Goal: Contribute content: Contribute content

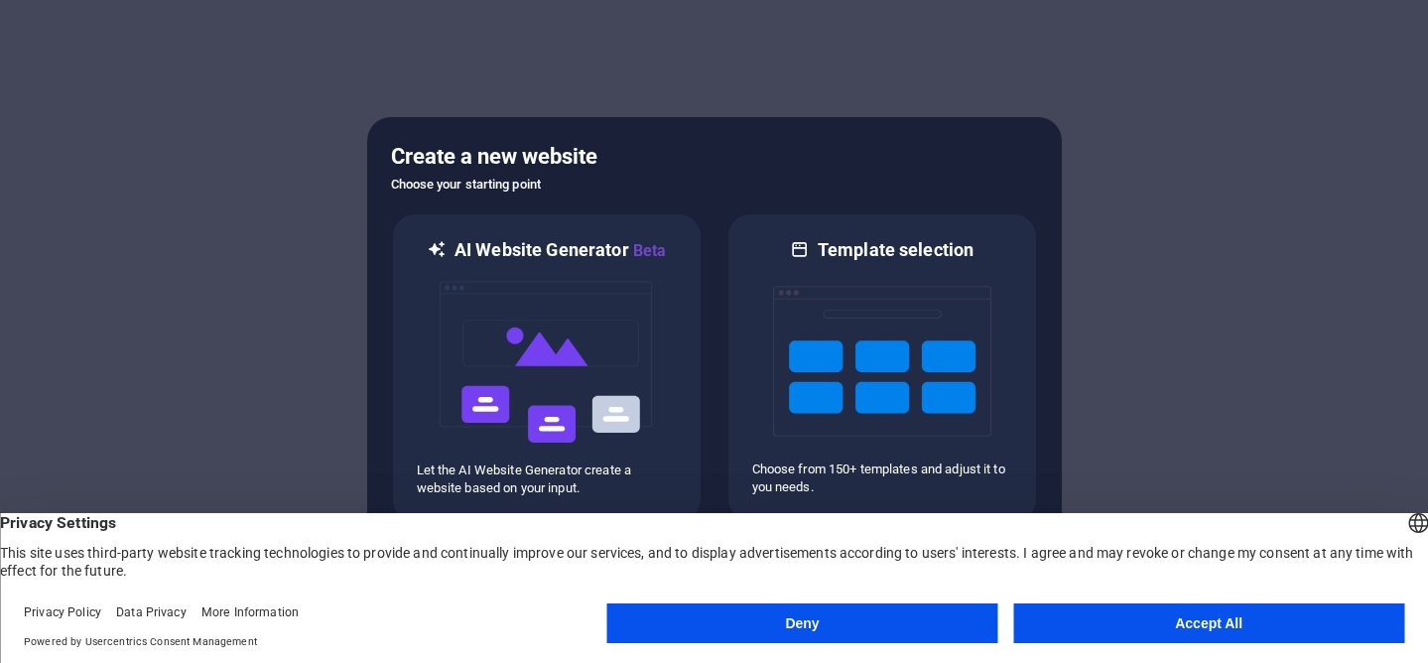
click at [1201, 631] on button "Accept All" at bounding box center [1208, 623] width 391 height 40
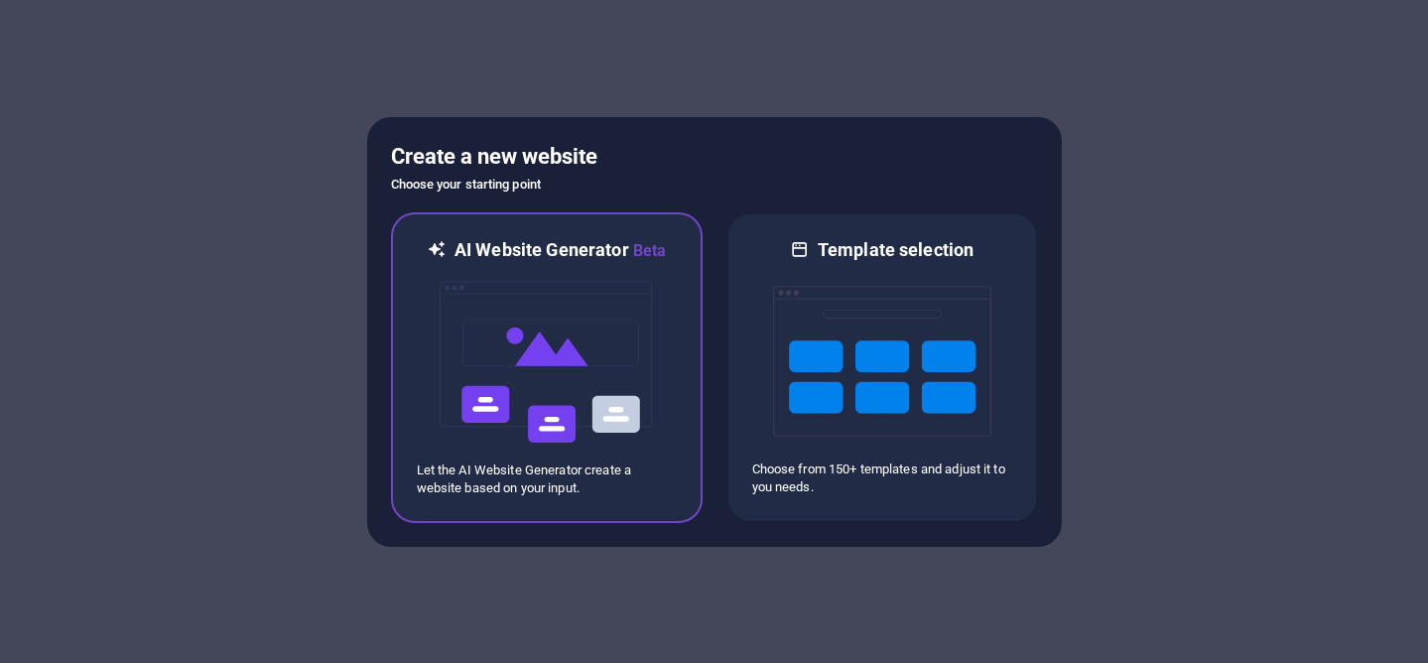
click at [584, 368] on img at bounding box center [547, 362] width 218 height 198
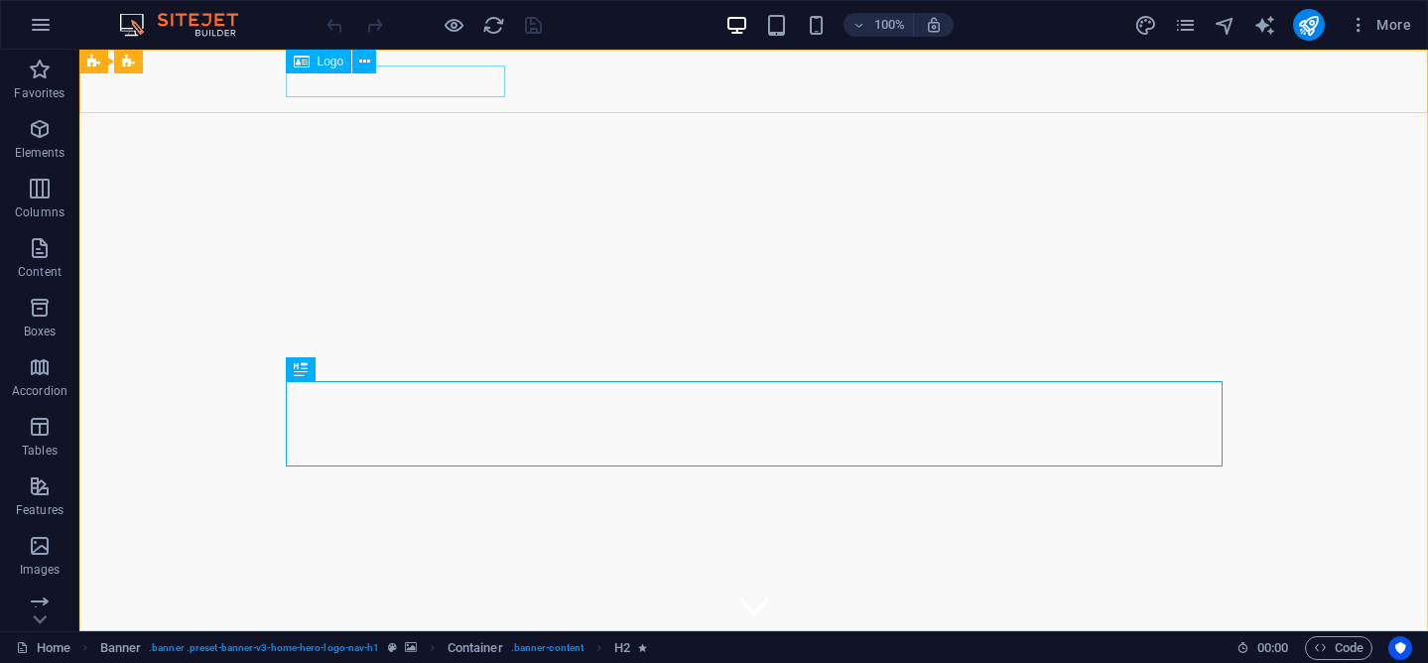
click at [300, 62] on icon at bounding box center [302, 62] width 16 height 24
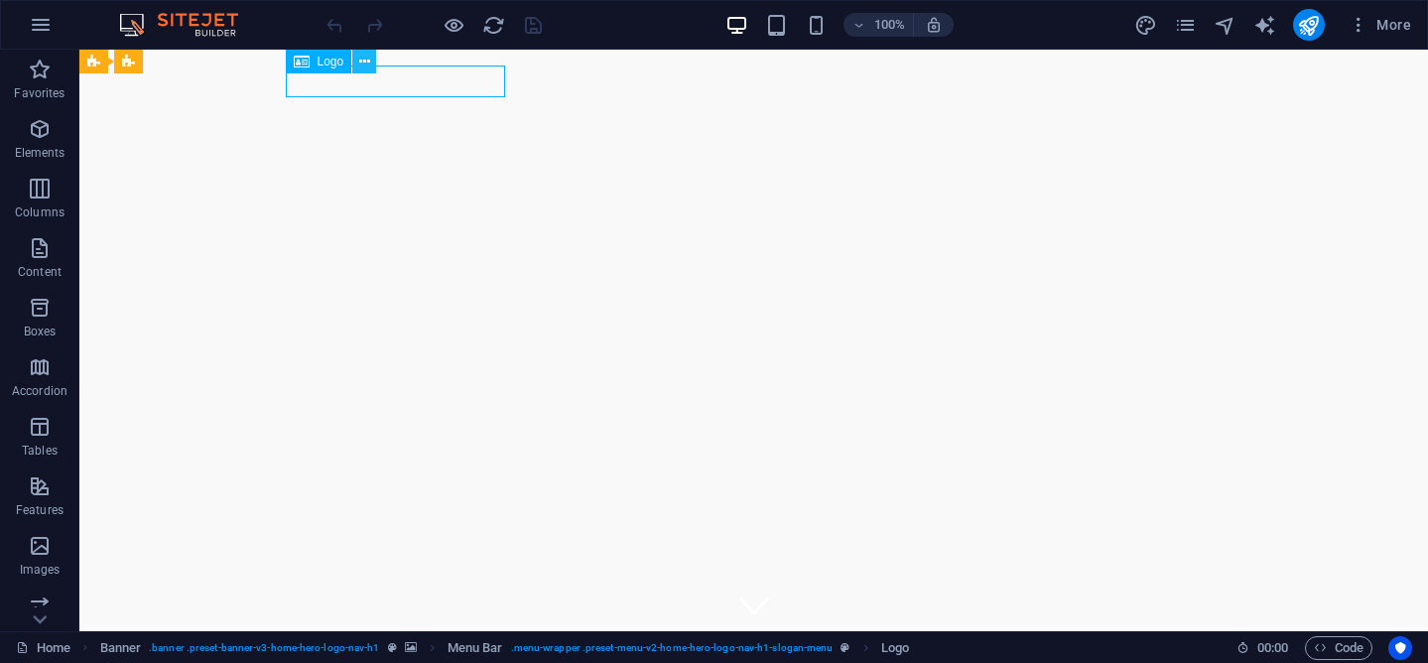
click at [369, 63] on icon at bounding box center [364, 62] width 11 height 21
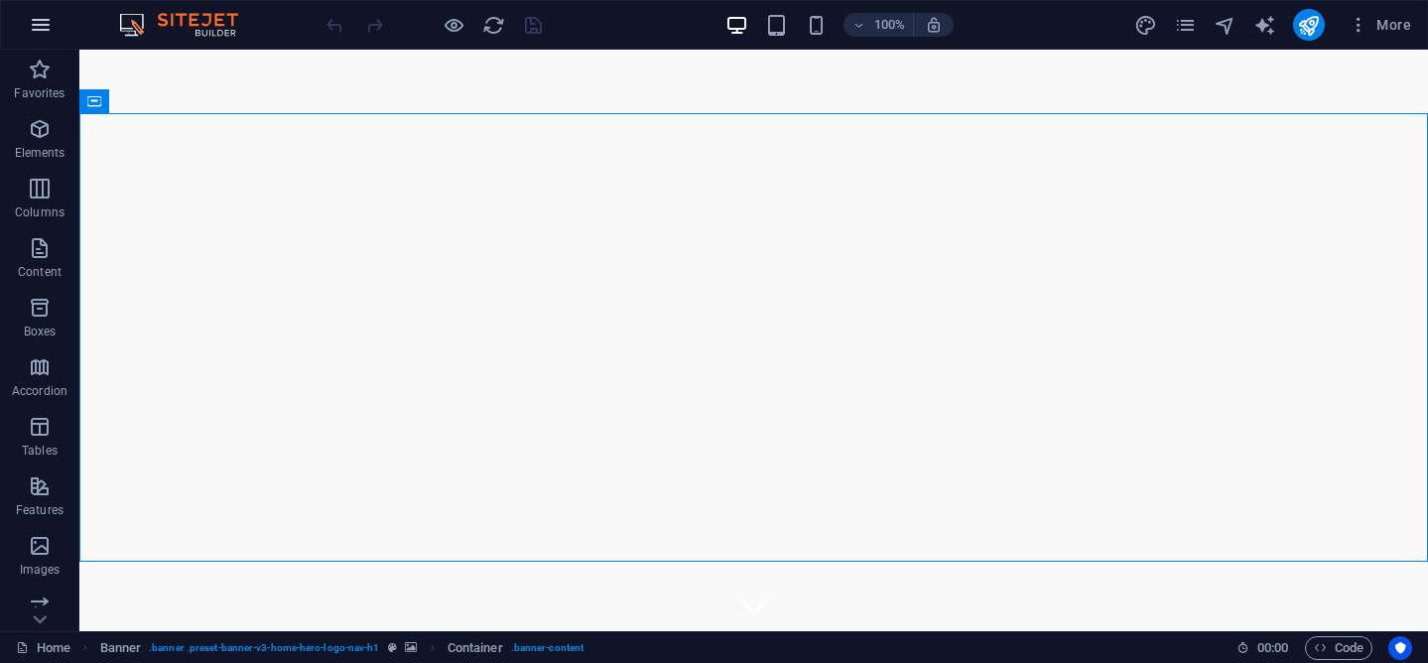
click at [51, 23] on icon "button" at bounding box center [41, 25] width 24 height 24
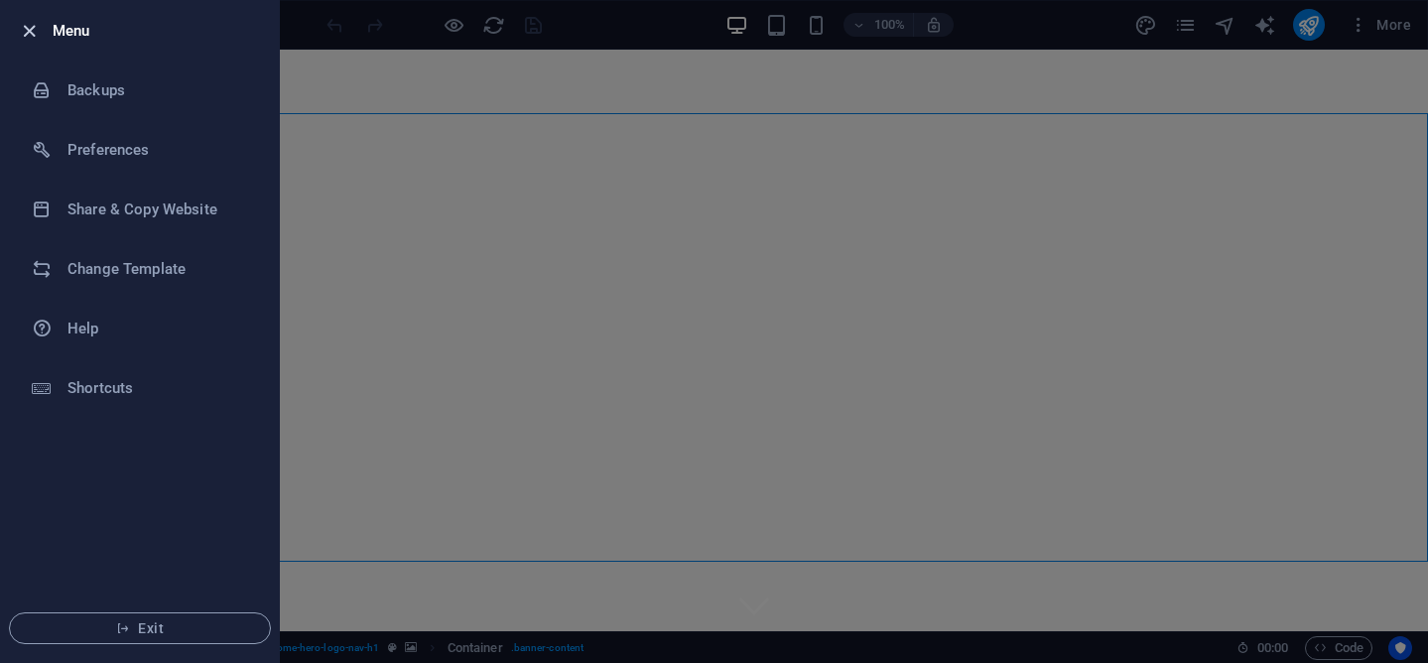
click at [39, 28] on icon "button" at bounding box center [29, 31] width 23 height 23
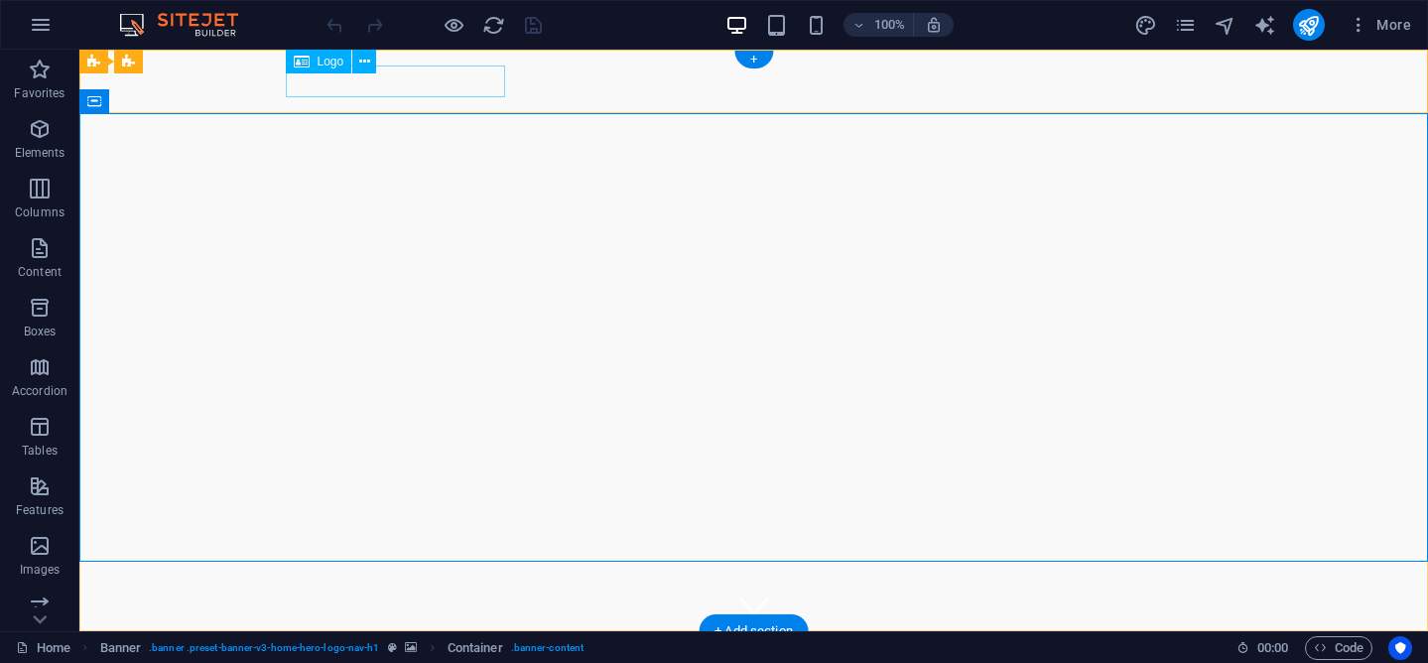
click at [445, 647] on div "APC Exterminators" at bounding box center [754, 663] width 937 height 32
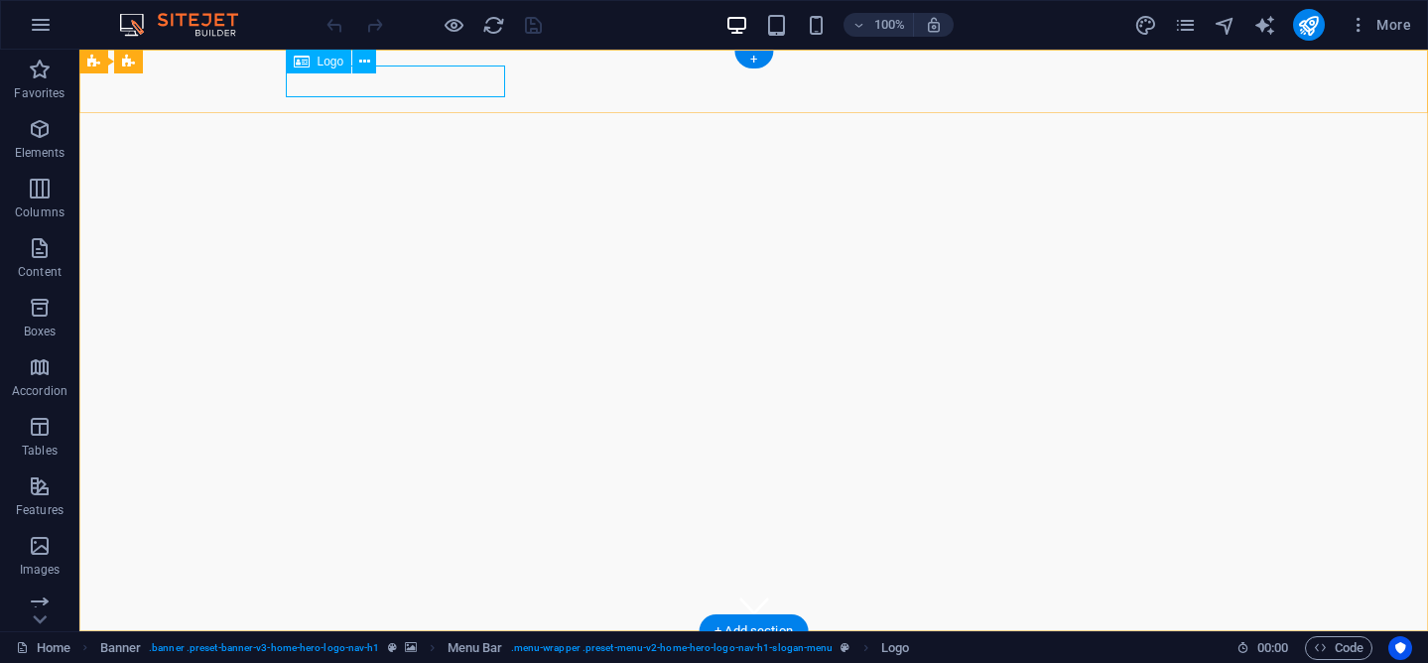
click at [449, 647] on div "APC Exterminators" at bounding box center [754, 663] width 937 height 32
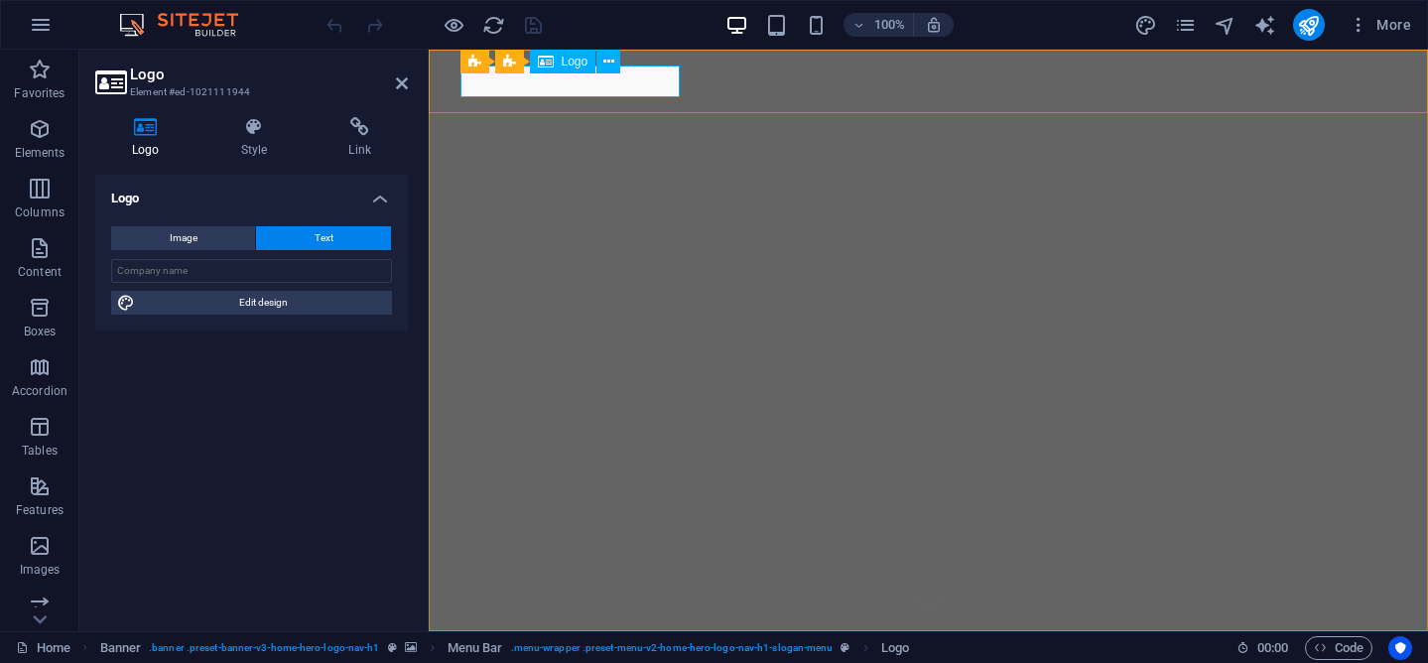
click at [586, 647] on div "APC Exterminators" at bounding box center [928, 663] width 937 height 32
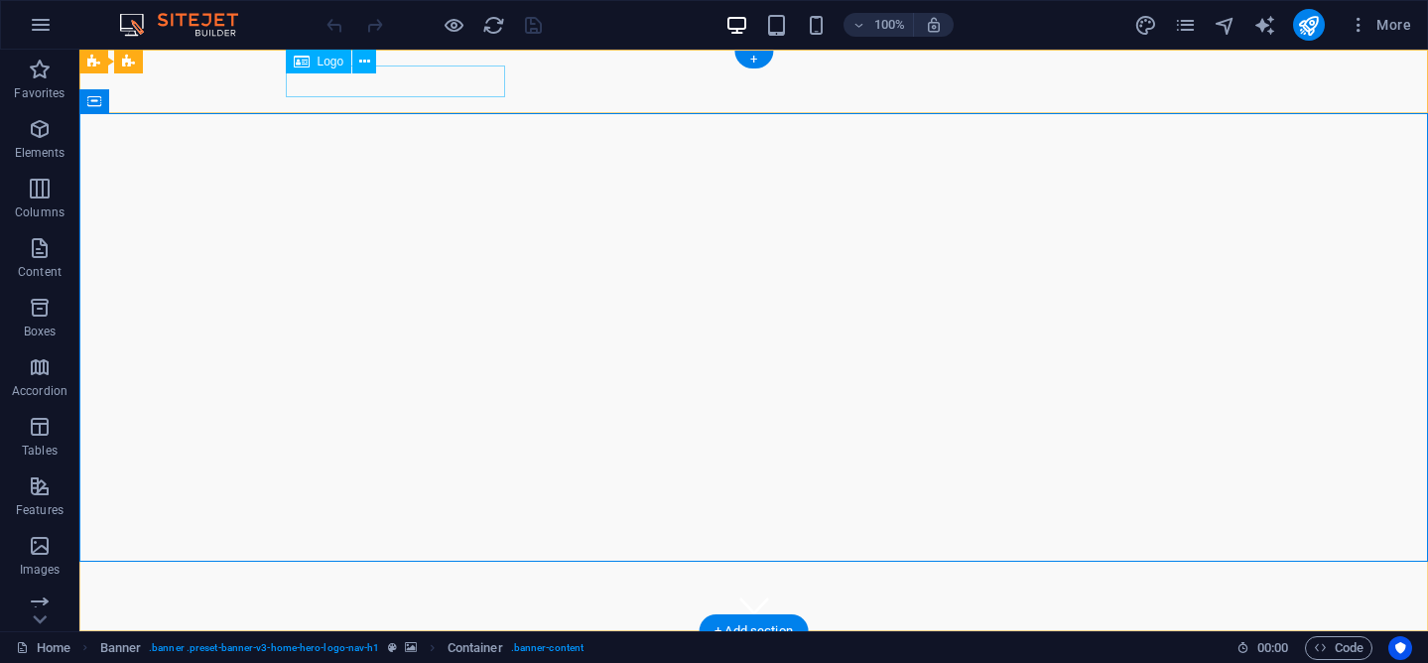
click at [445, 647] on div "APC Exterminators" at bounding box center [754, 663] width 937 height 32
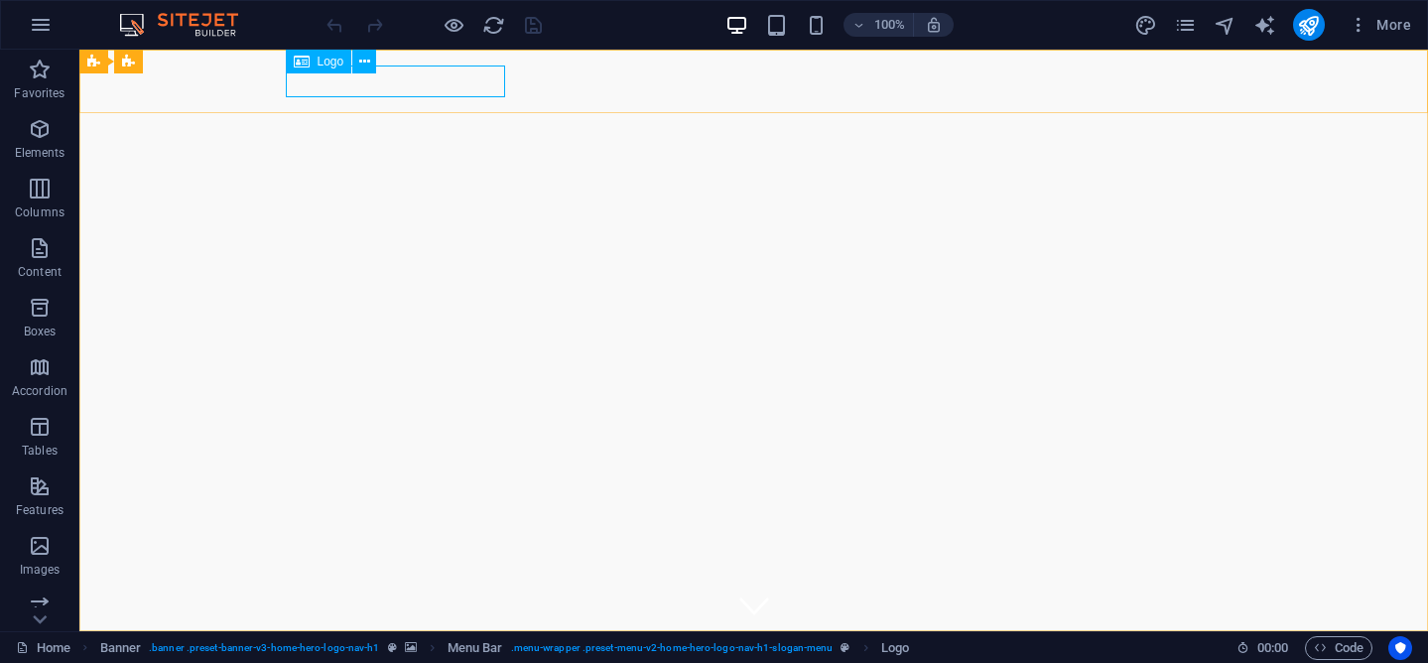
click at [337, 64] on span "Logo" at bounding box center [330, 62] width 27 height 12
click at [305, 61] on icon at bounding box center [302, 62] width 16 height 24
click at [364, 60] on icon at bounding box center [364, 62] width 11 height 21
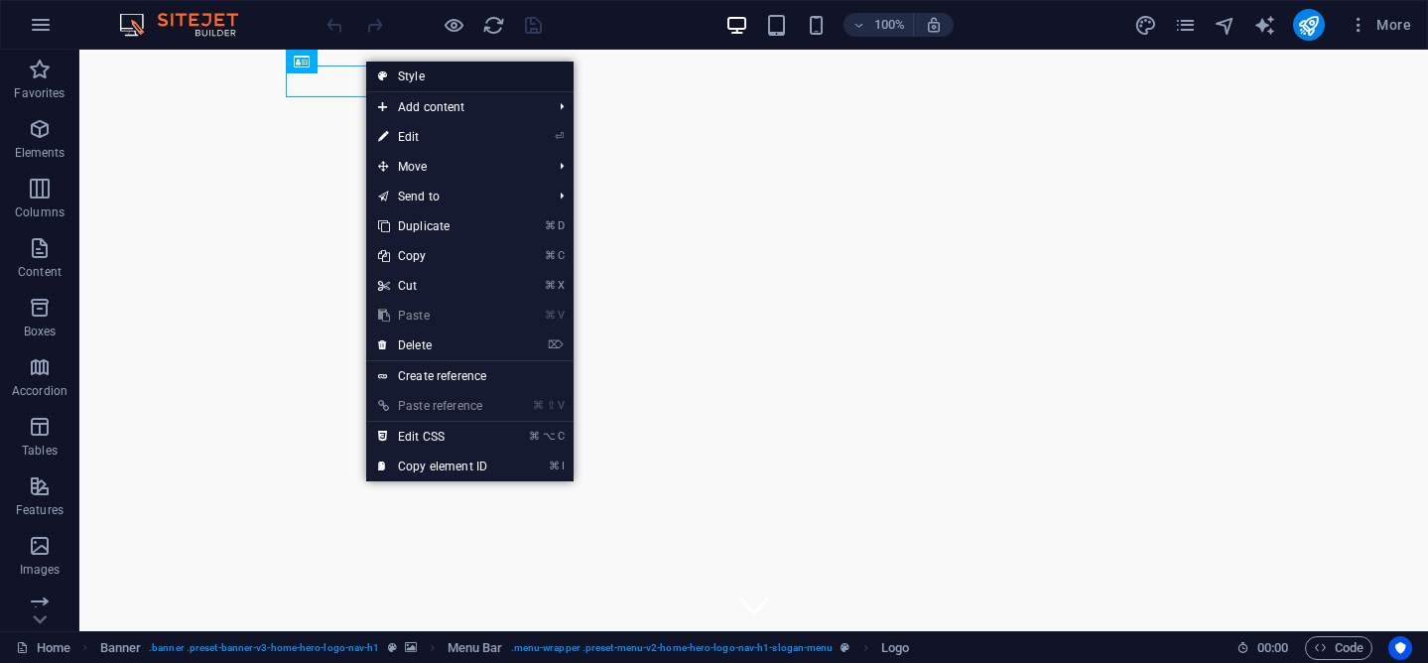
click at [405, 75] on link "Style" at bounding box center [469, 77] width 207 height 30
select select "rem"
select select "preset-menu-v2-home-hero-logo-nav-h1-slogan-menu"
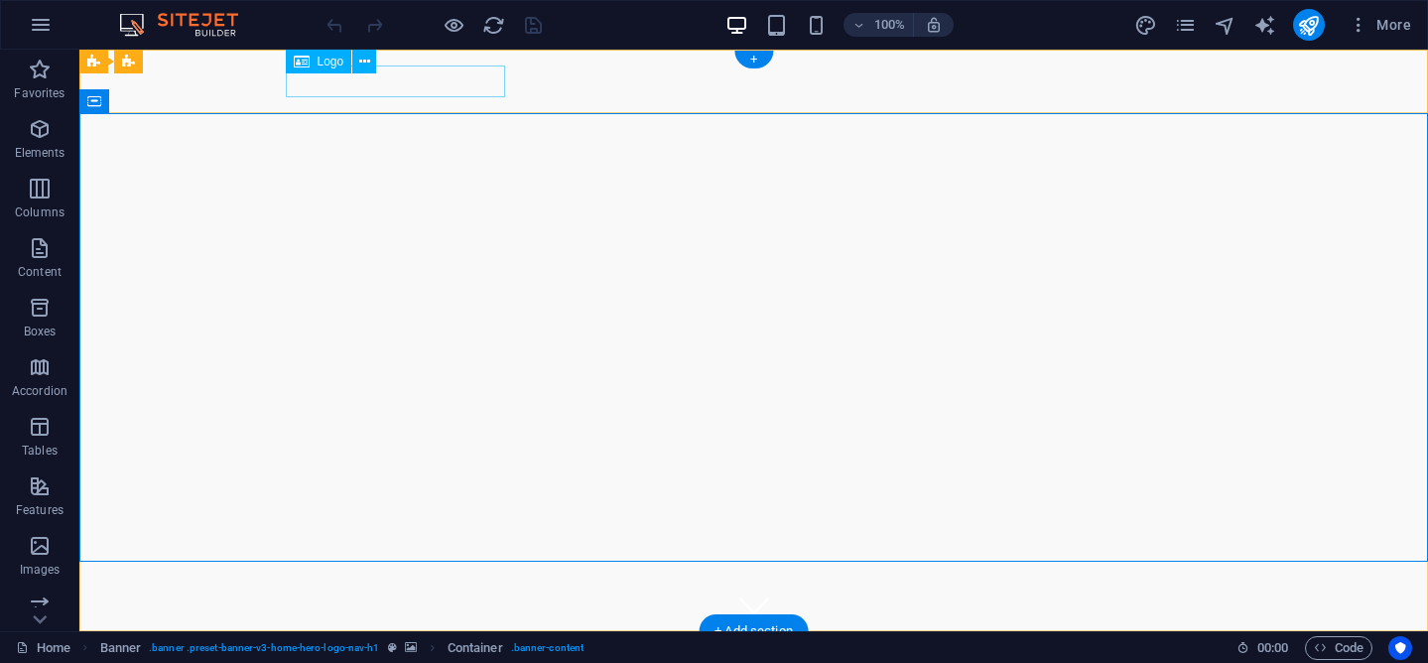
click at [390, 647] on div "APC Exterminators" at bounding box center [754, 663] width 937 height 32
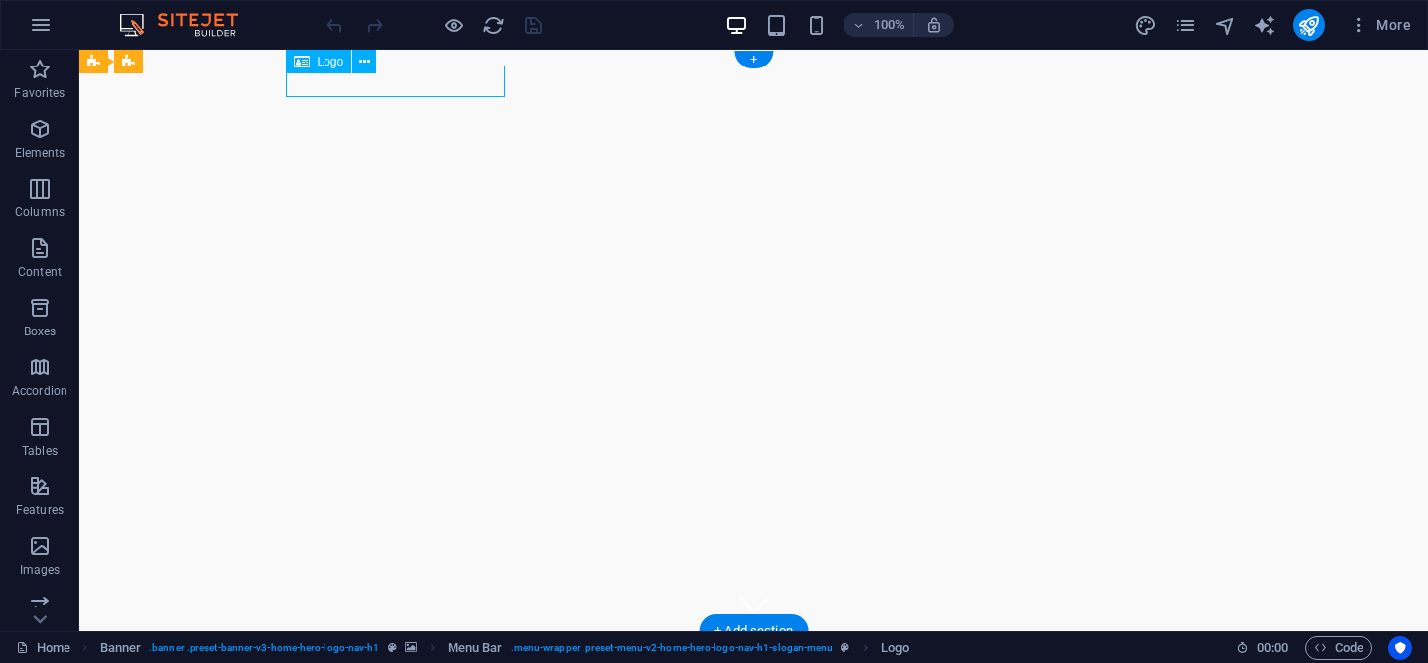
click at [387, 647] on div "APC Exterminators" at bounding box center [754, 663] width 937 height 32
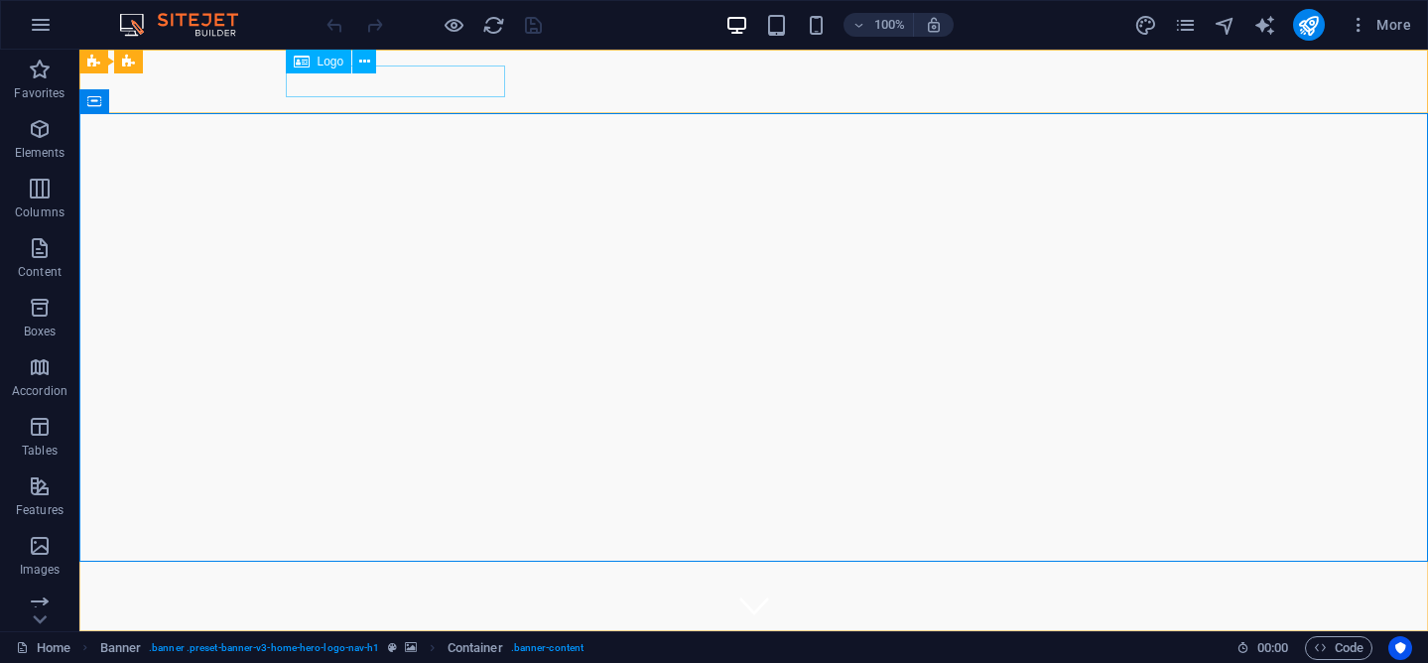
click at [299, 62] on icon at bounding box center [302, 62] width 16 height 24
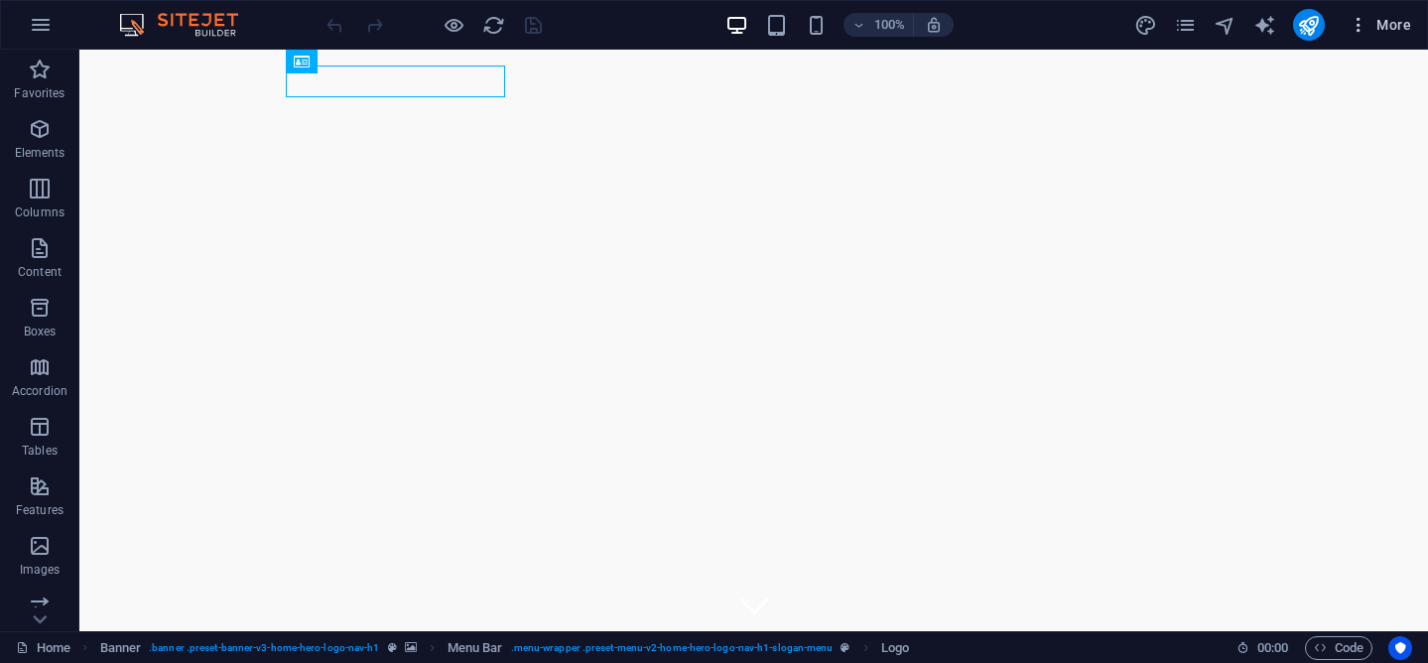
click at [1403, 30] on span "More" at bounding box center [1379, 25] width 63 height 20
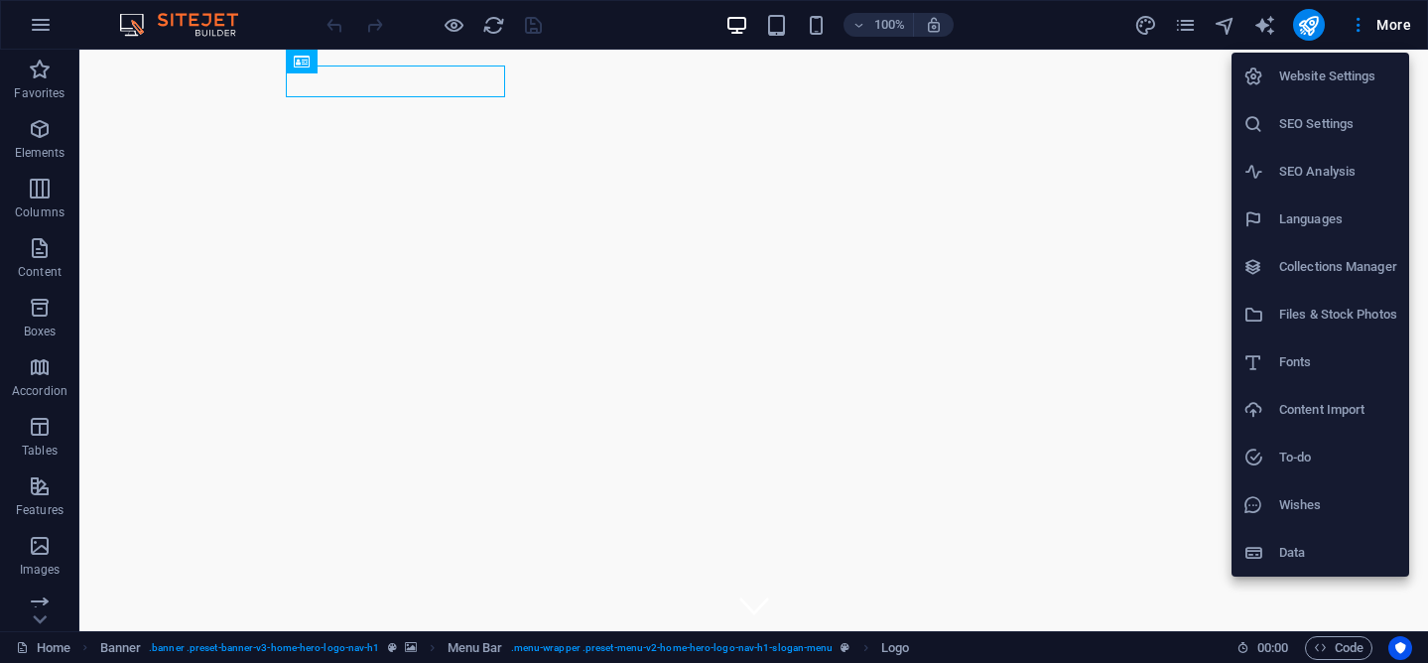
click at [1403, 30] on div at bounding box center [714, 331] width 1428 height 663
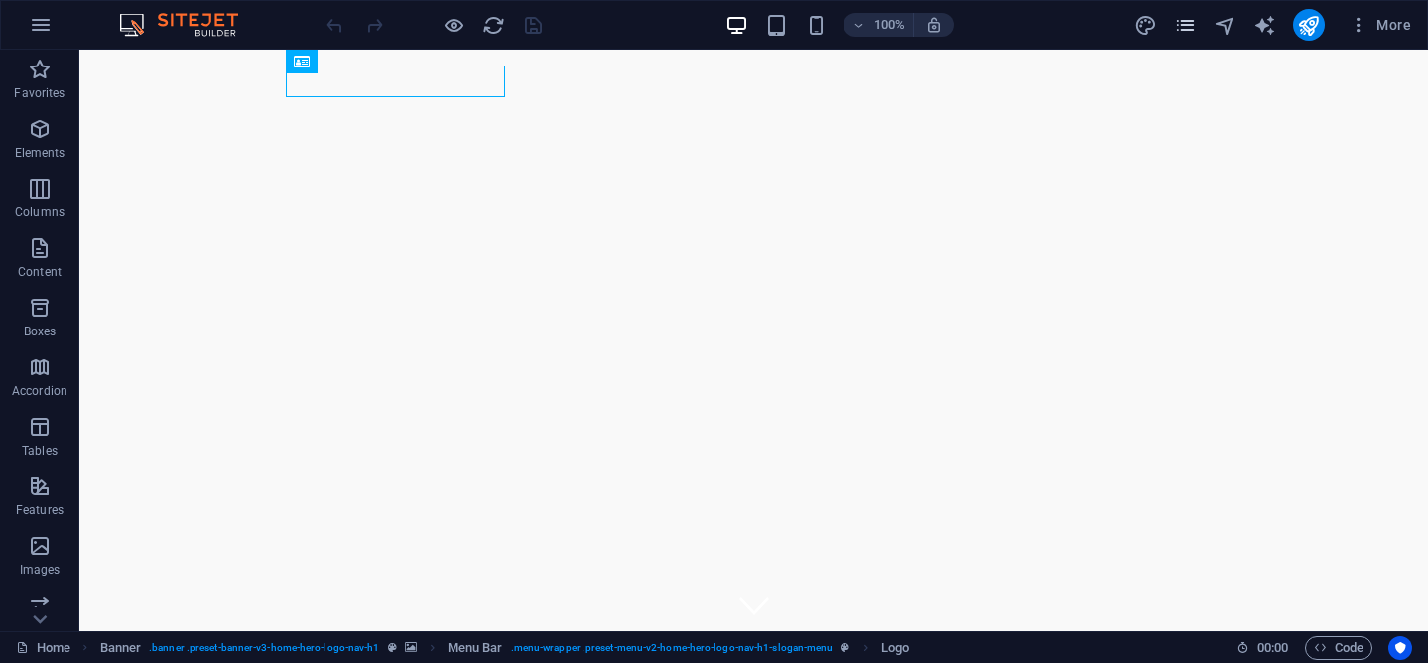
click at [1181, 29] on icon "pages" at bounding box center [1185, 25] width 23 height 23
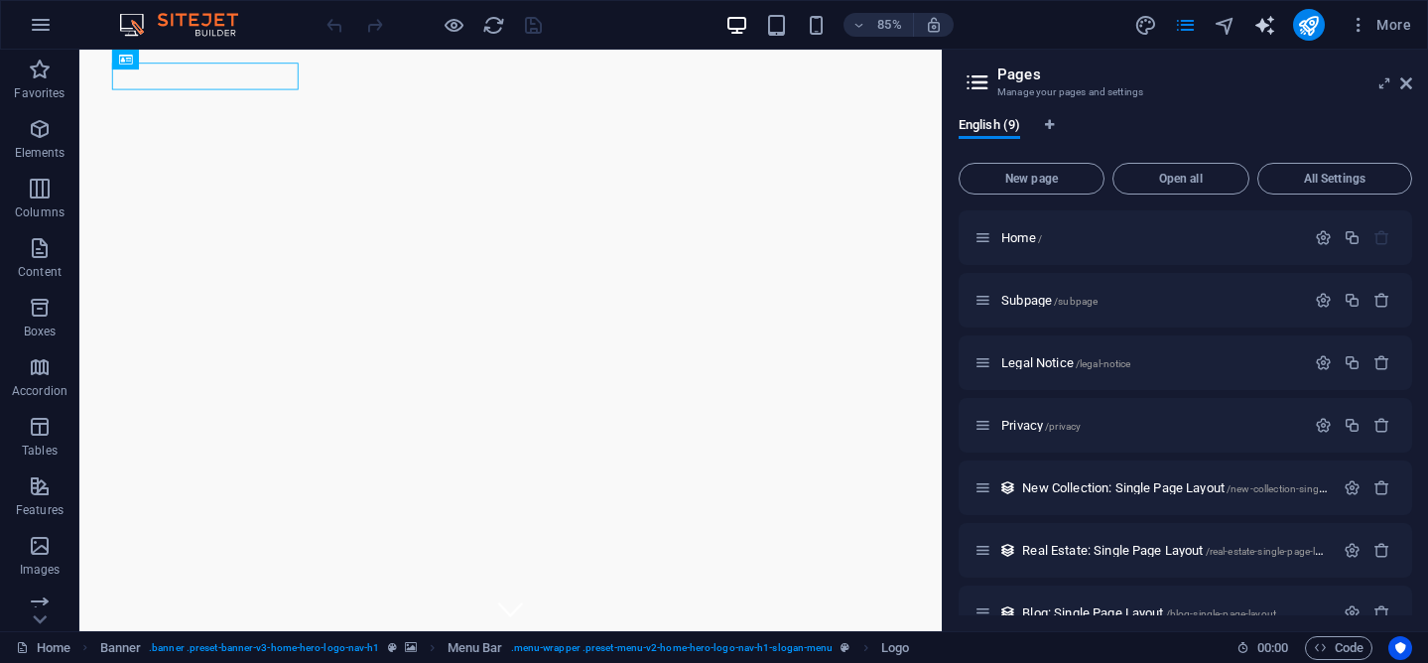
click at [1263, 26] on icon "text_generator" at bounding box center [1264, 25] width 23 height 23
select select "English"
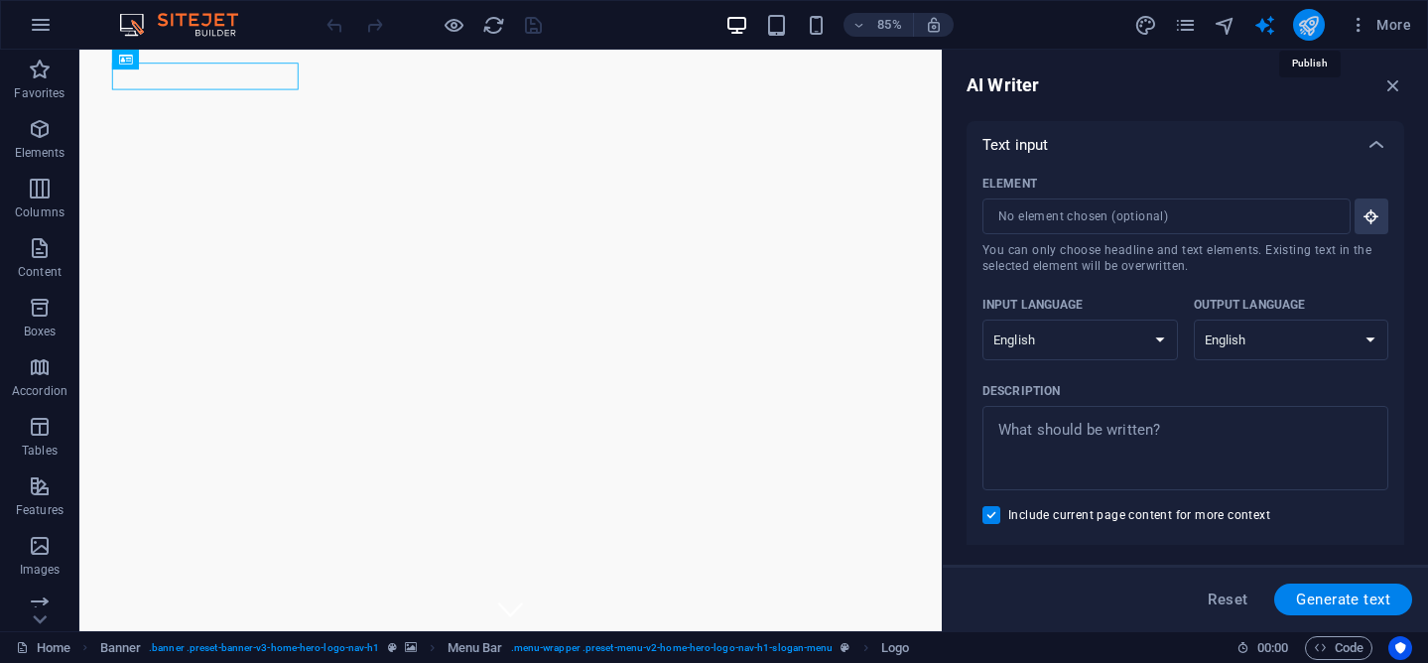
click at [1317, 29] on icon "publish" at bounding box center [1308, 25] width 23 height 23
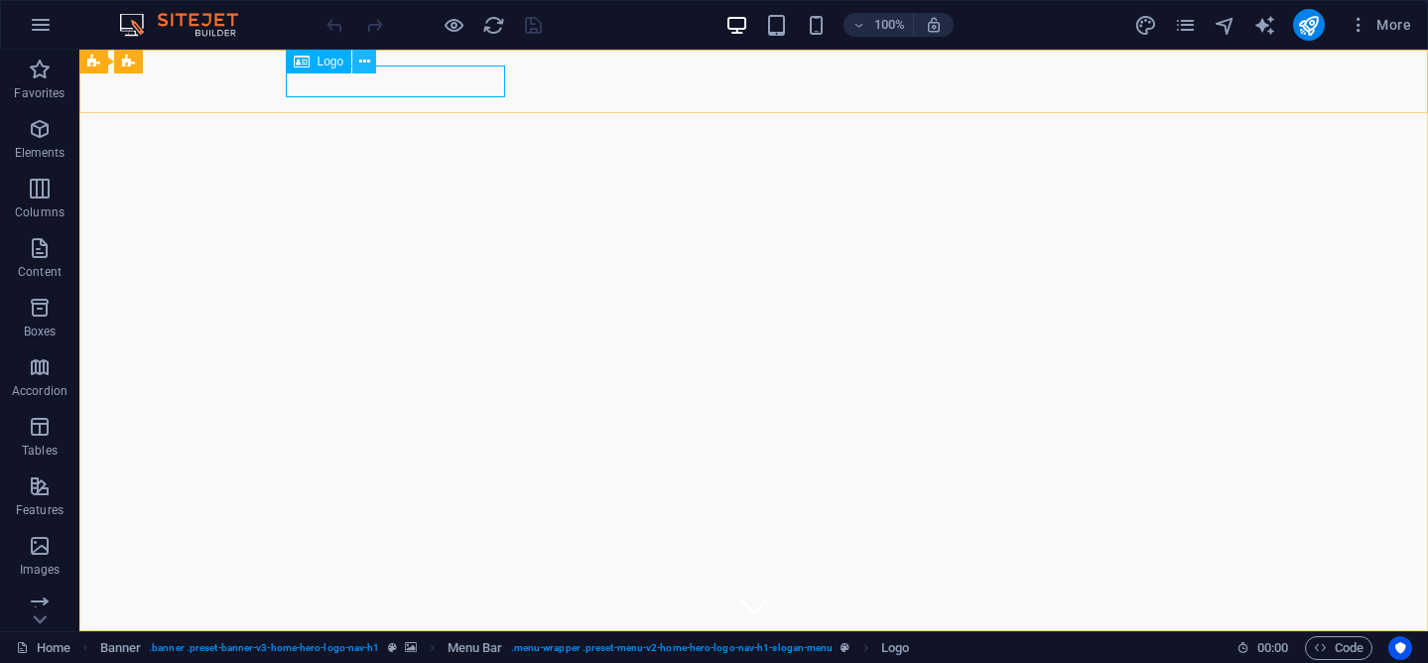
click at [366, 59] on icon at bounding box center [364, 62] width 11 height 21
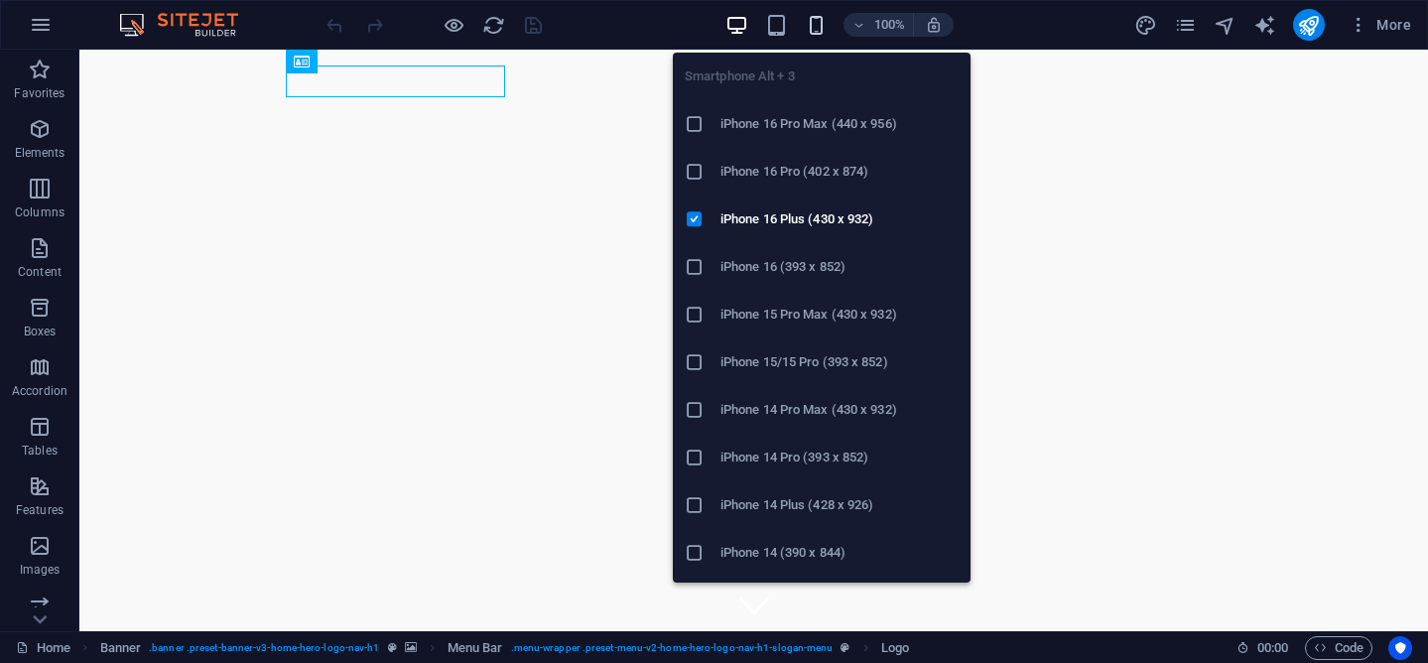
click at [820, 26] on icon "button" at bounding box center [816, 25] width 23 height 23
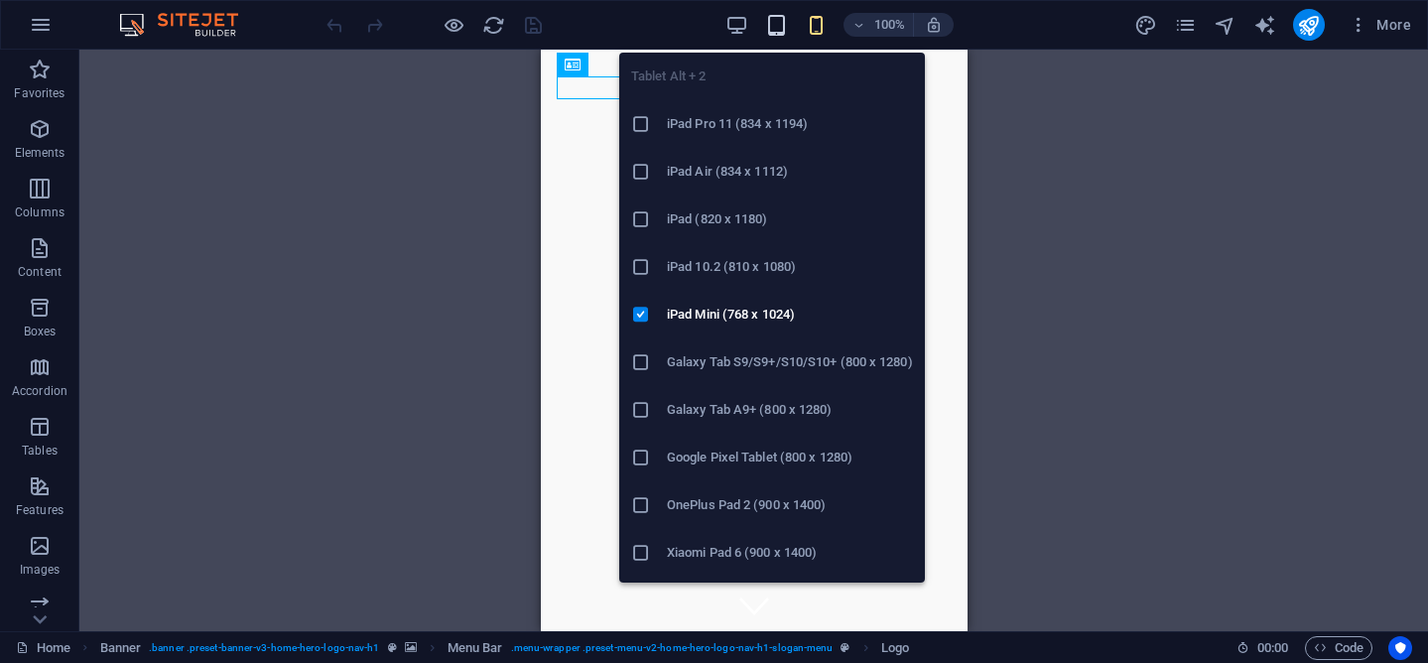
click at [775, 26] on icon "button" at bounding box center [776, 25] width 23 height 23
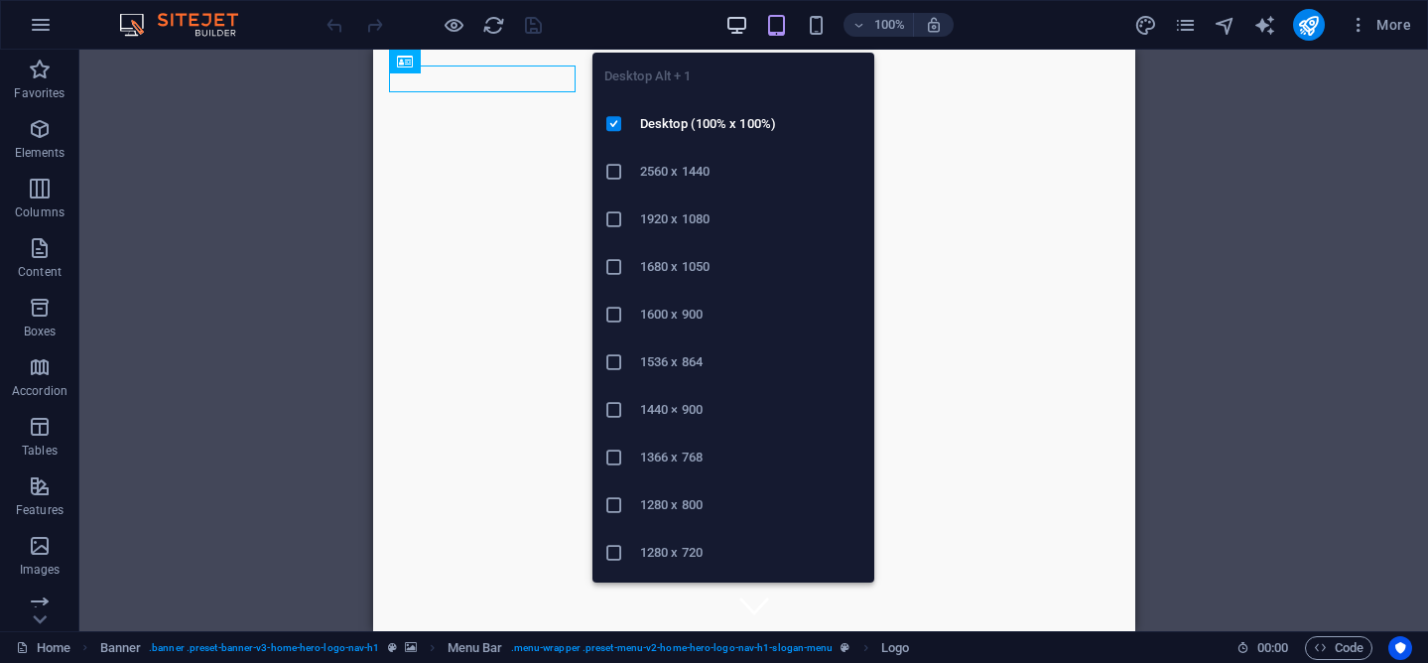
click at [731, 21] on icon "button" at bounding box center [736, 25] width 23 height 23
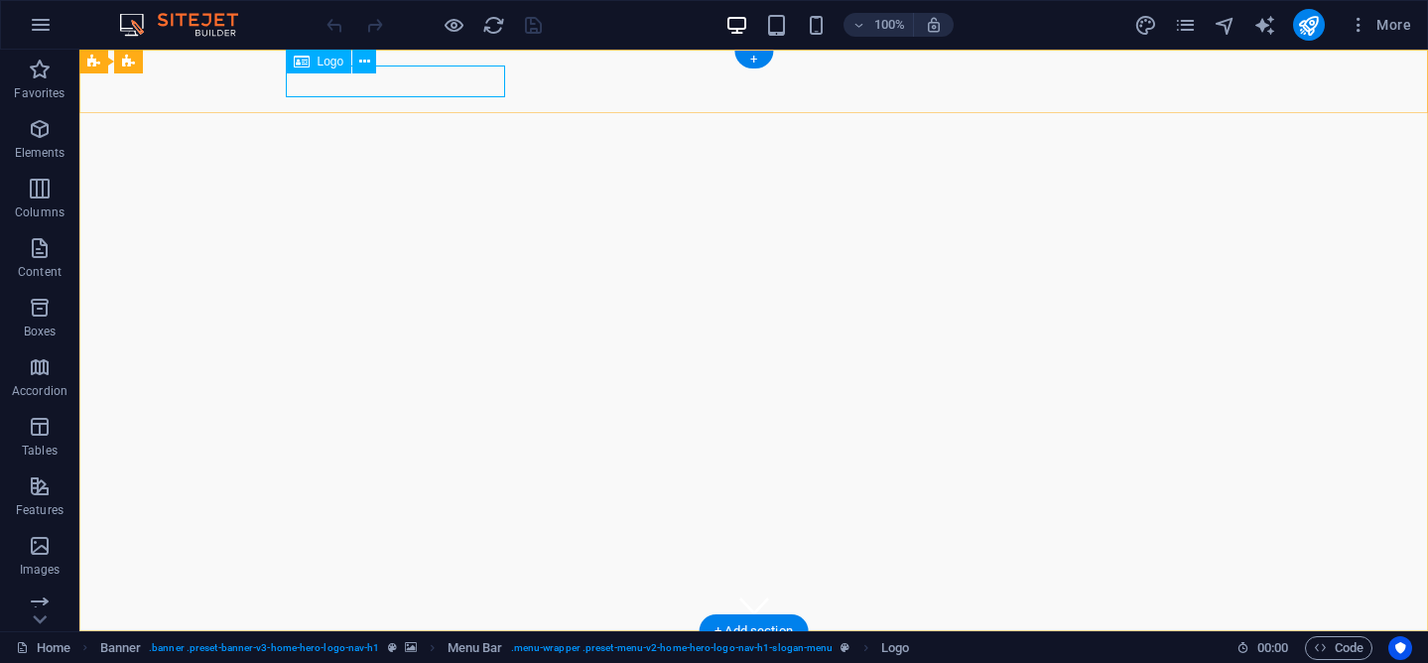
click at [416, 647] on div "APC Exterminators" at bounding box center [754, 663] width 937 height 32
select select "px"
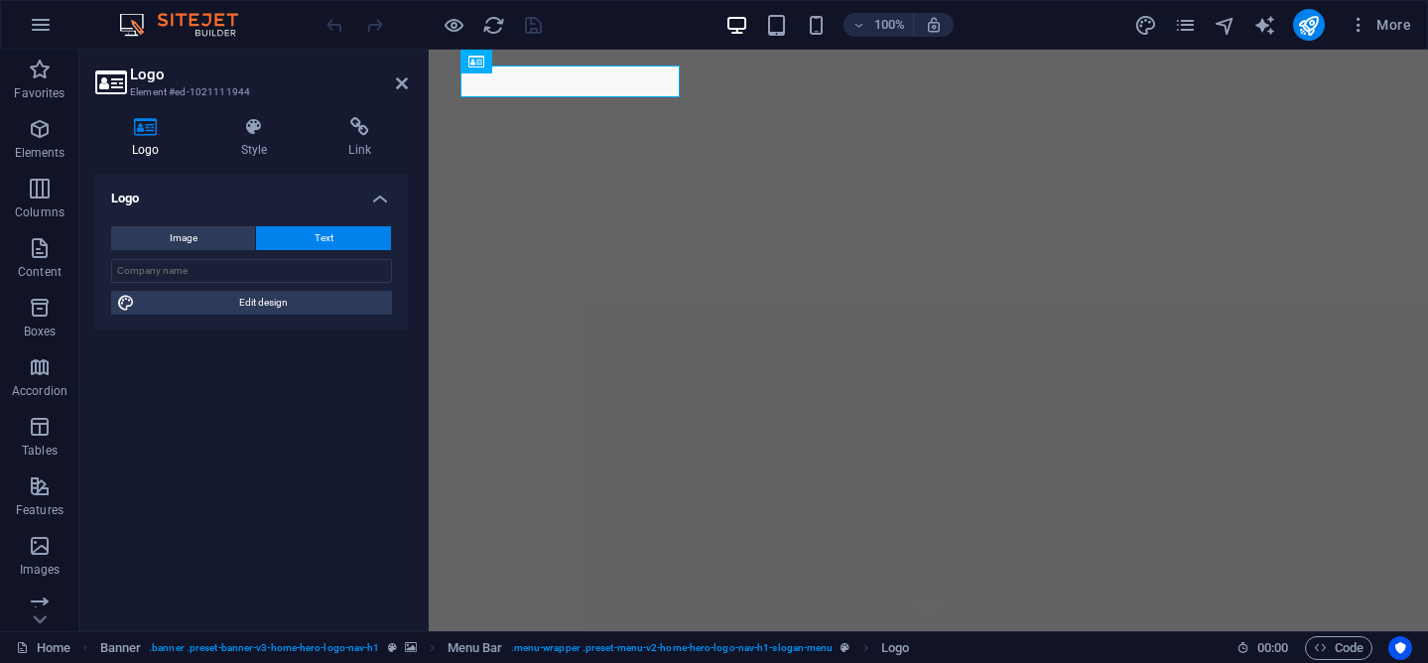
click at [416, 90] on aside "Logo Element #ed-1021111944 Logo Style Link Logo Image Text Drag files here, cl…" at bounding box center [253, 340] width 349 height 581
click at [212, 240] on button "Image" at bounding box center [183, 238] width 144 height 24
select select "DISABLED_OPTION_VALUE"
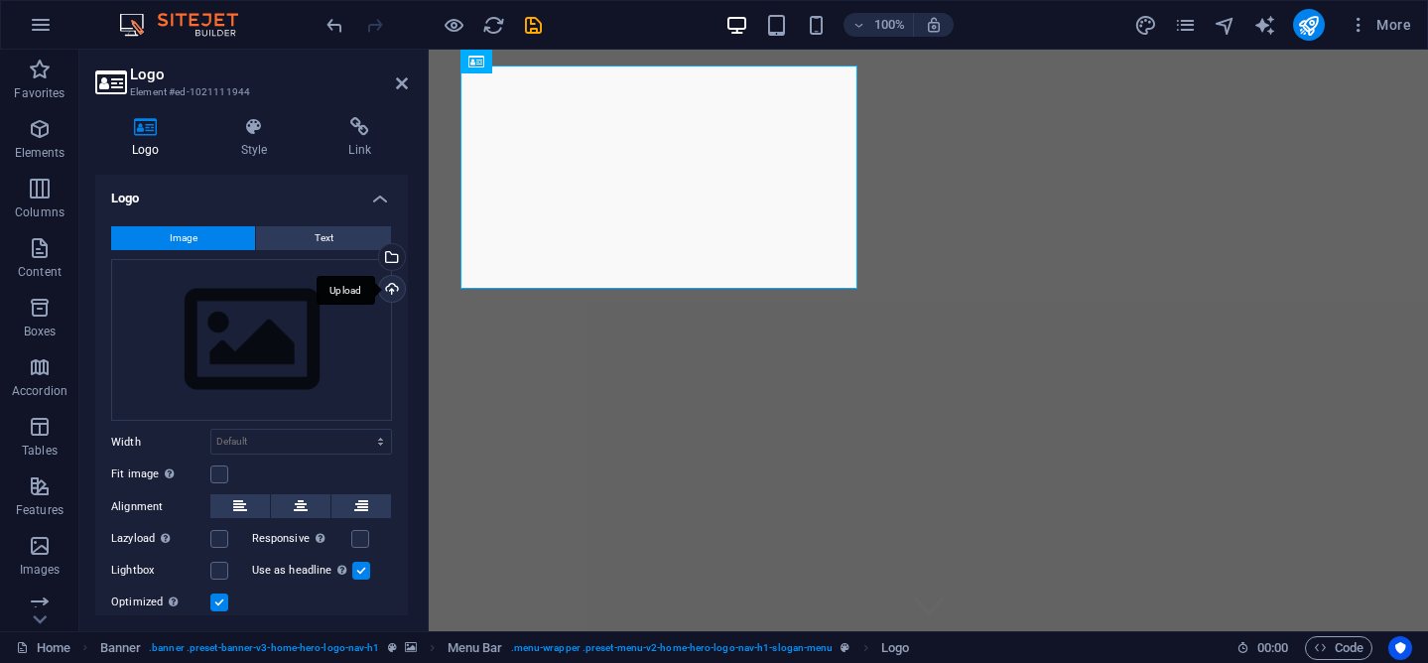
click at [388, 292] on div "Upload" at bounding box center [390, 291] width 30 height 30
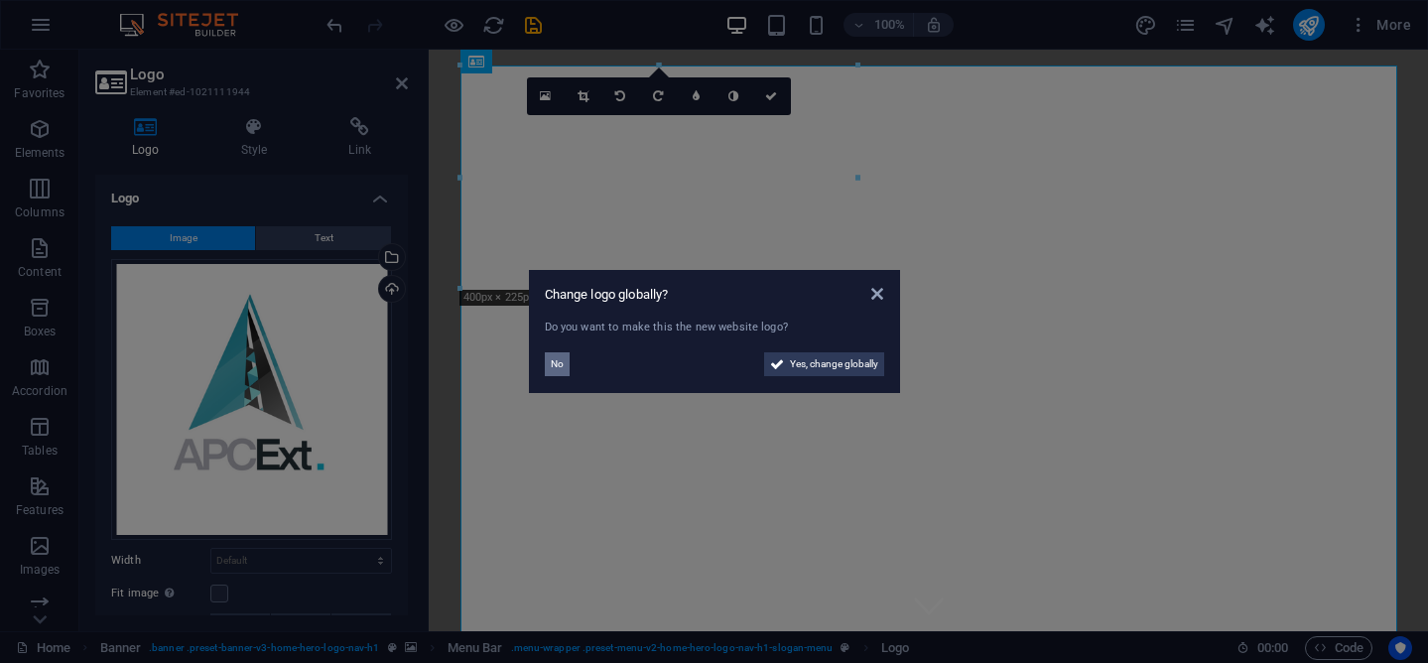
click at [560, 362] on span "No" at bounding box center [557, 364] width 13 height 24
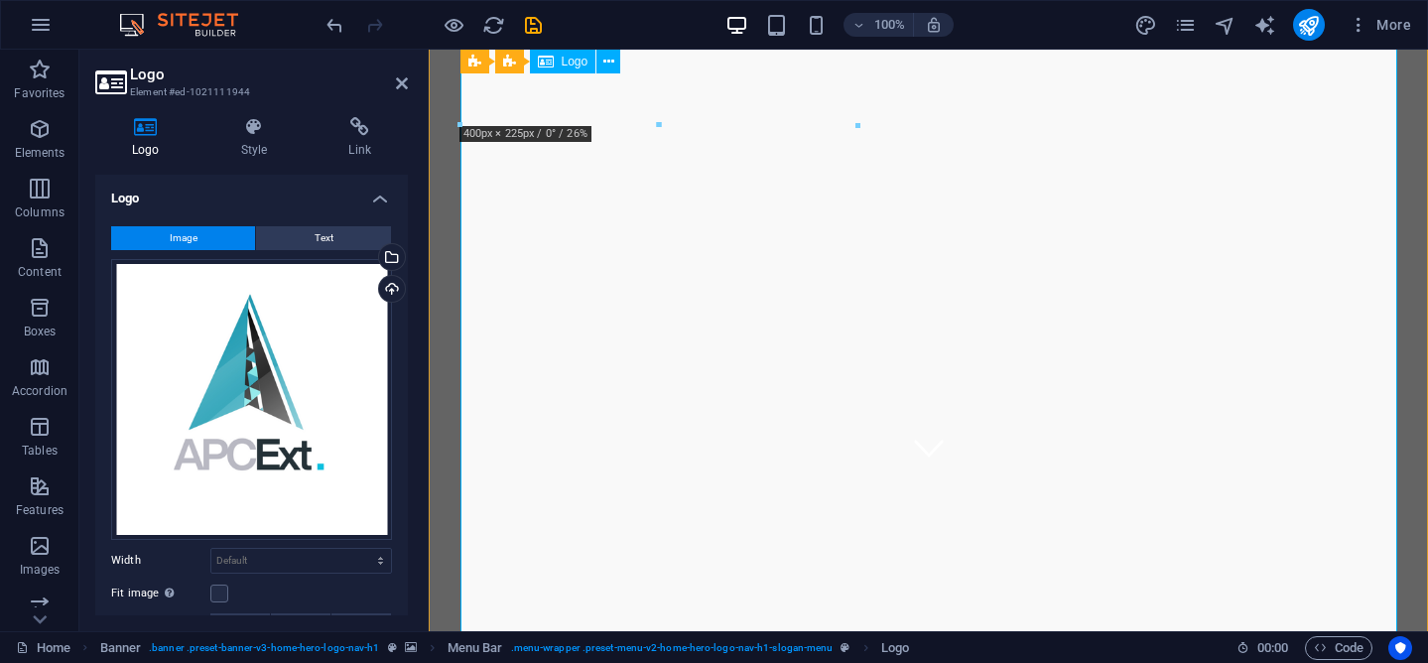
scroll to position [155, 0]
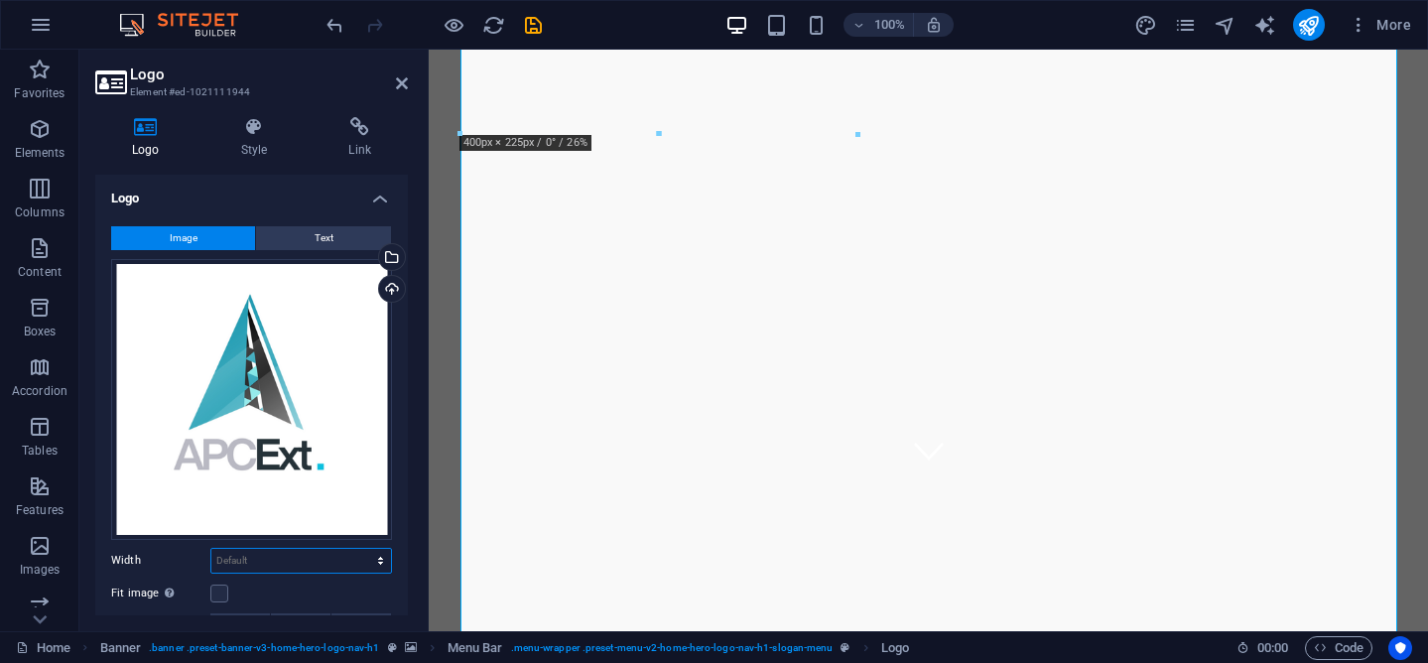
click at [280, 555] on select "Default auto px rem % em vh vw" at bounding box center [301, 561] width 180 height 24
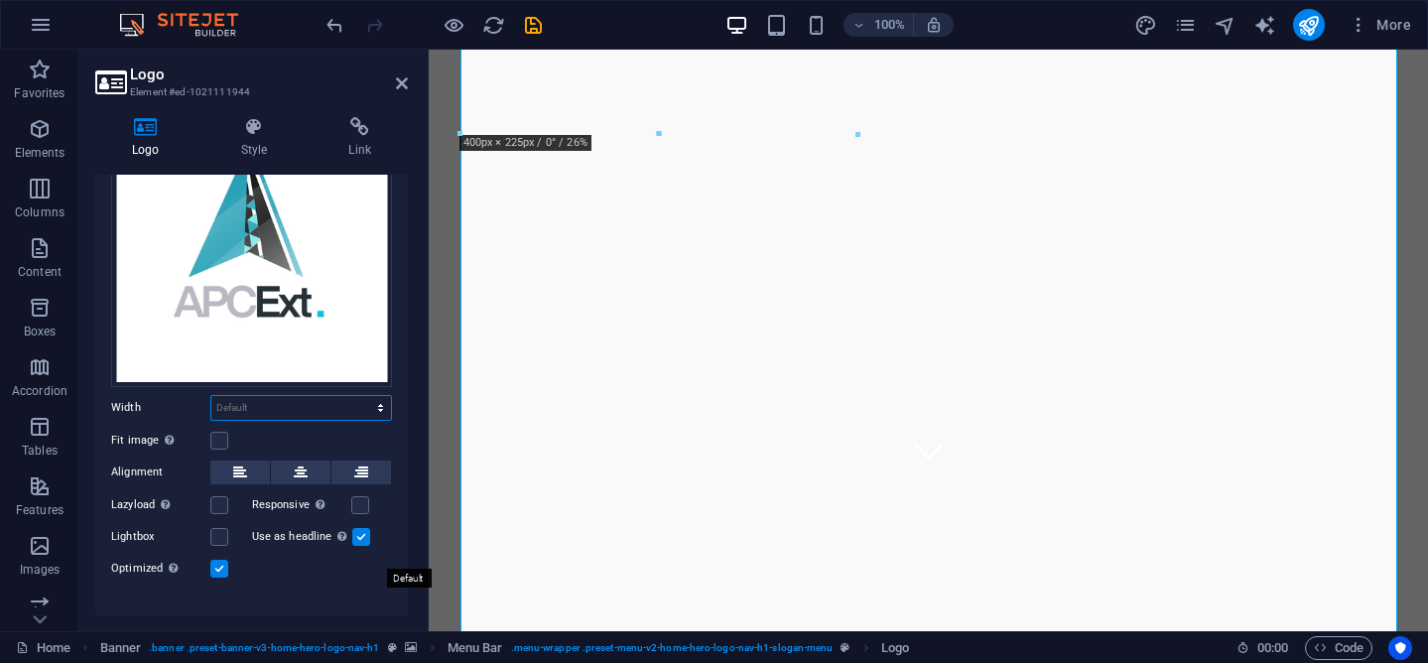
scroll to position [177, 0]
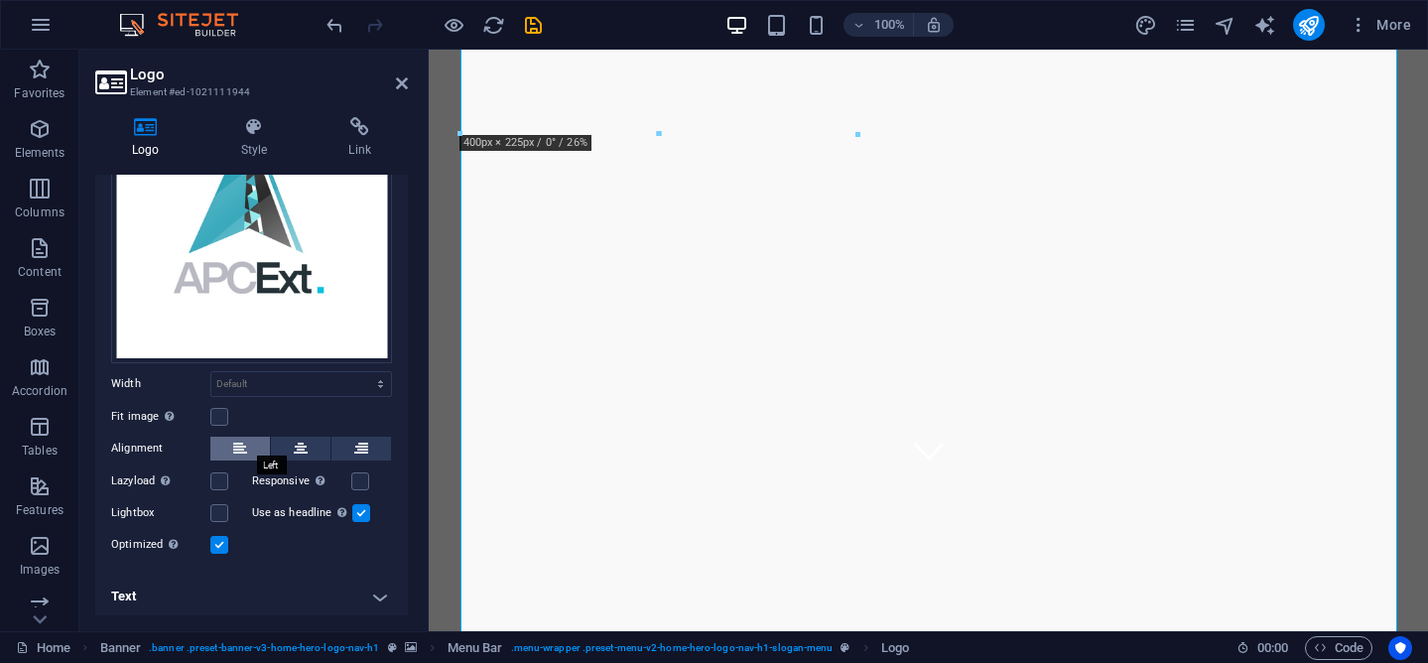
click at [236, 443] on icon at bounding box center [240, 449] width 14 height 24
click at [290, 437] on button at bounding box center [301, 449] width 60 height 24
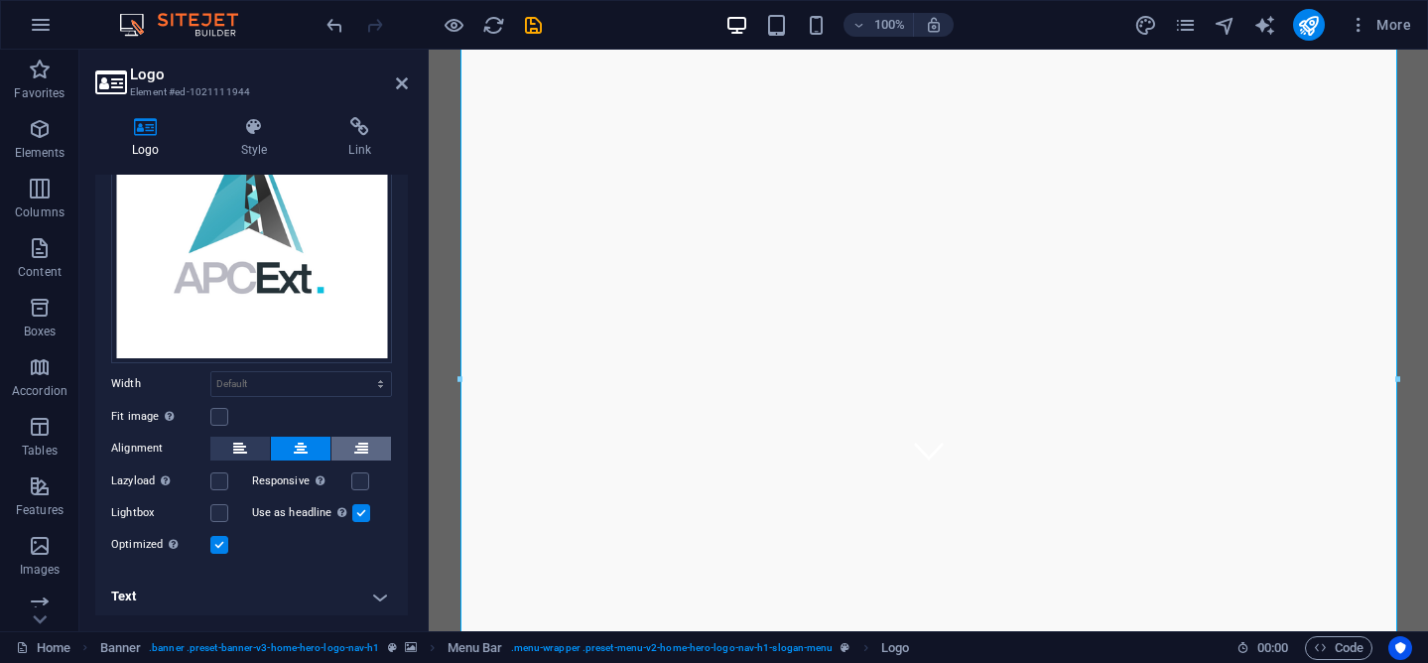
click at [350, 437] on button at bounding box center [361, 449] width 60 height 24
click at [214, 413] on label at bounding box center [219, 417] width 18 height 18
click at [0, 0] on input "Fit image Automatically fit image to a fixed width and height" at bounding box center [0, 0] width 0 height 0
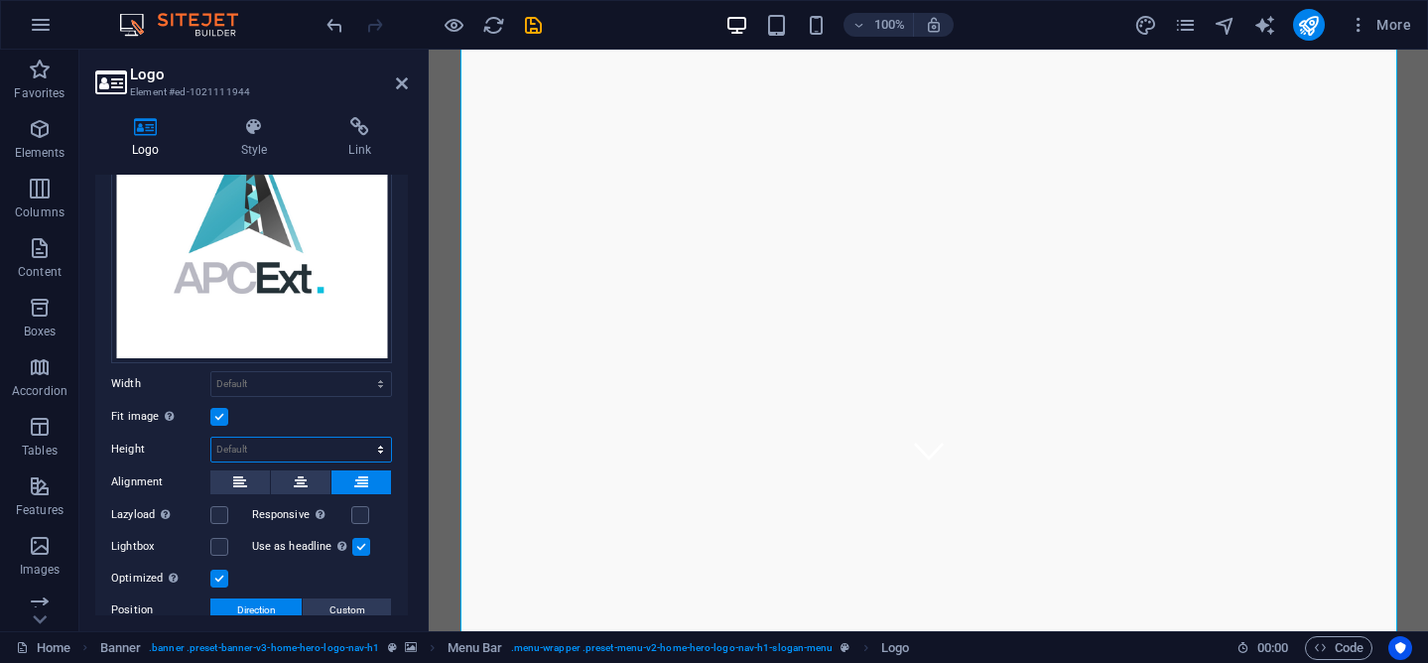
click at [238, 438] on select "Default auto px" at bounding box center [301, 450] width 180 height 24
click at [211, 438] on select "Default auto px" at bounding box center [301, 450] width 180 height 24
select select "DISABLED_OPTION_VALUE"
click at [266, 378] on select "Default auto px rem % em vh vw" at bounding box center [301, 384] width 180 height 24
click at [211, 372] on select "Default auto px rem % em vh vw" at bounding box center [301, 384] width 180 height 24
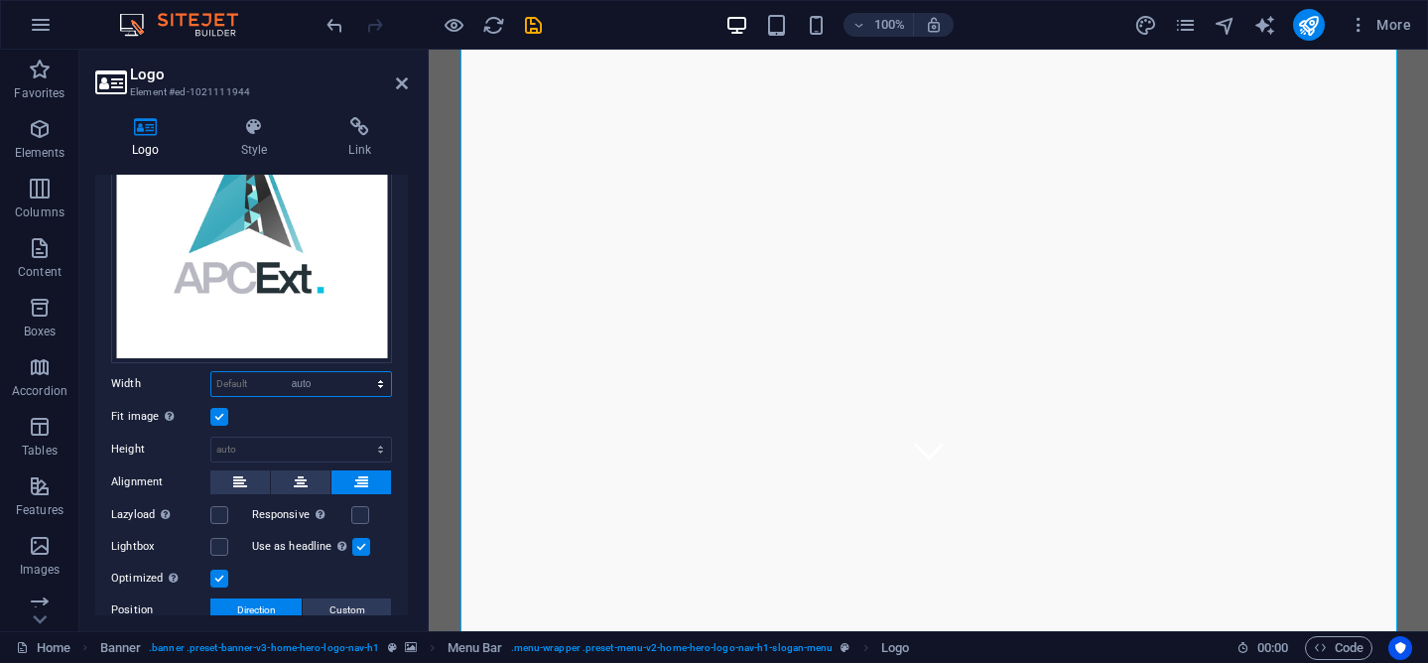
select select "DISABLED_OPTION_VALUE"
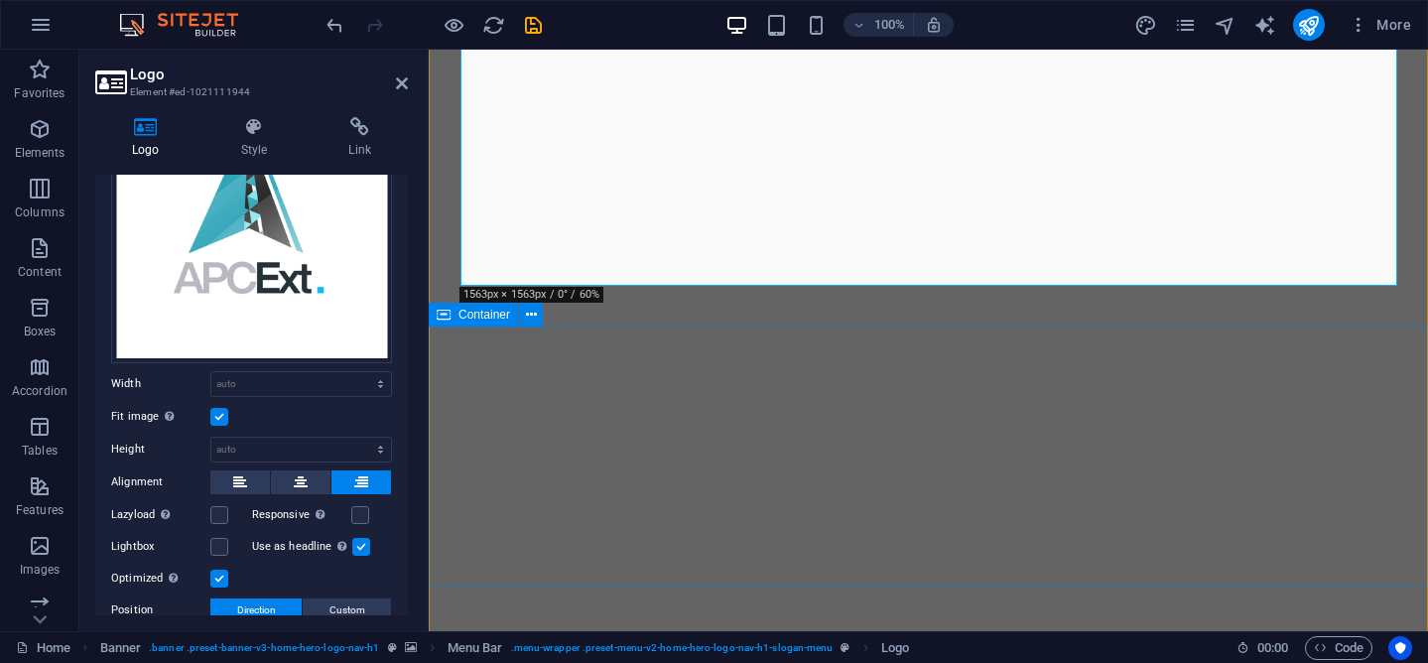
scroll to position [0, 0]
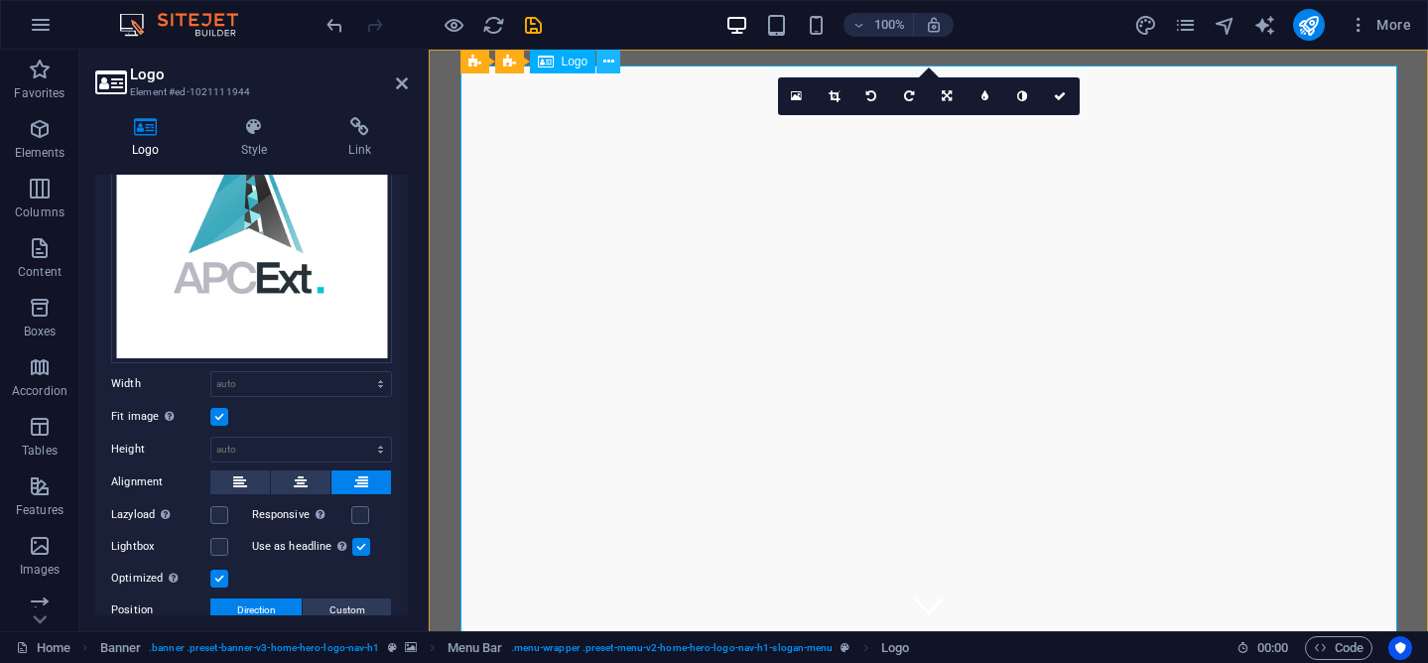
click at [605, 61] on icon at bounding box center [608, 62] width 11 height 21
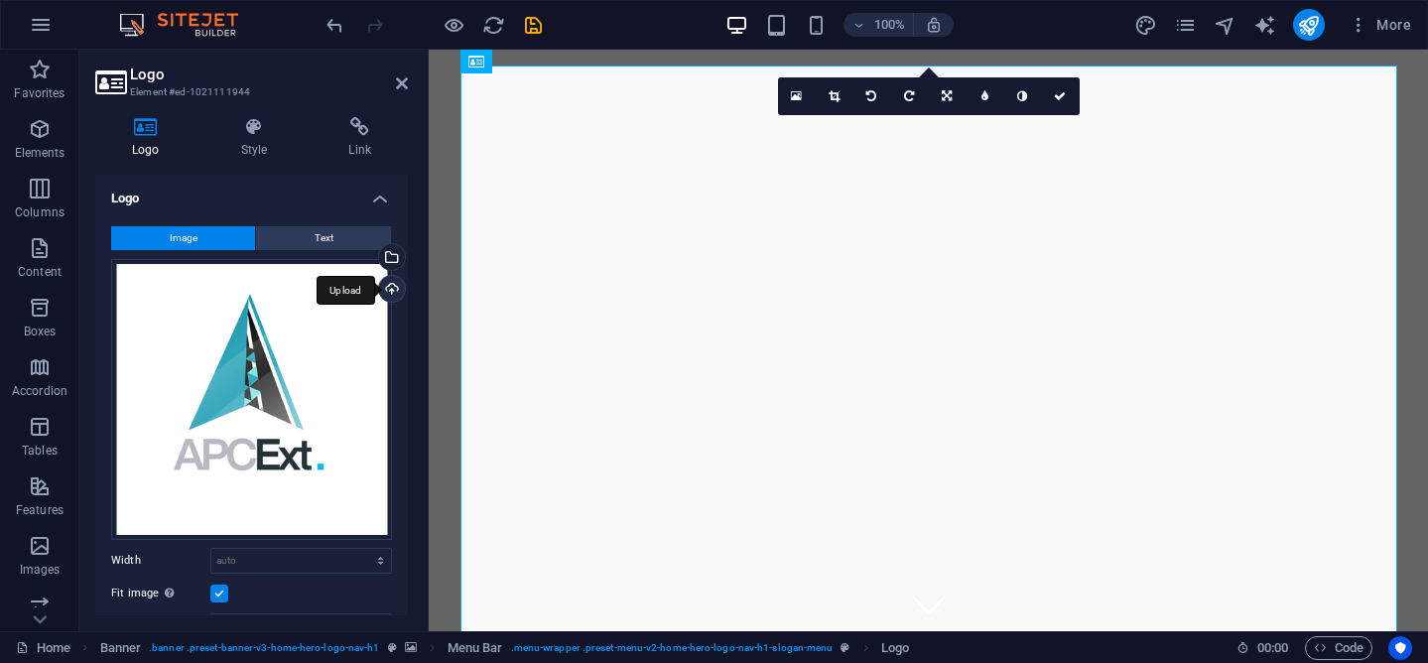
click at [391, 288] on div "Upload" at bounding box center [390, 291] width 30 height 30
click at [381, 288] on div "Upload" at bounding box center [390, 291] width 30 height 30
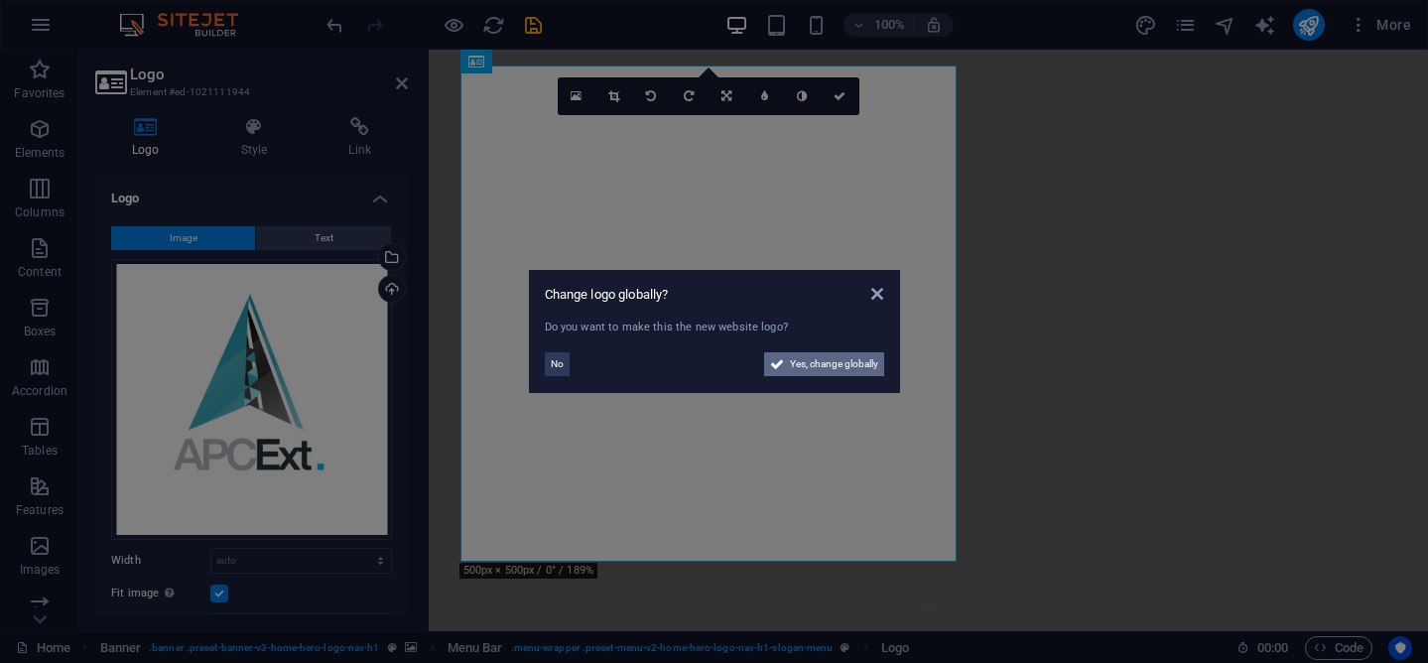
click at [793, 363] on span "Yes, change globally" at bounding box center [834, 364] width 88 height 24
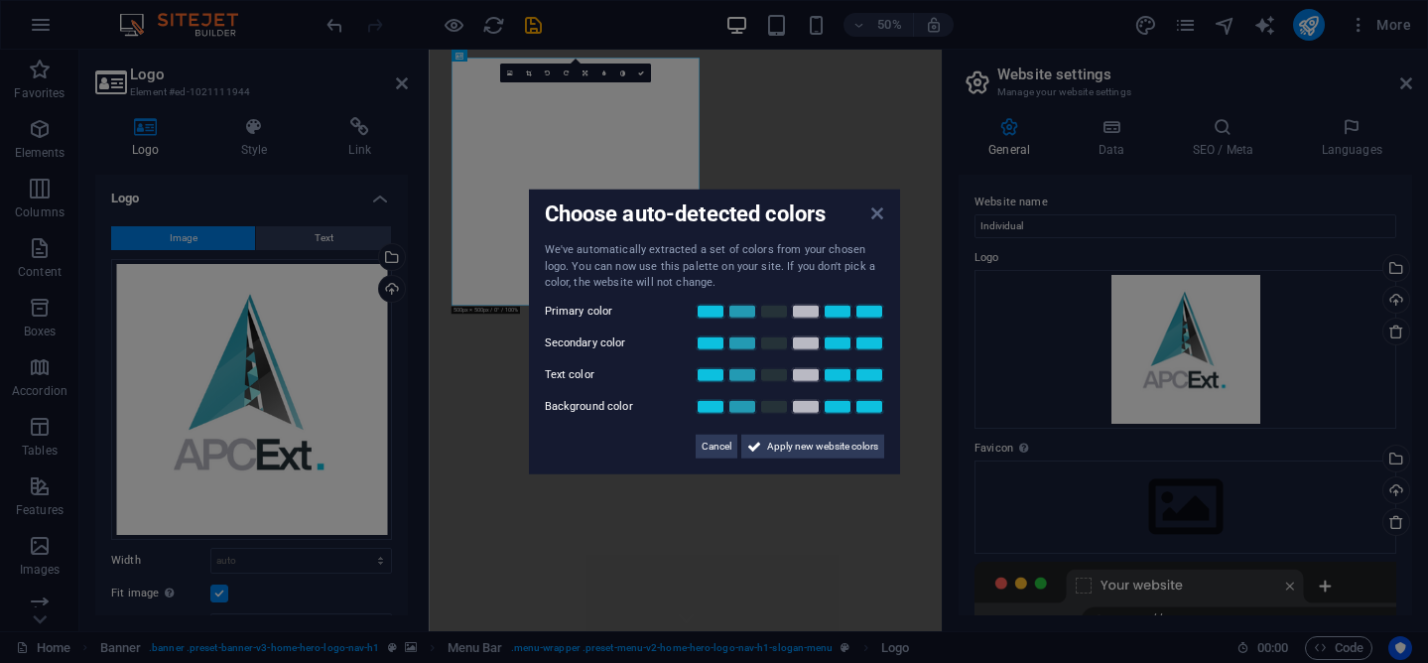
click at [880, 215] on icon at bounding box center [877, 213] width 12 height 16
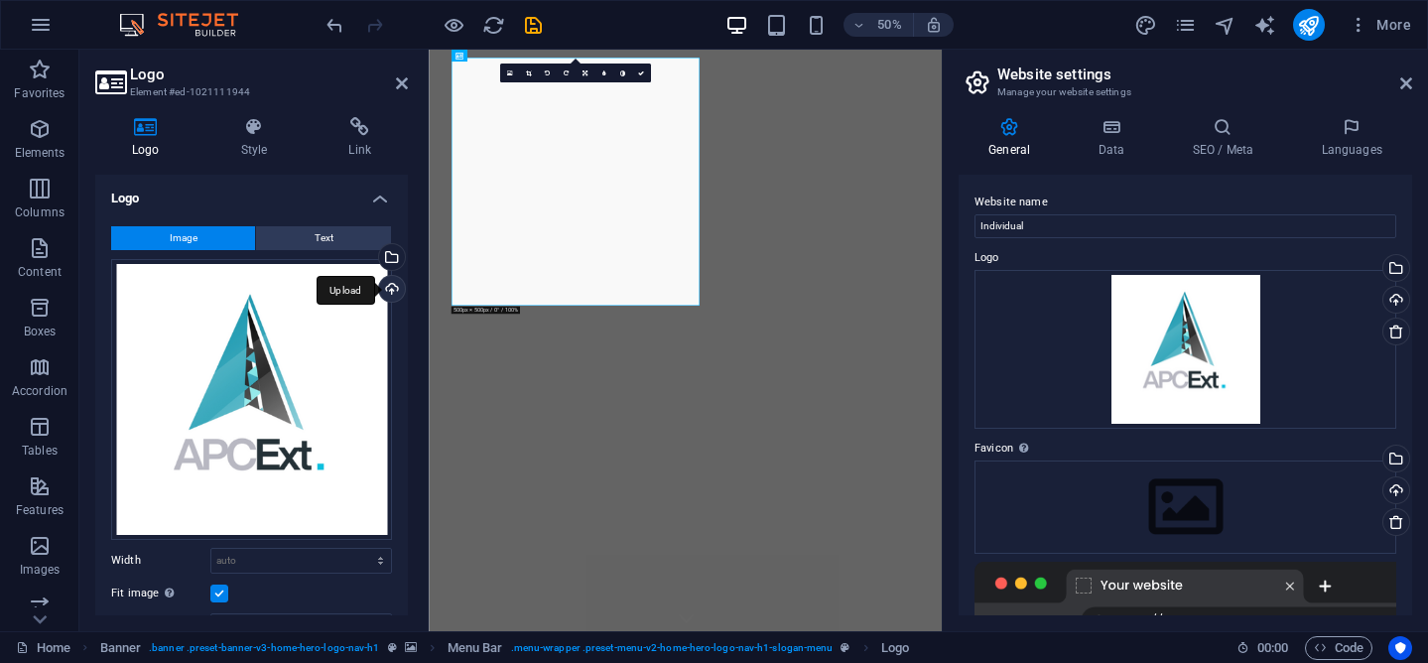
click at [384, 289] on div "Upload" at bounding box center [390, 291] width 30 height 30
click at [389, 286] on div "Upload" at bounding box center [390, 291] width 30 height 30
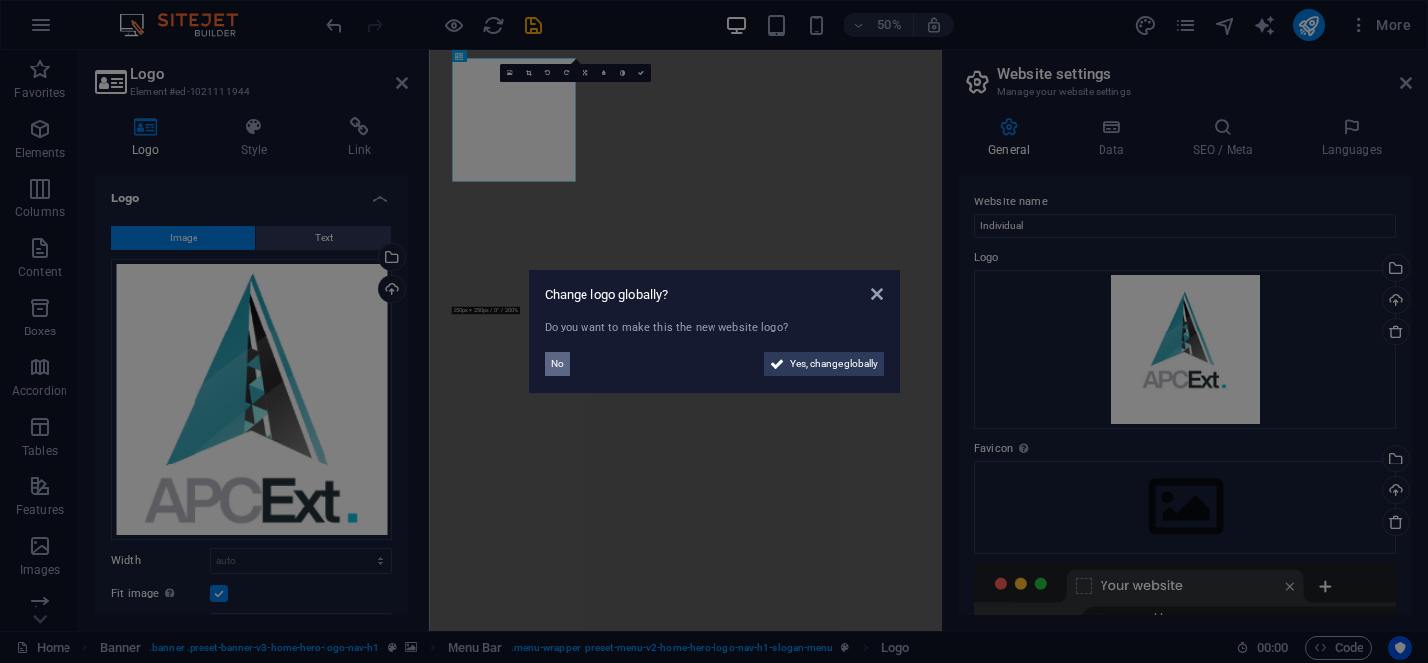
click at [557, 366] on span "No" at bounding box center [557, 364] width 13 height 24
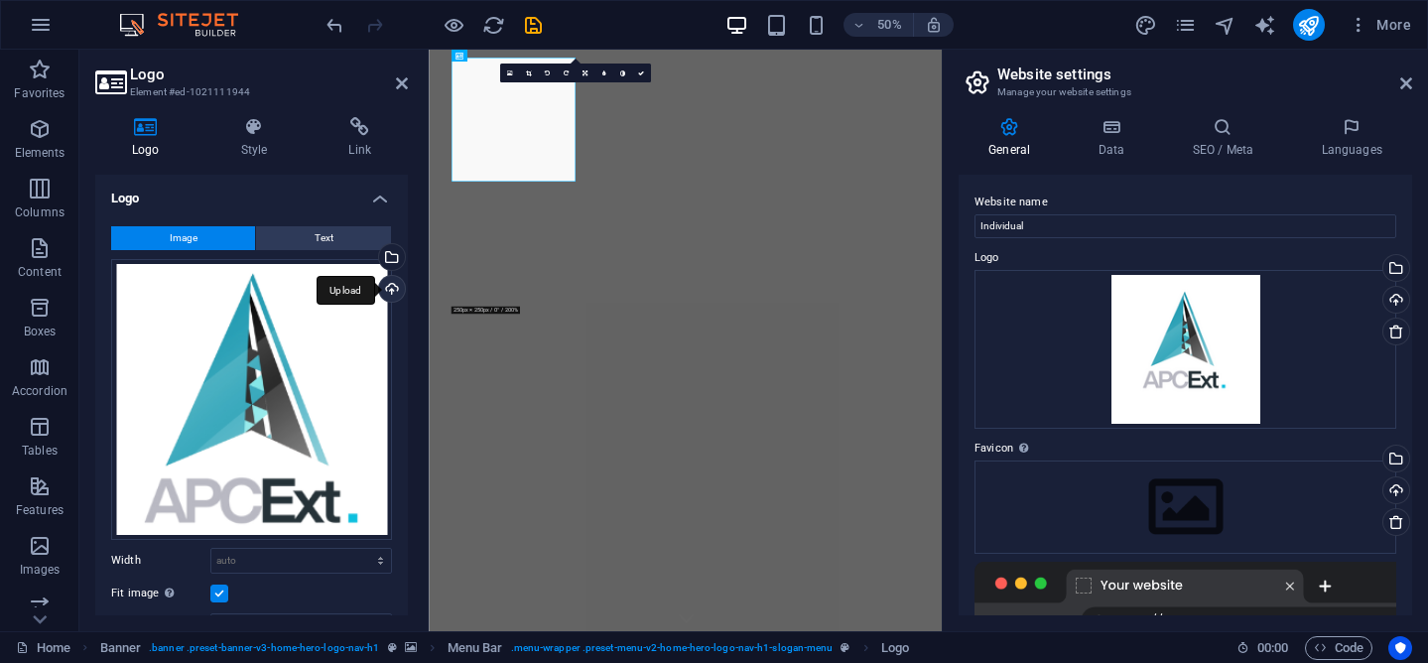
click at [390, 284] on div "Upload" at bounding box center [390, 291] width 30 height 30
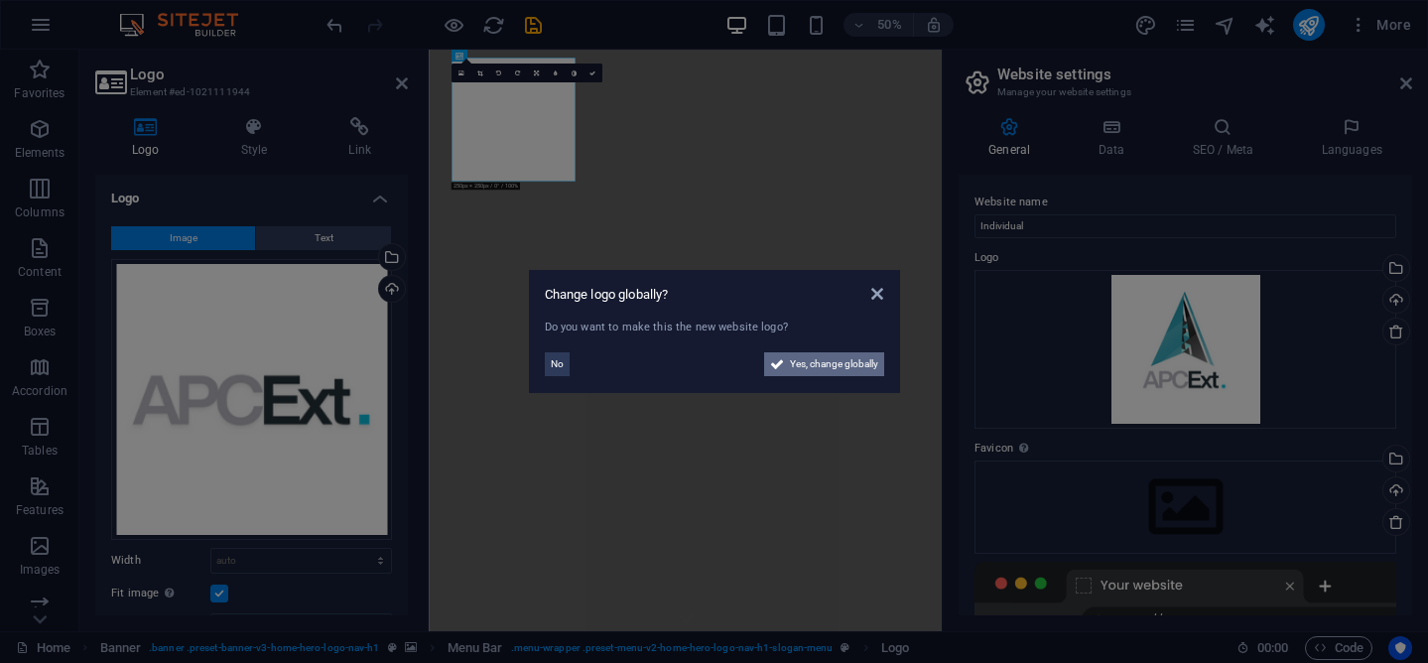
click at [794, 366] on span "Yes, change globally" at bounding box center [834, 364] width 88 height 24
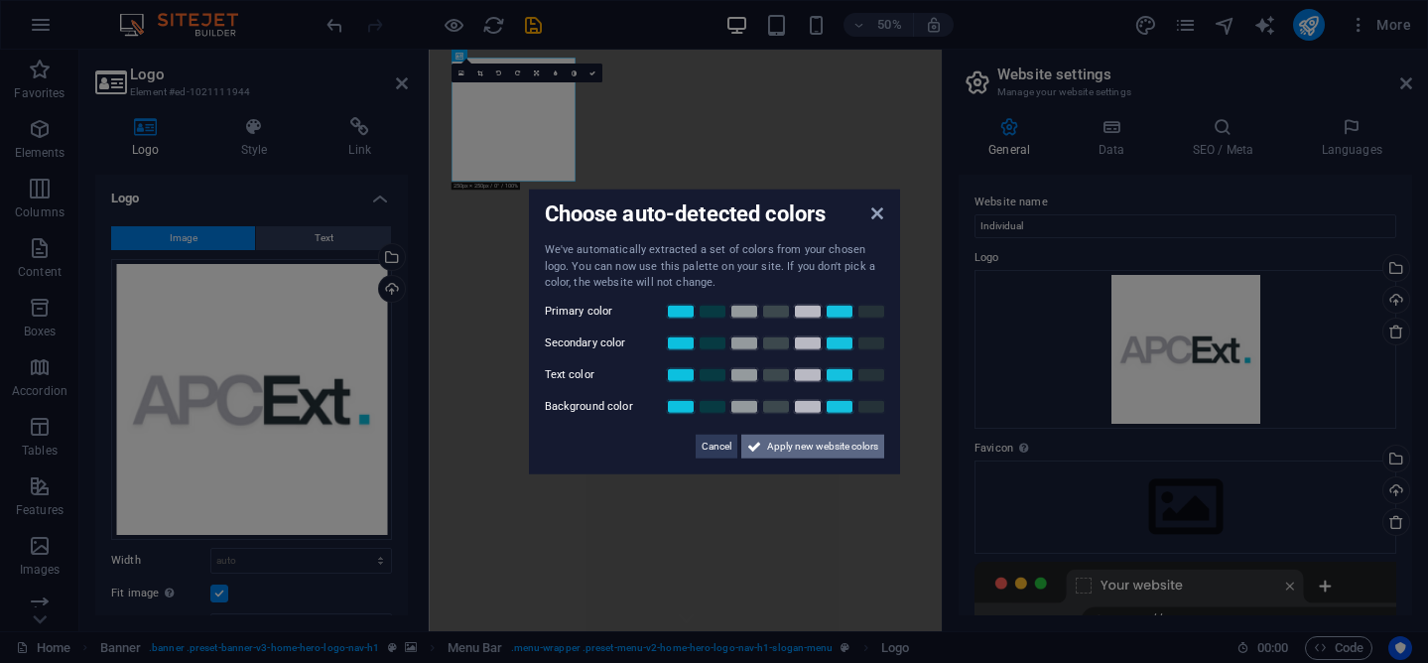
click at [796, 447] on span "Apply new website colors" at bounding box center [822, 446] width 111 height 24
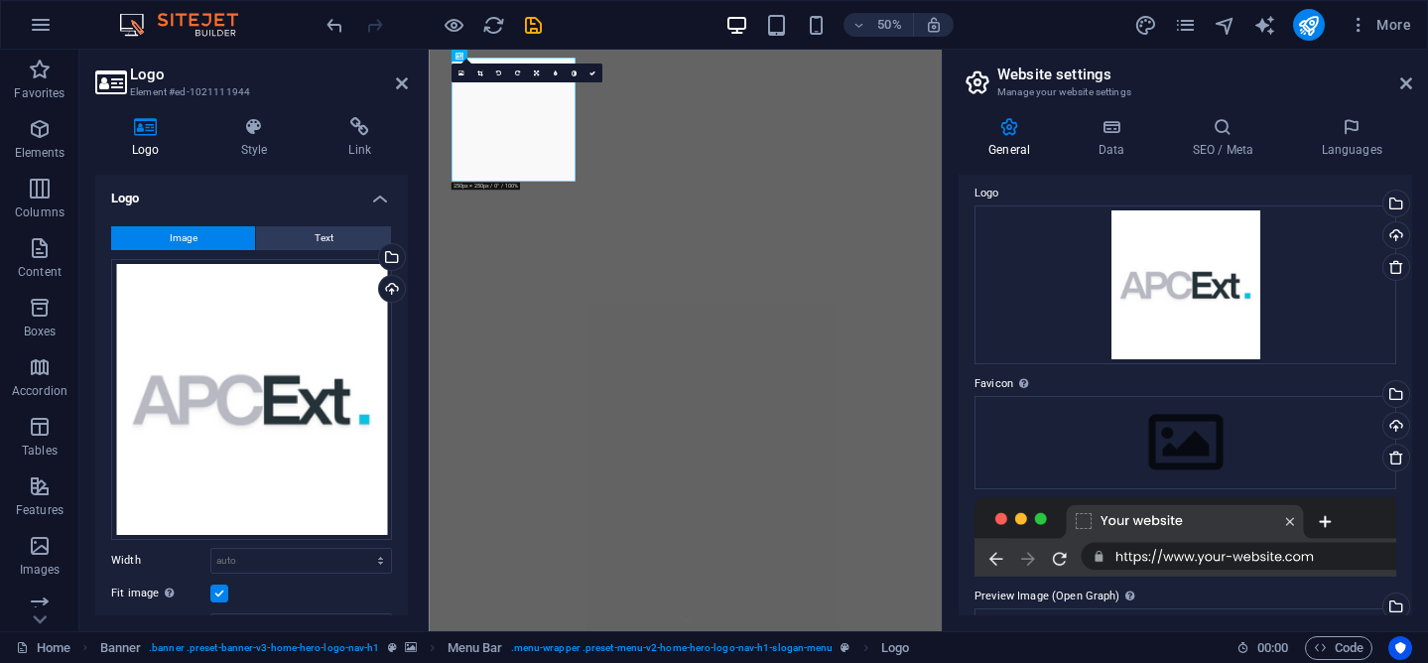
scroll to position [65, 0]
click at [1395, 426] on div "Upload" at bounding box center [1394, 427] width 30 height 30
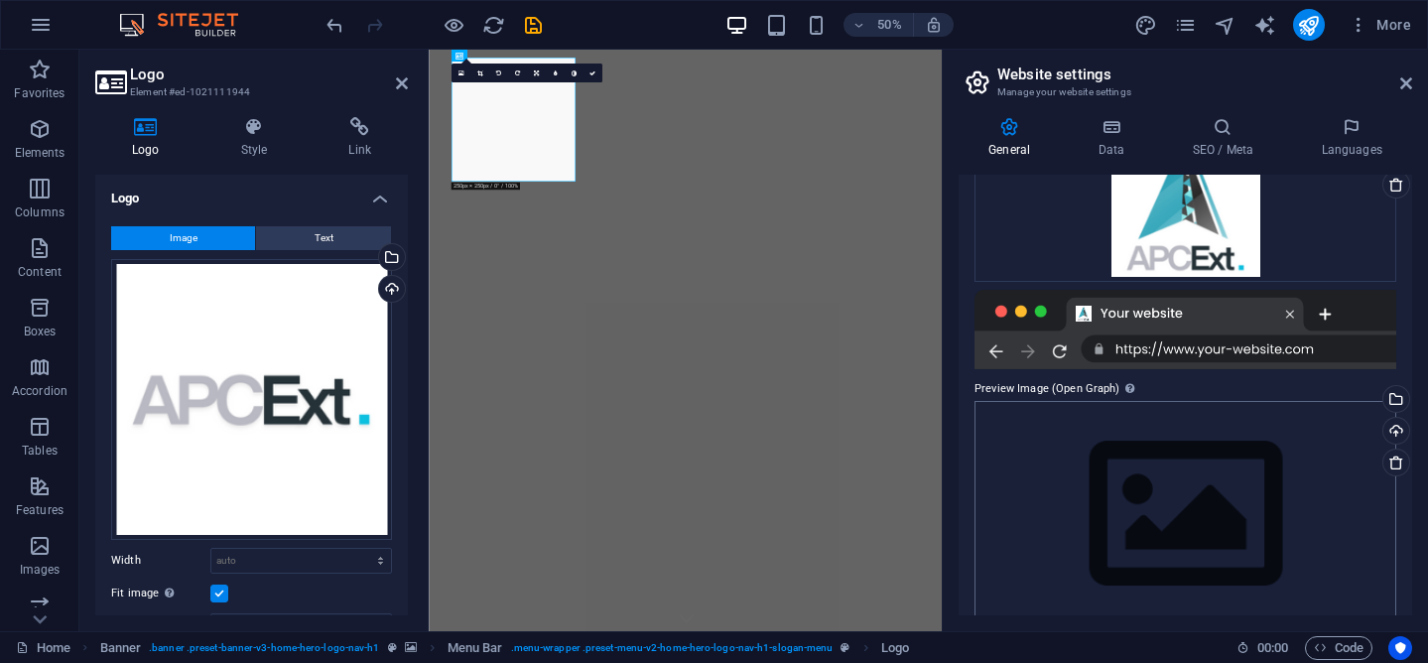
scroll to position [355, 0]
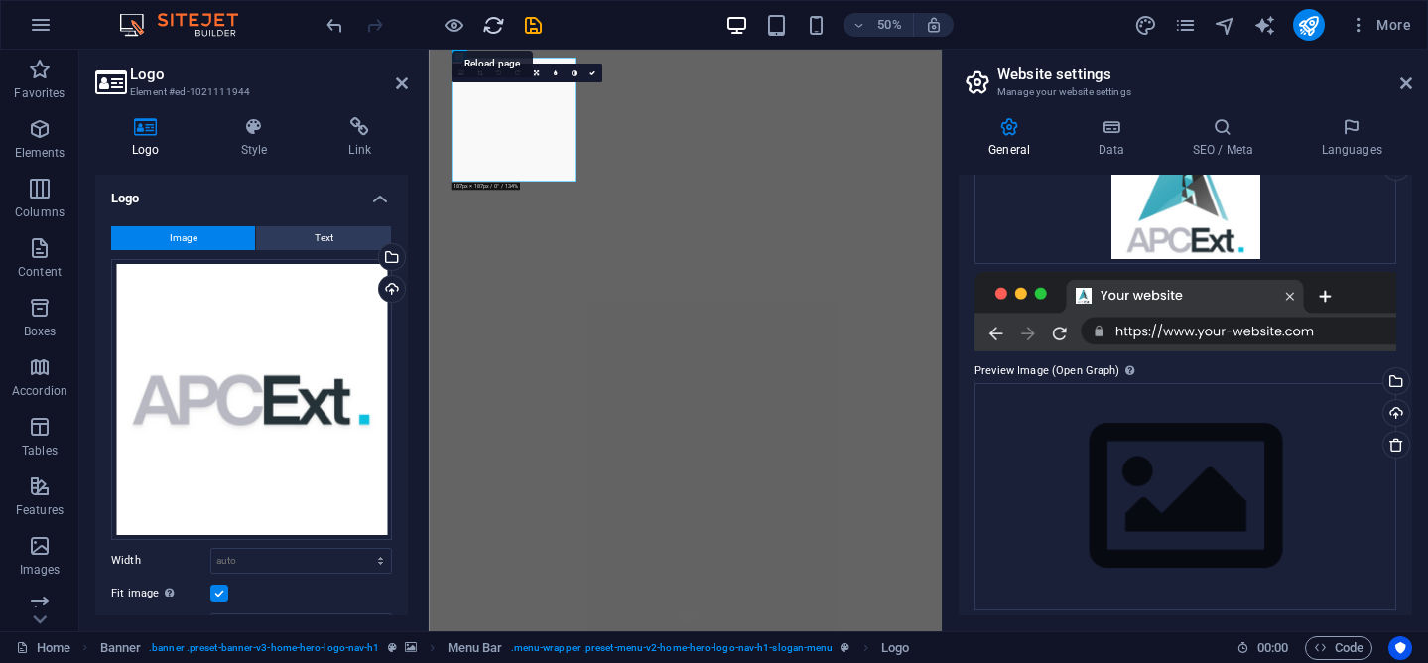
click at [497, 26] on icon "reload" at bounding box center [493, 25] width 23 height 23
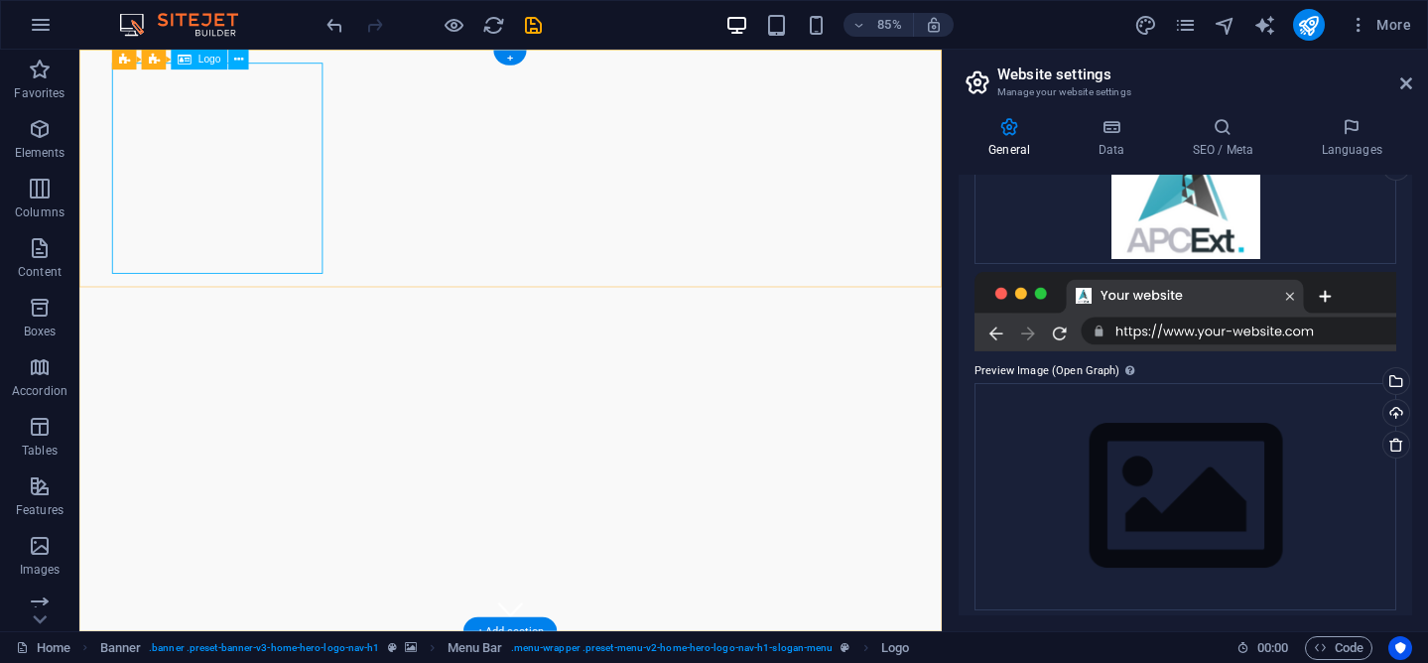
click at [236, 65] on icon at bounding box center [238, 60] width 9 height 18
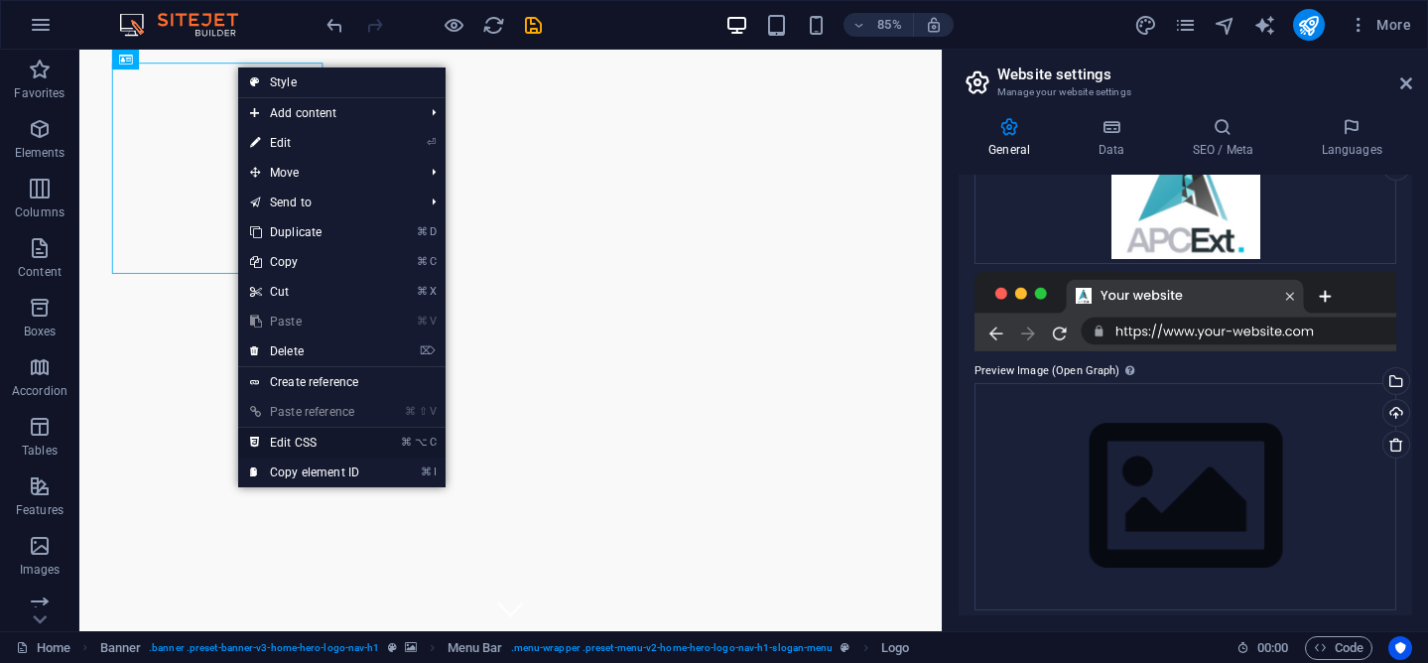
click at [305, 444] on link "⌘ ⌥ C Edit CSS" at bounding box center [304, 443] width 133 height 30
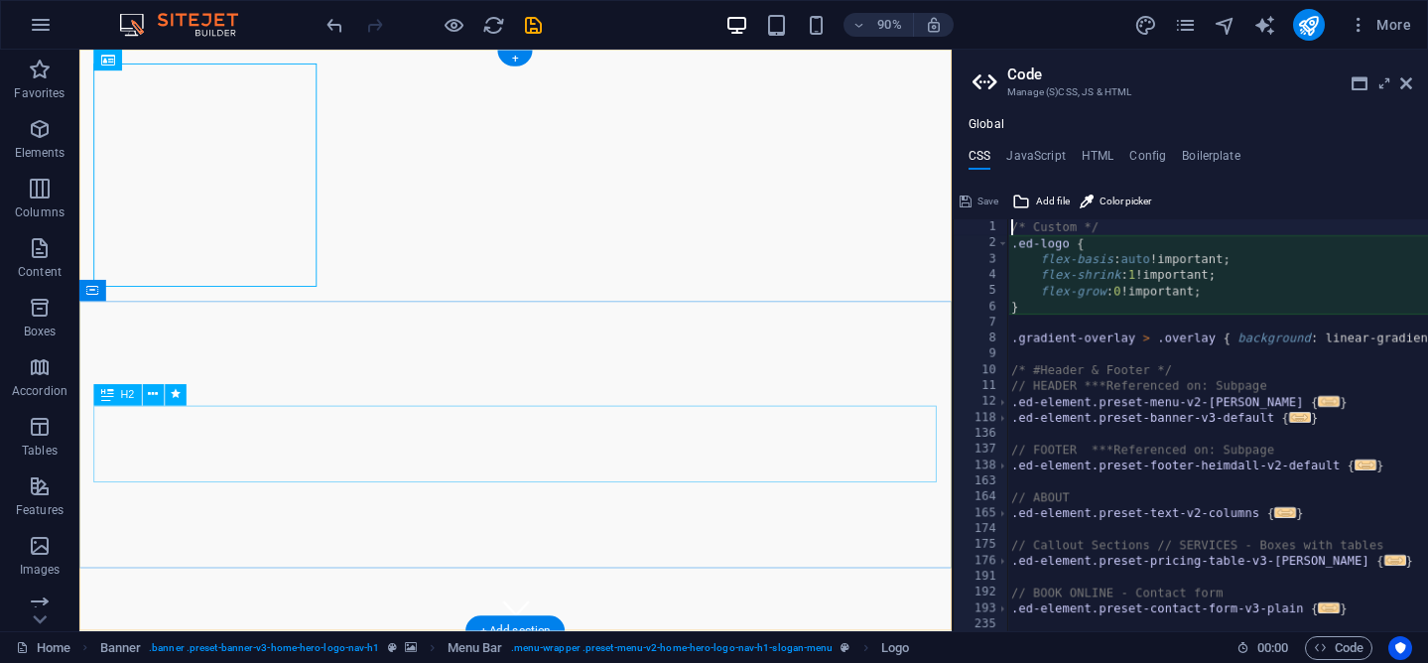
type textarea "flex-basis: auto!important;"
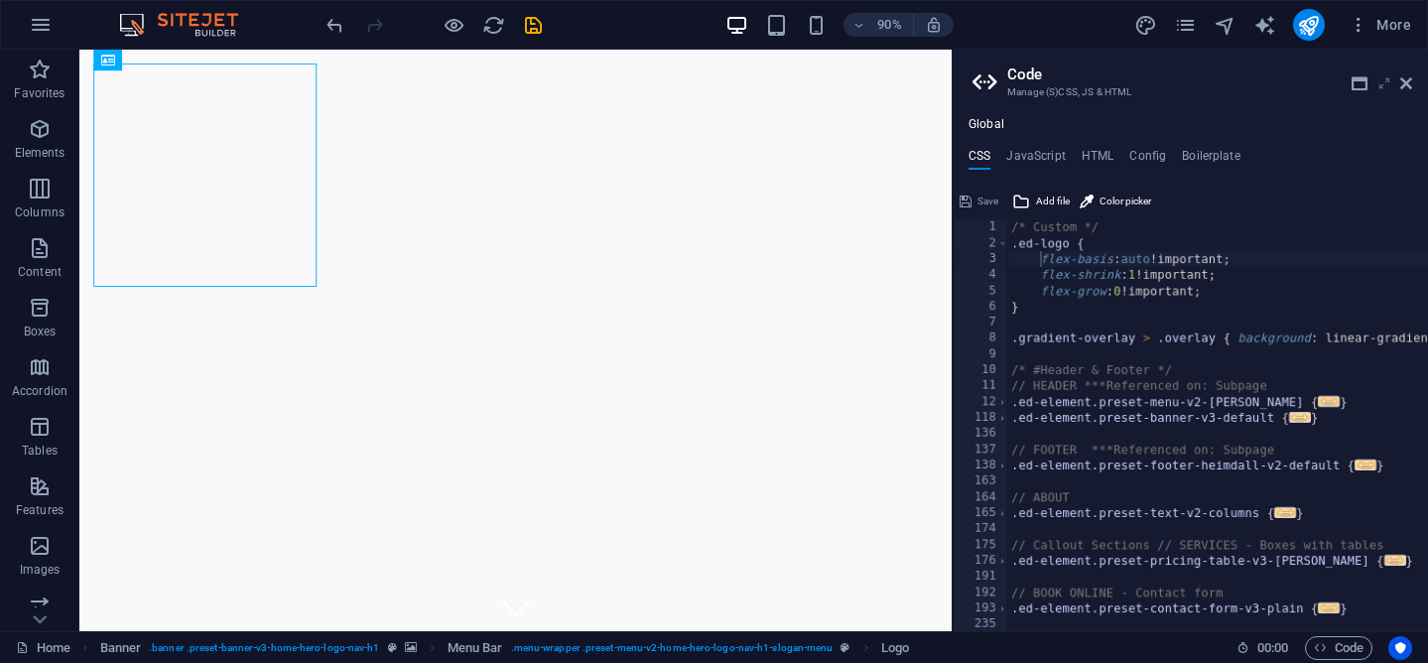
click at [1384, 82] on icon at bounding box center [1384, 83] width 0 height 16
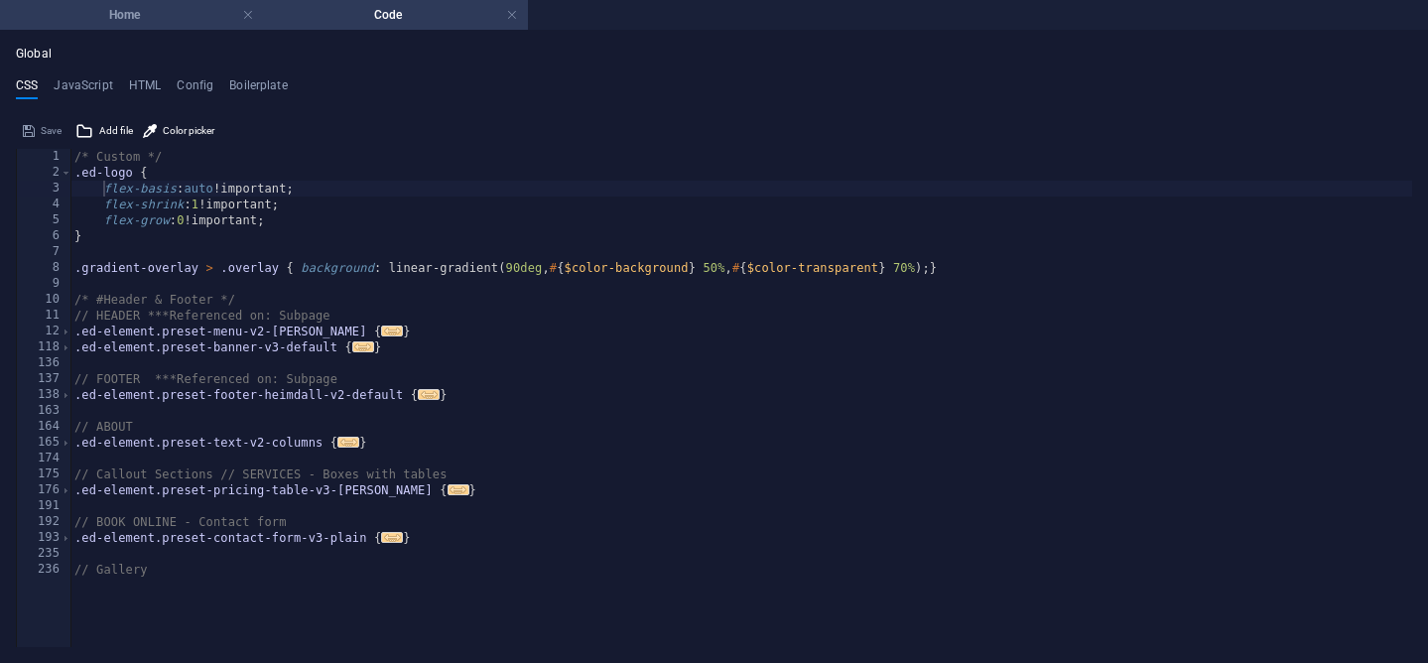
click at [177, 29] on li "Home" at bounding box center [132, 15] width 264 height 30
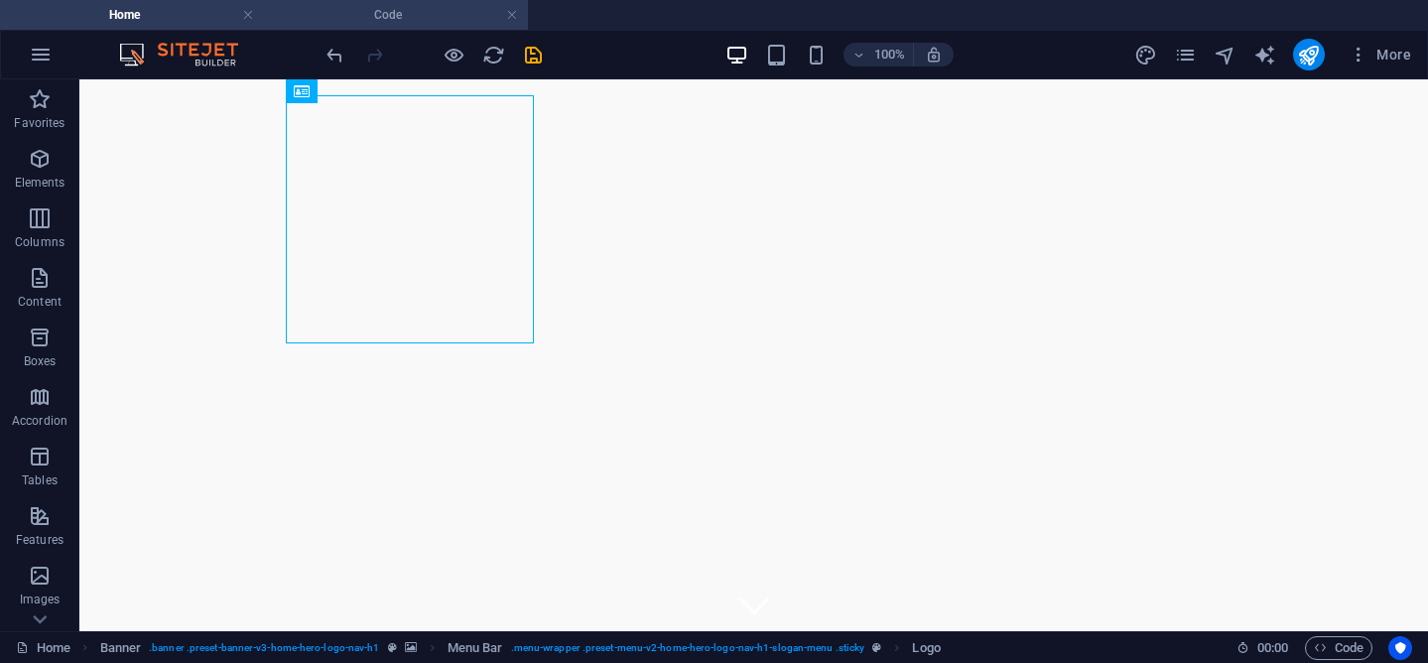
click at [302, 22] on h4 "Code" at bounding box center [396, 15] width 264 height 22
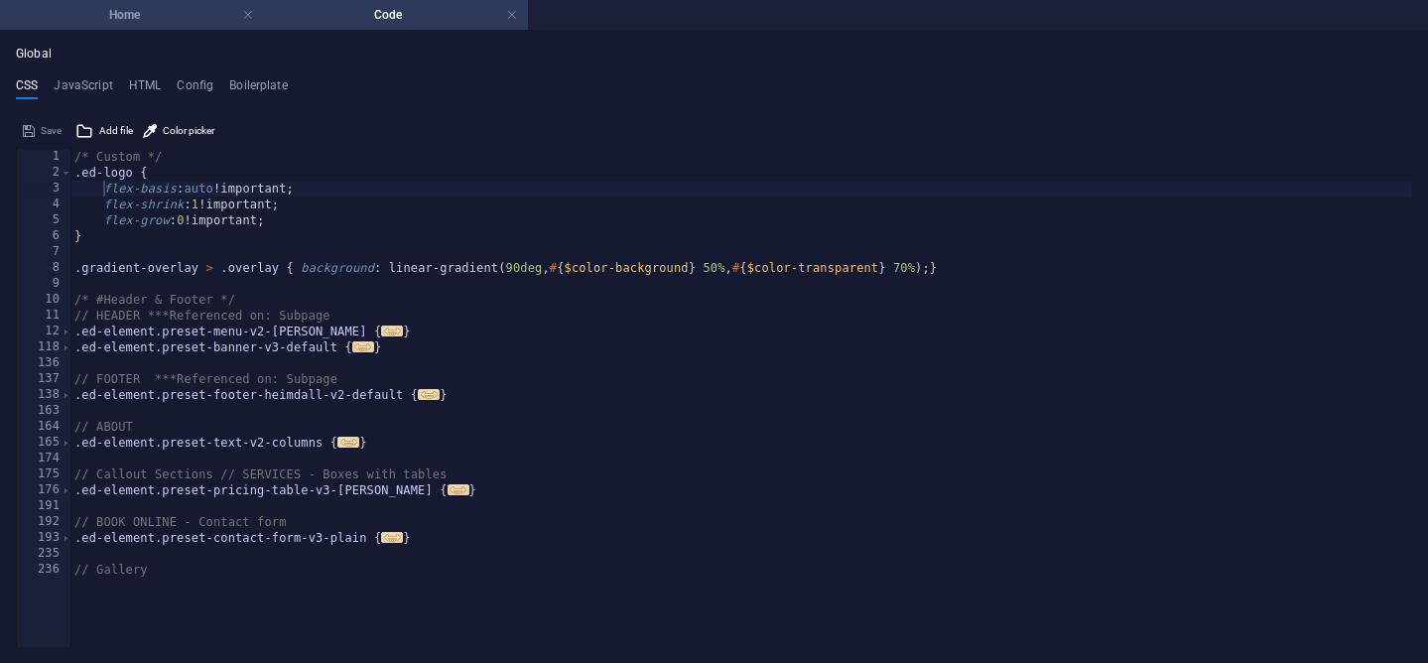
click at [169, 25] on h4 "Home" at bounding box center [132, 15] width 264 height 22
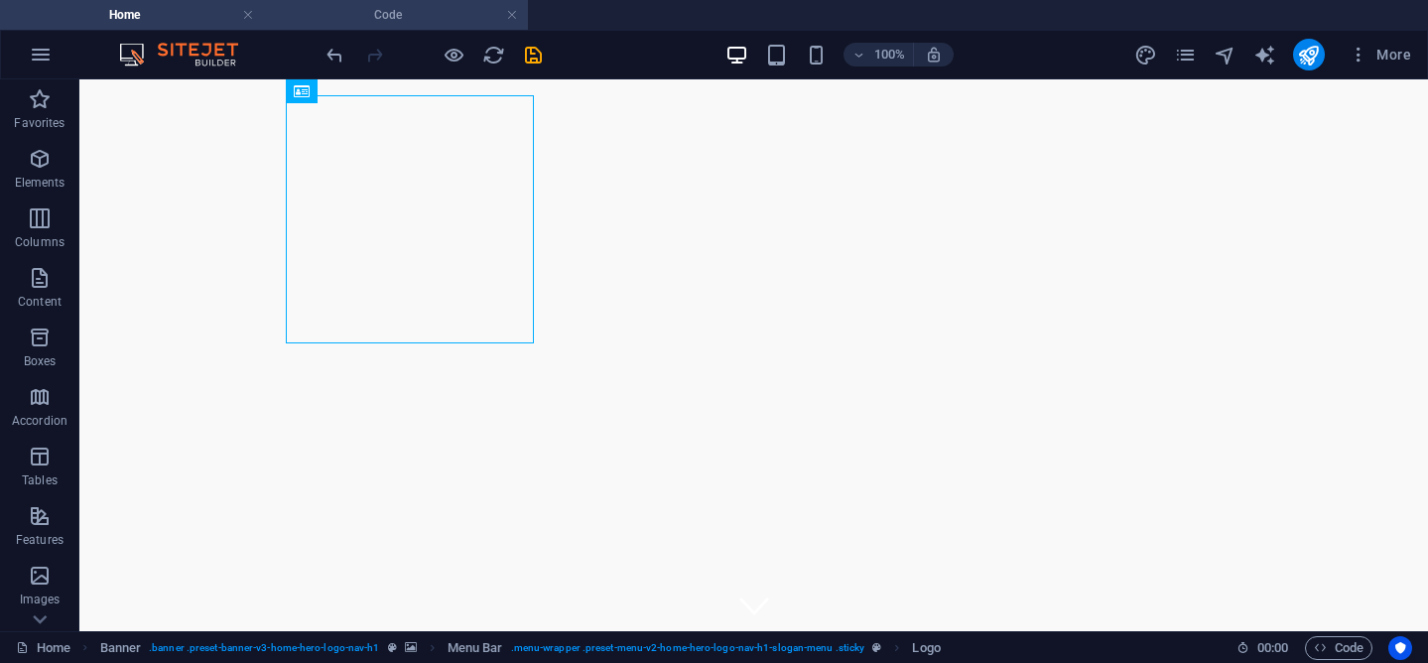
click at [362, 22] on h4 "Code" at bounding box center [396, 15] width 264 height 22
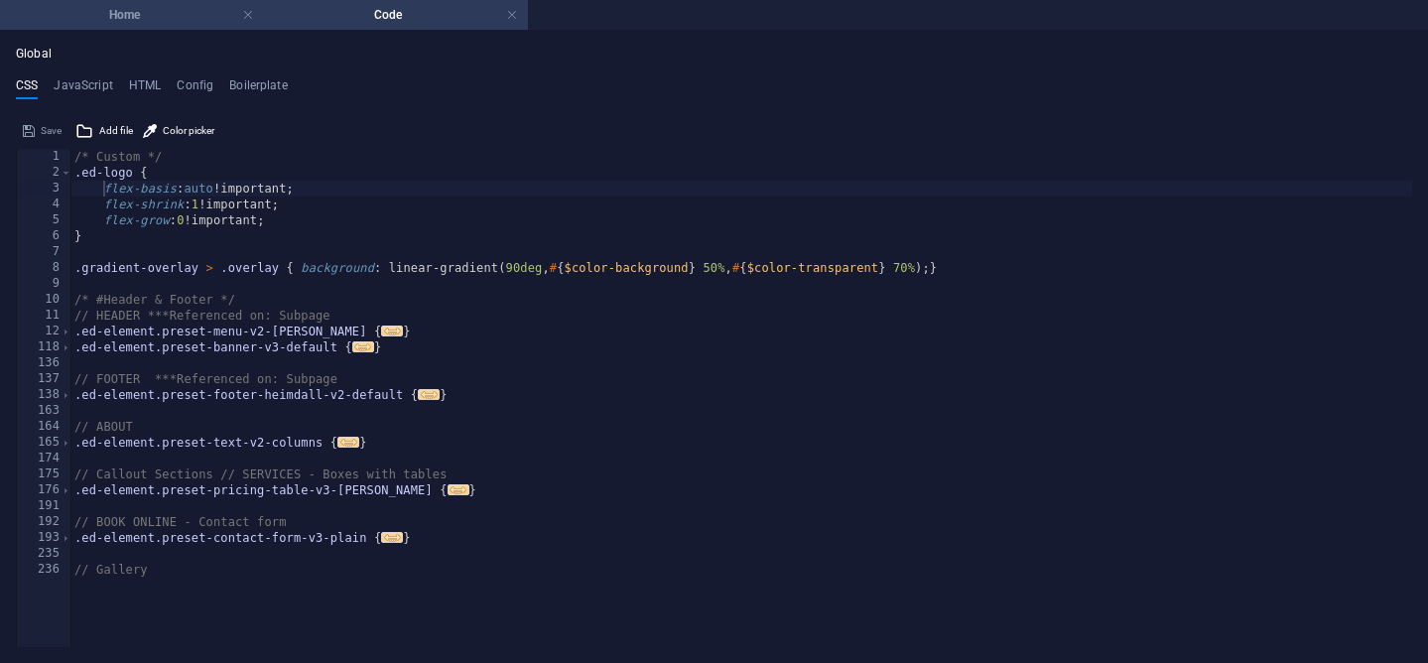
click at [192, 8] on h4 "Home" at bounding box center [132, 15] width 264 height 22
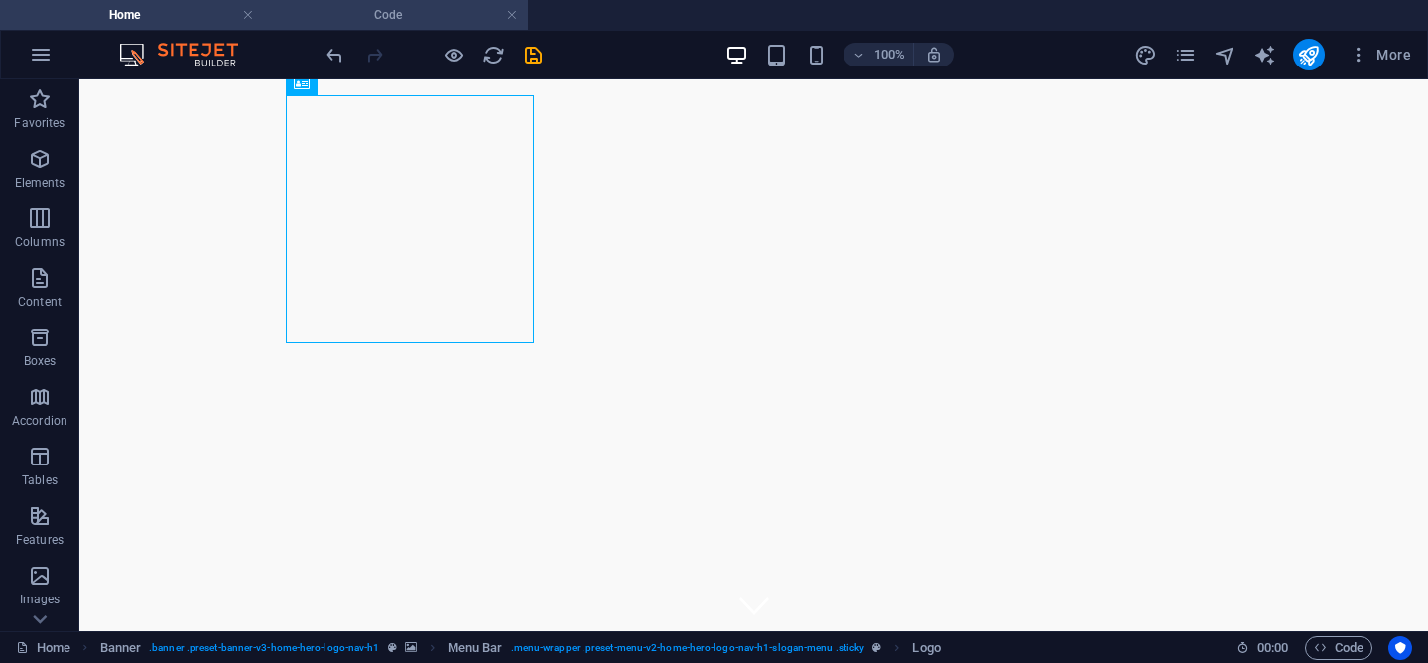
click at [320, 16] on h4 "Code" at bounding box center [396, 15] width 264 height 22
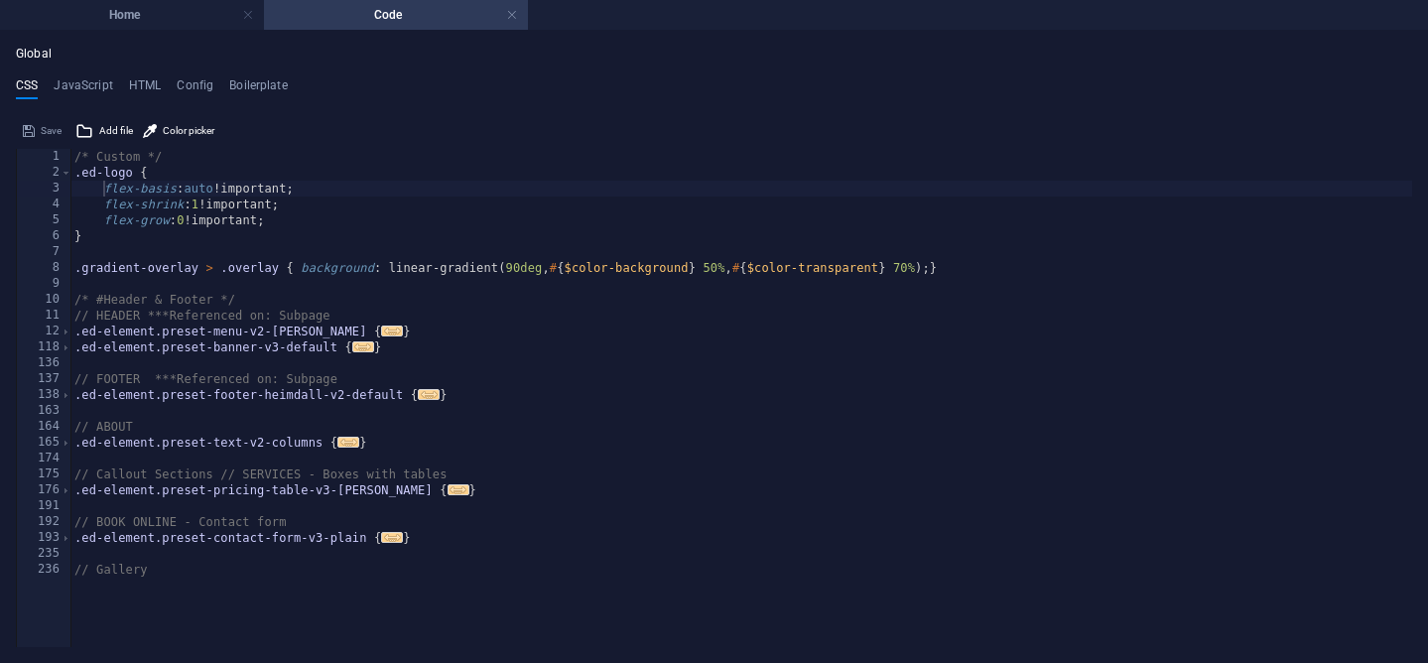
click at [174, 9] on h4 "Home" at bounding box center [132, 15] width 264 height 22
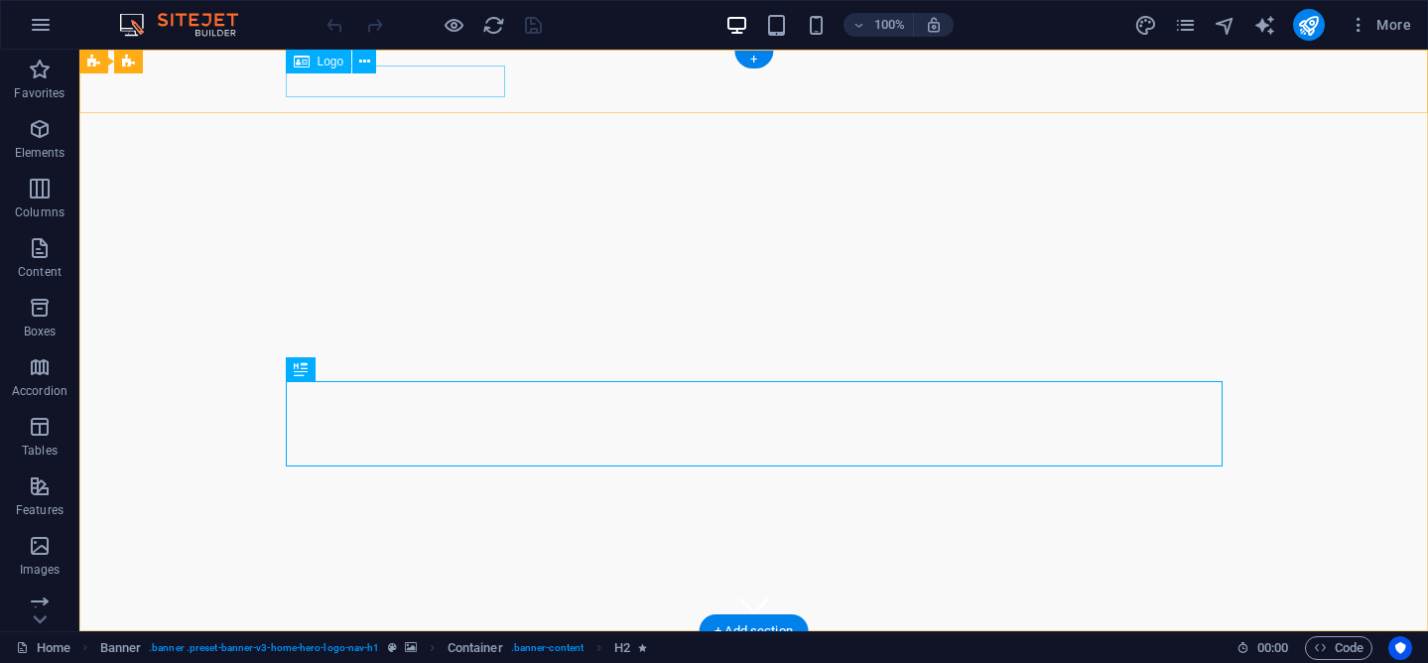
click at [484, 647] on div "APC Exterminators" at bounding box center [754, 663] width 937 height 32
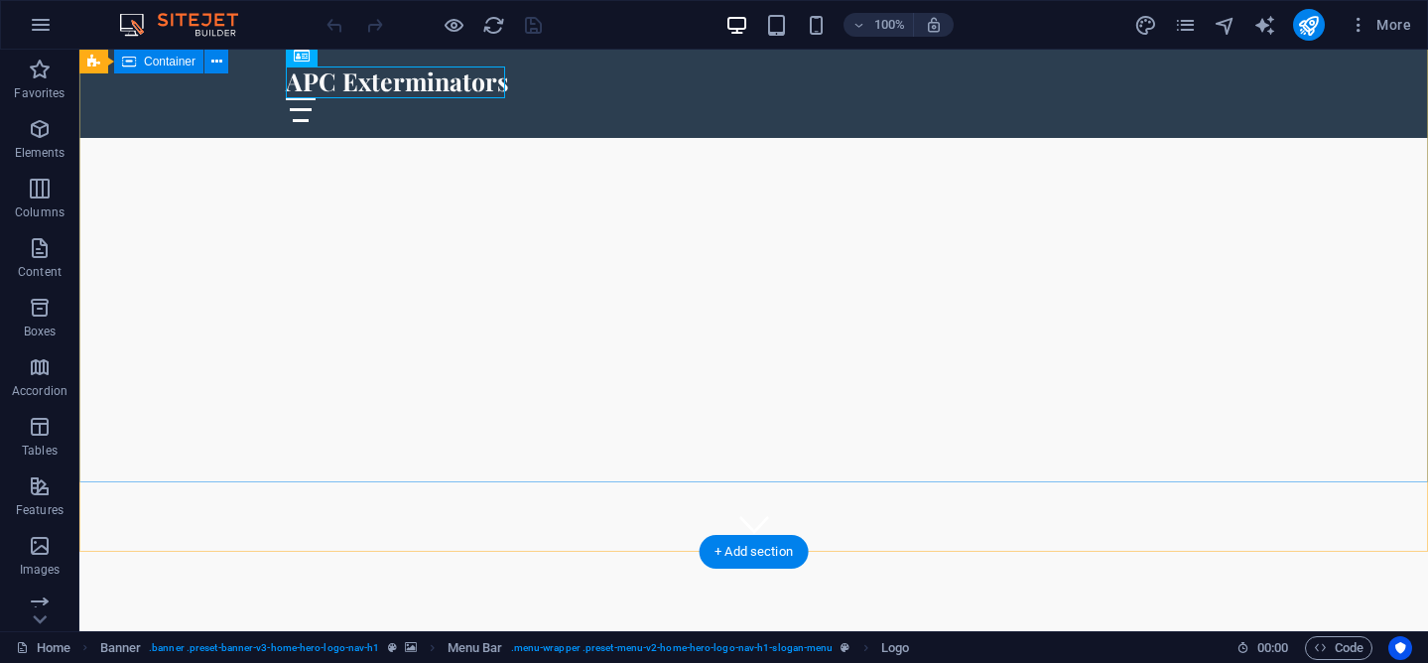
scroll to position [78, 0]
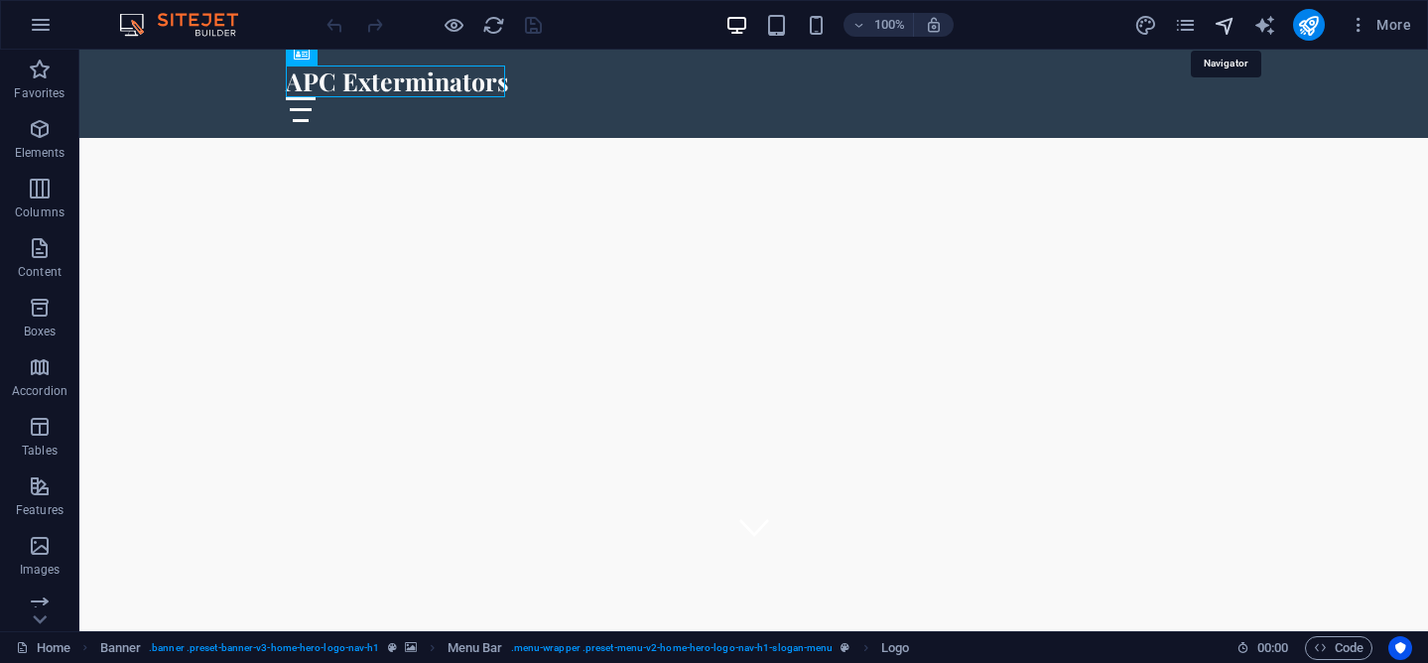
click at [1231, 24] on icon "navigator" at bounding box center [1224, 25] width 23 height 23
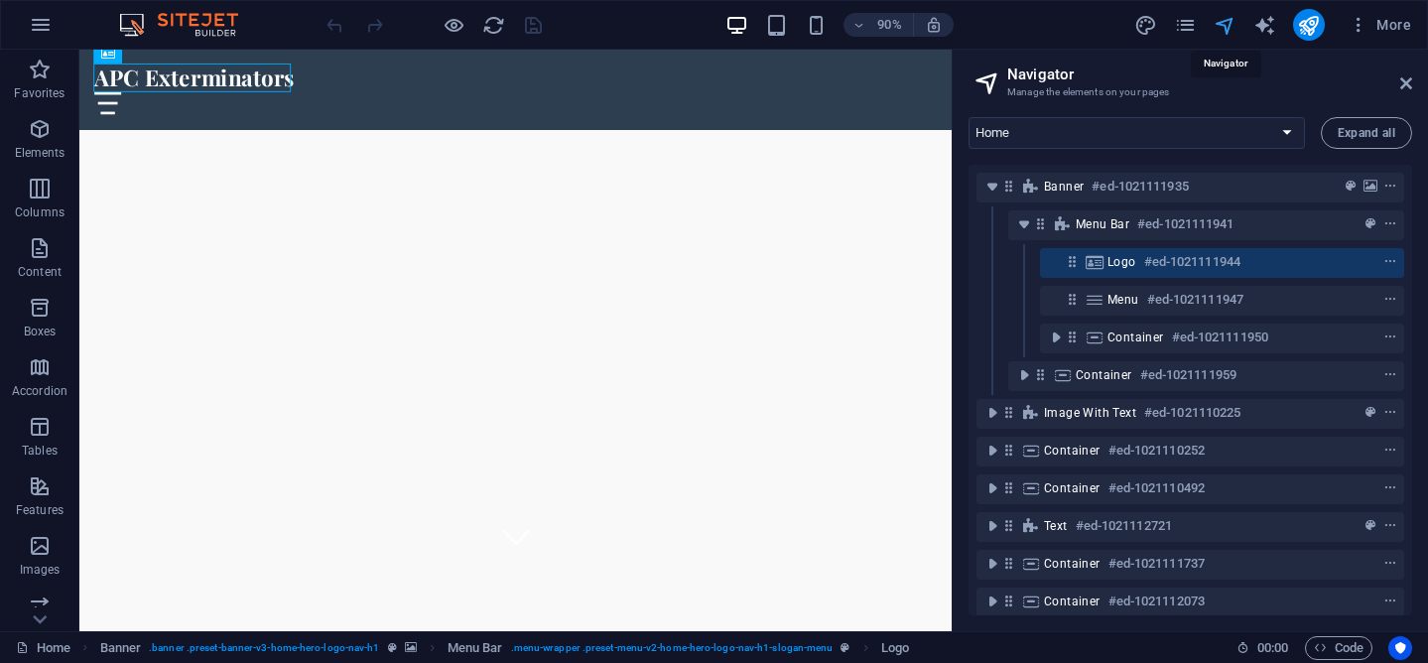
click at [1231, 25] on icon "navigator" at bounding box center [1224, 25] width 23 height 23
click at [1404, 79] on icon at bounding box center [1406, 83] width 12 height 16
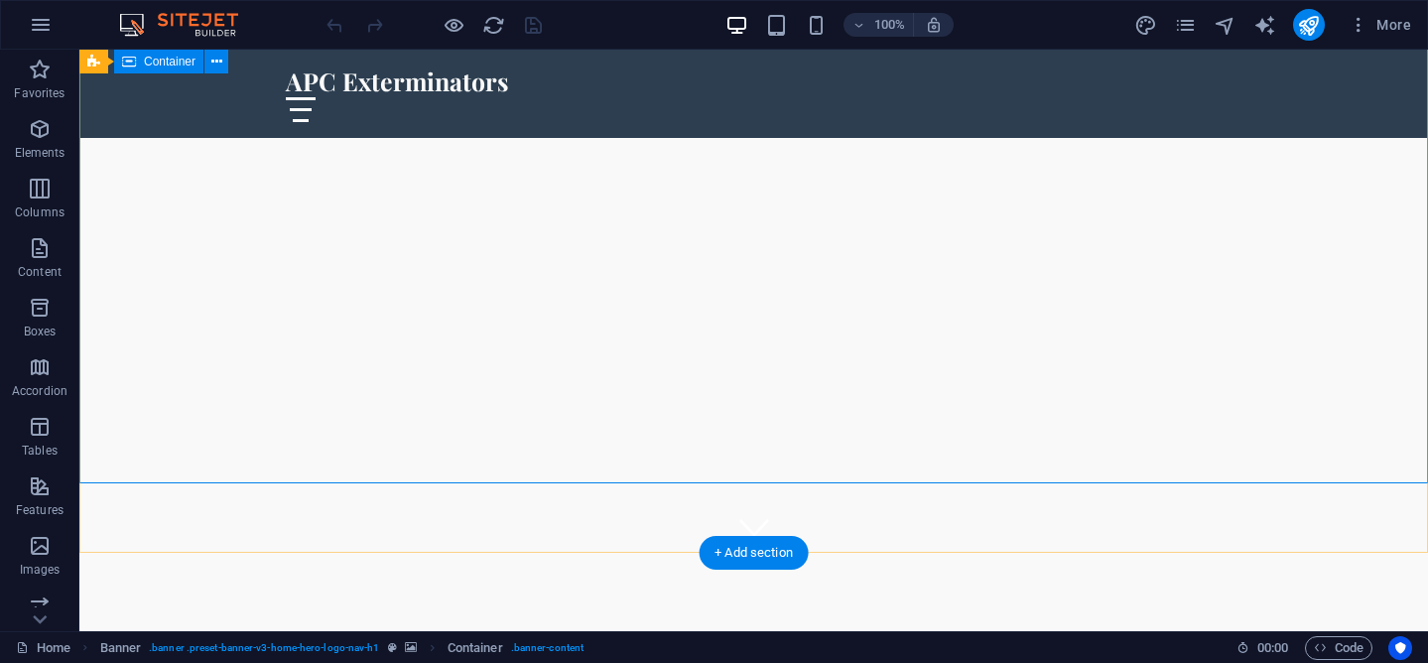
click at [214, 65] on icon at bounding box center [217, 62] width 15 height 21
select select "ms"
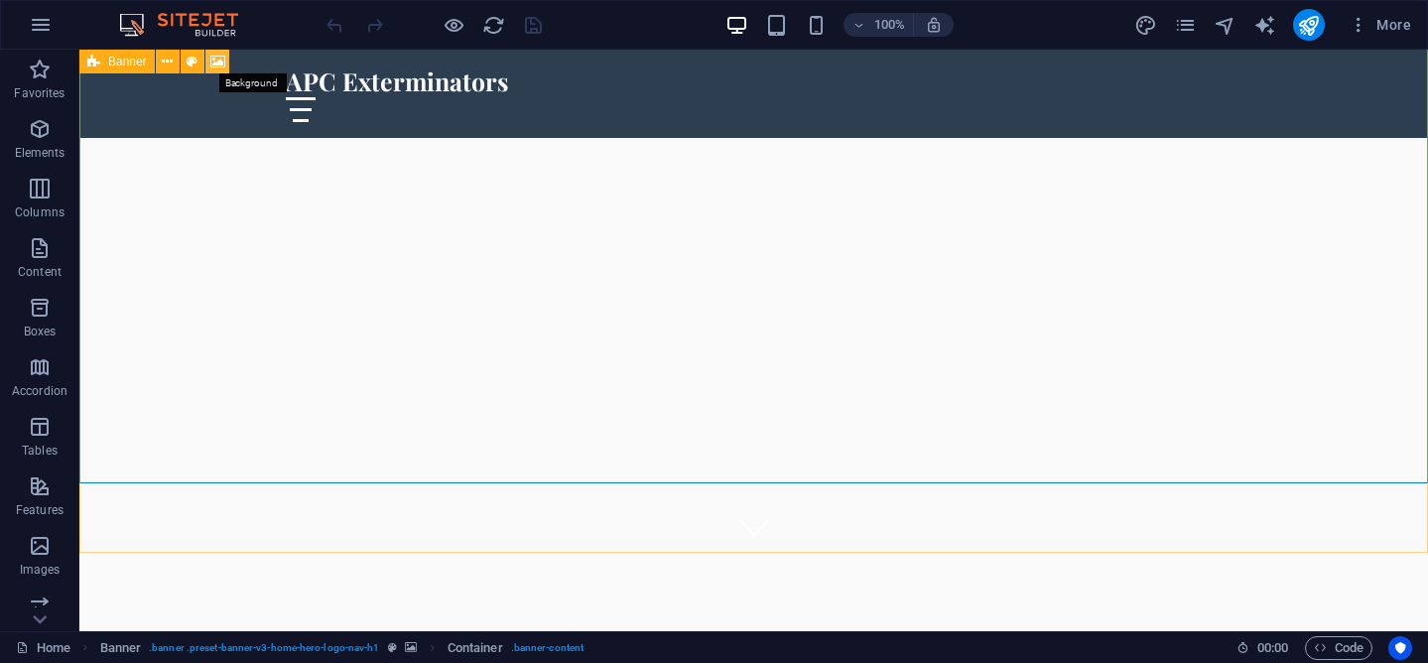
select select "s"
select select "progressive"
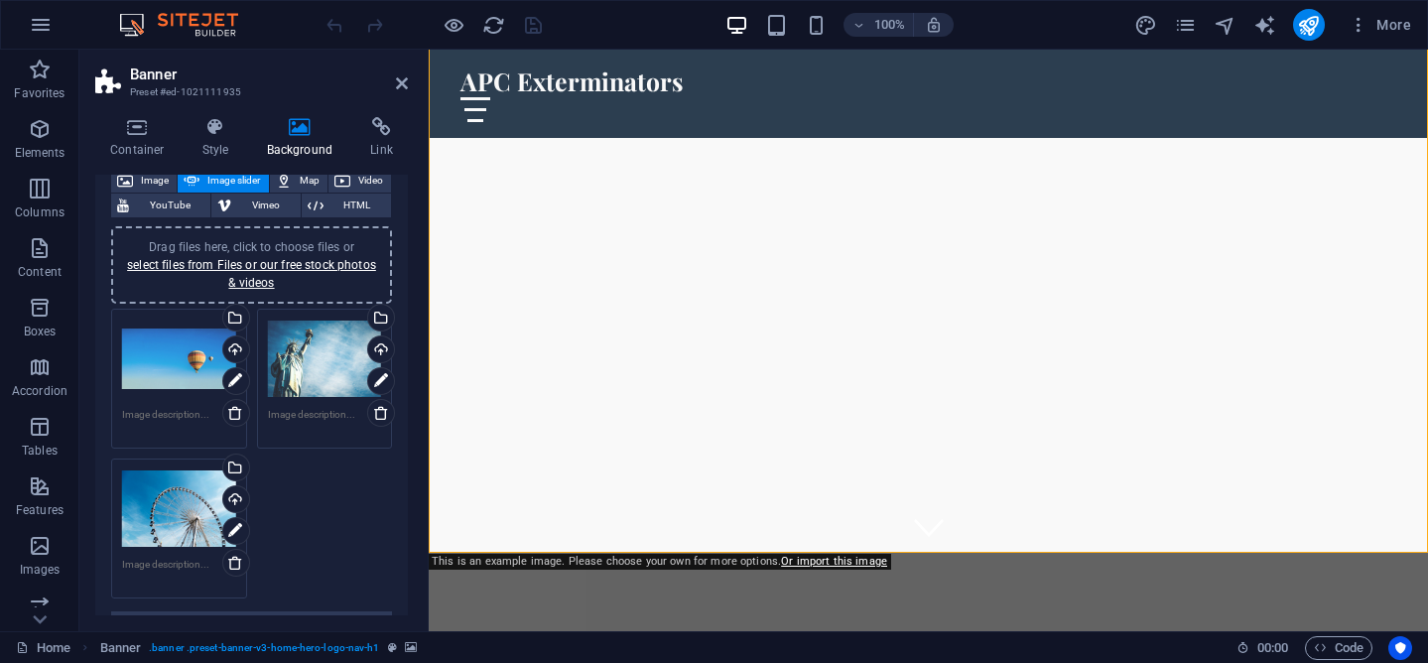
scroll to position [126, 0]
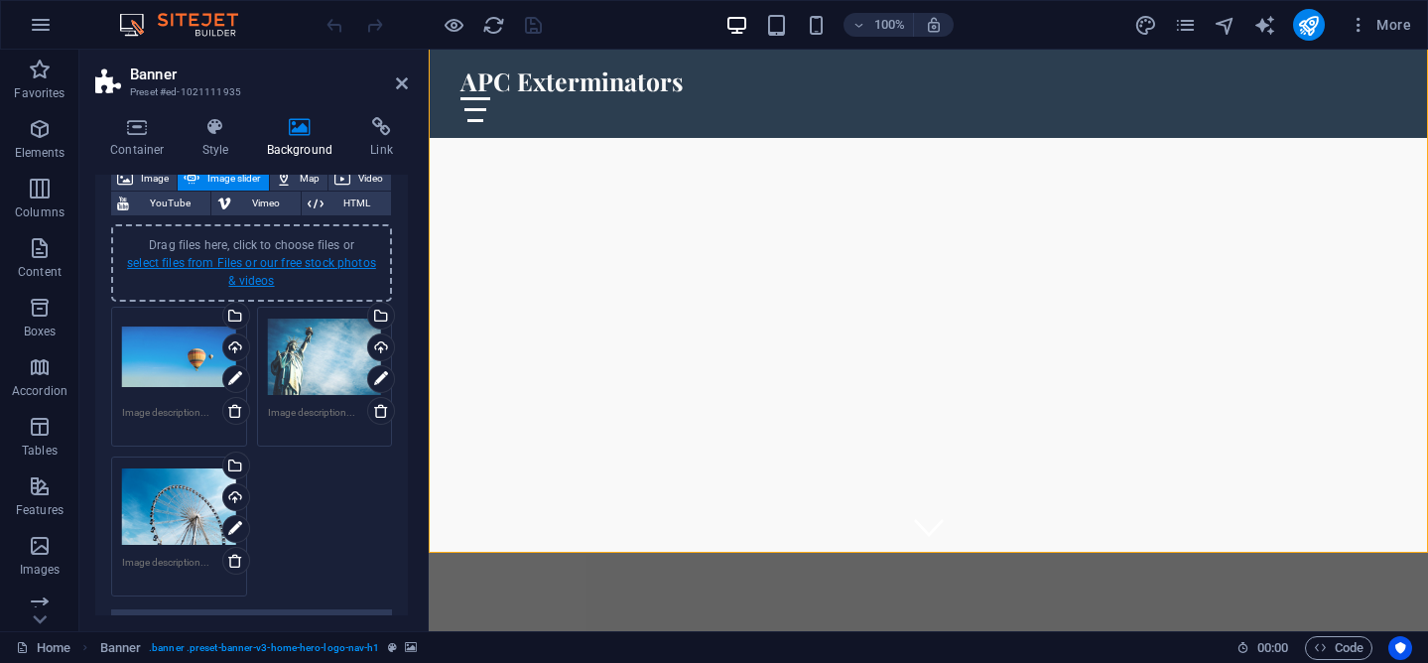
click at [246, 276] on link "select files from Files or our free stock photos & videos" at bounding box center [251, 272] width 249 height 32
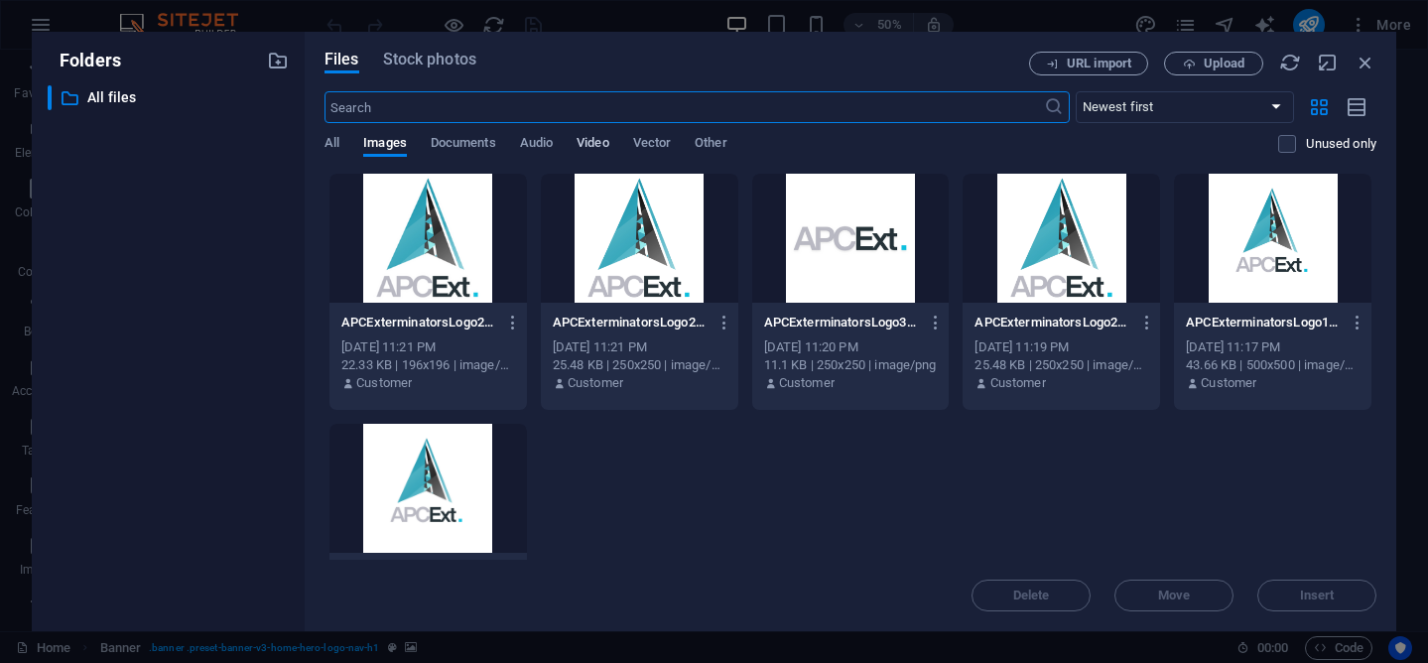
click at [594, 143] on span "Video" at bounding box center [592, 145] width 32 height 28
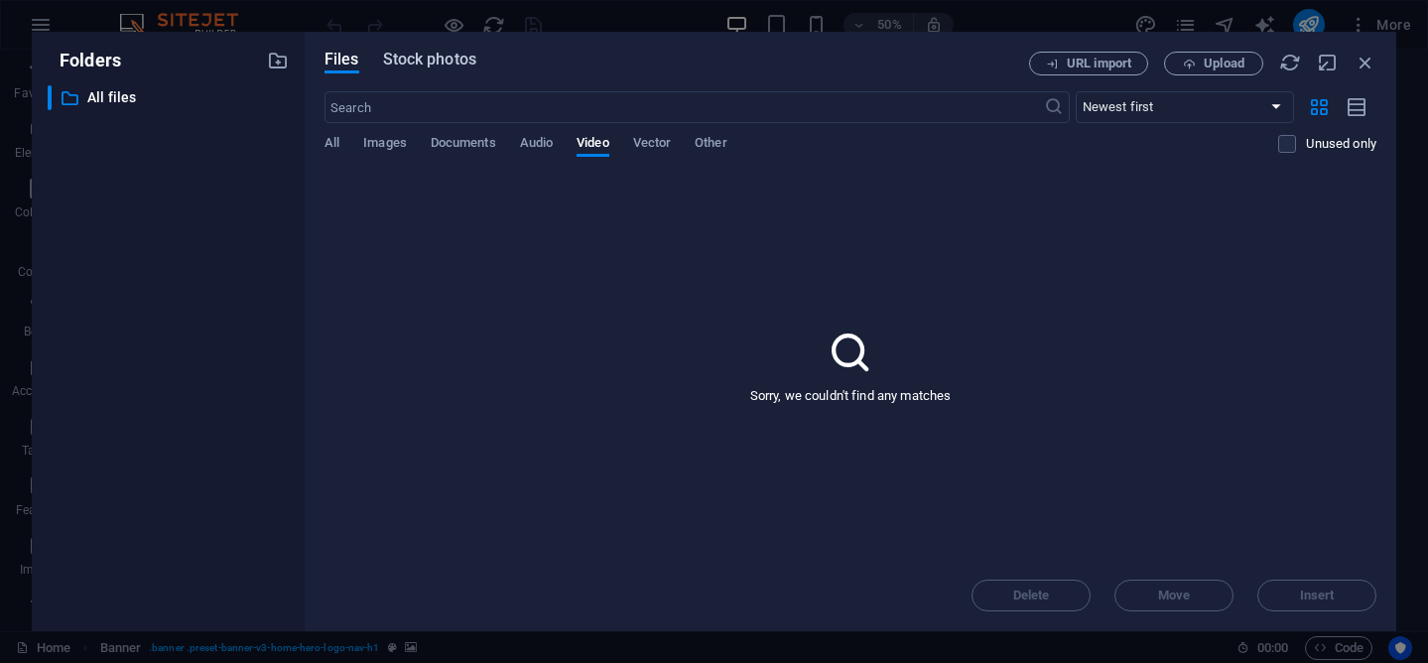
click at [437, 68] on span "Stock photos" at bounding box center [429, 60] width 93 height 24
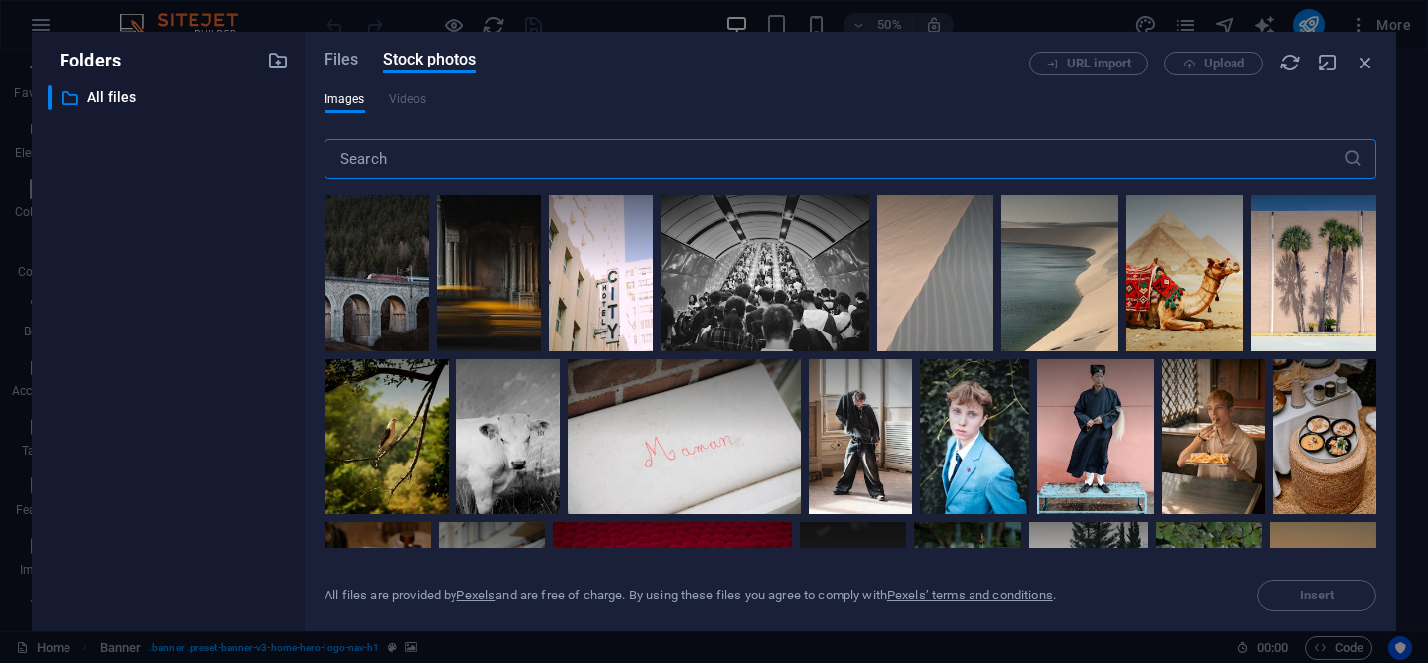
click at [443, 155] on input "text" at bounding box center [833, 159] width 1018 height 40
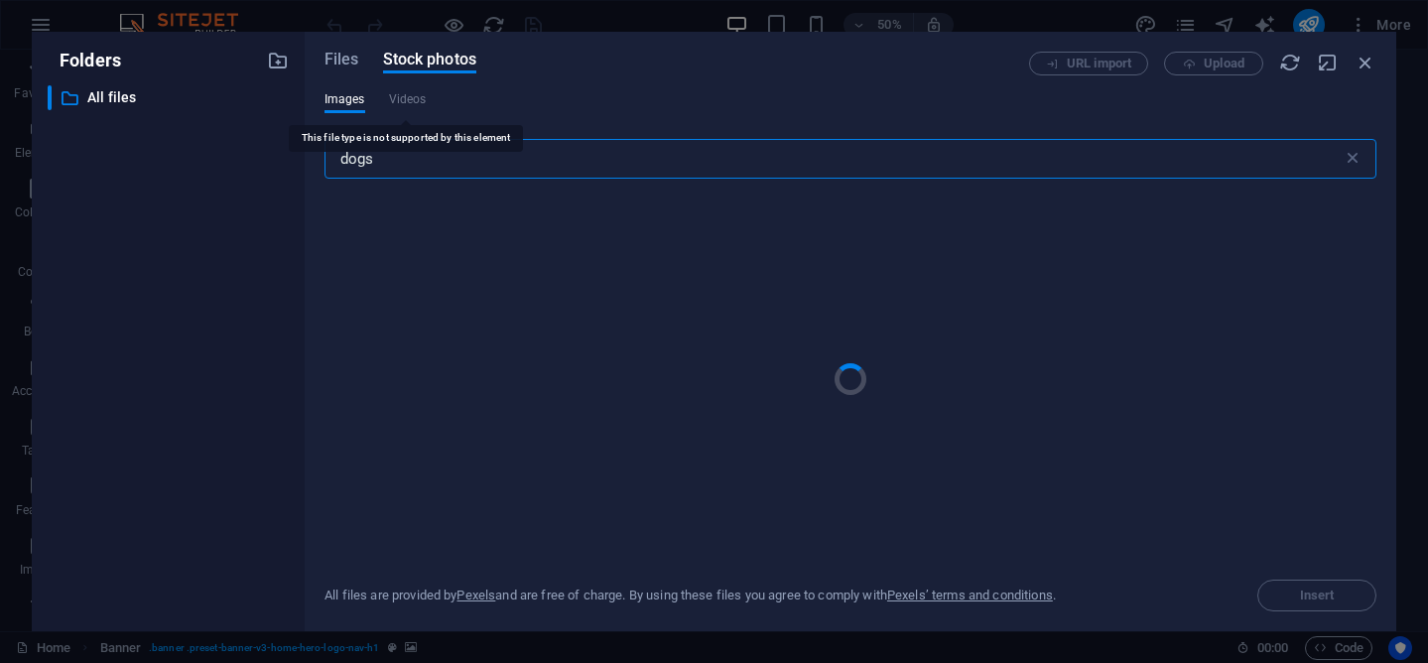
type input "dogs"
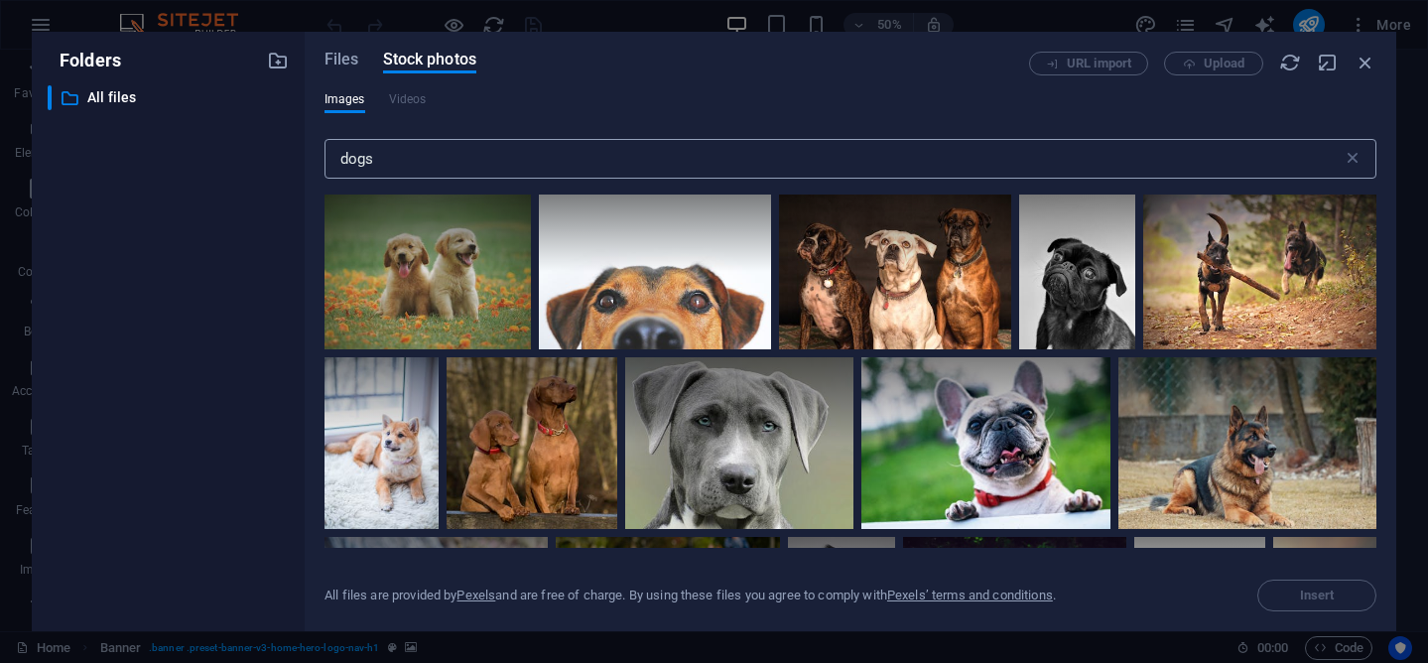
click at [385, 157] on input "dogs" at bounding box center [833, 159] width 1018 height 40
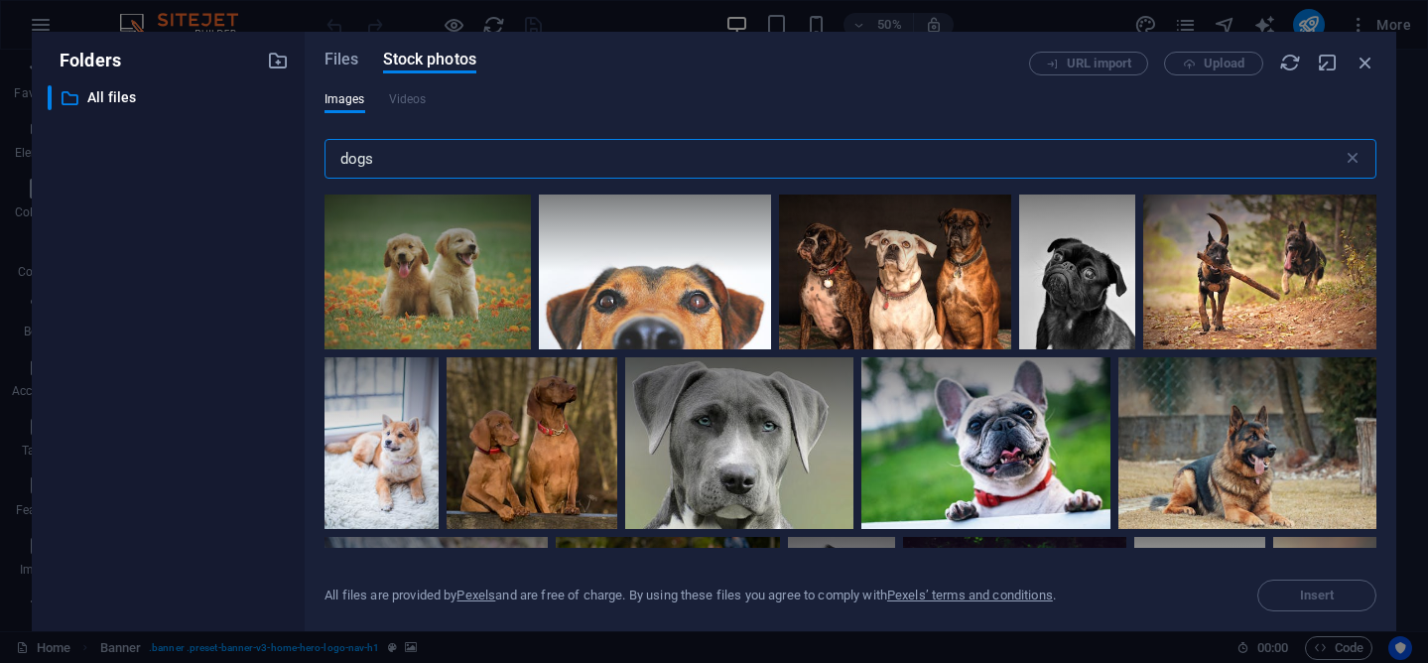
click at [385, 157] on input "dogs" at bounding box center [833, 159] width 1018 height 40
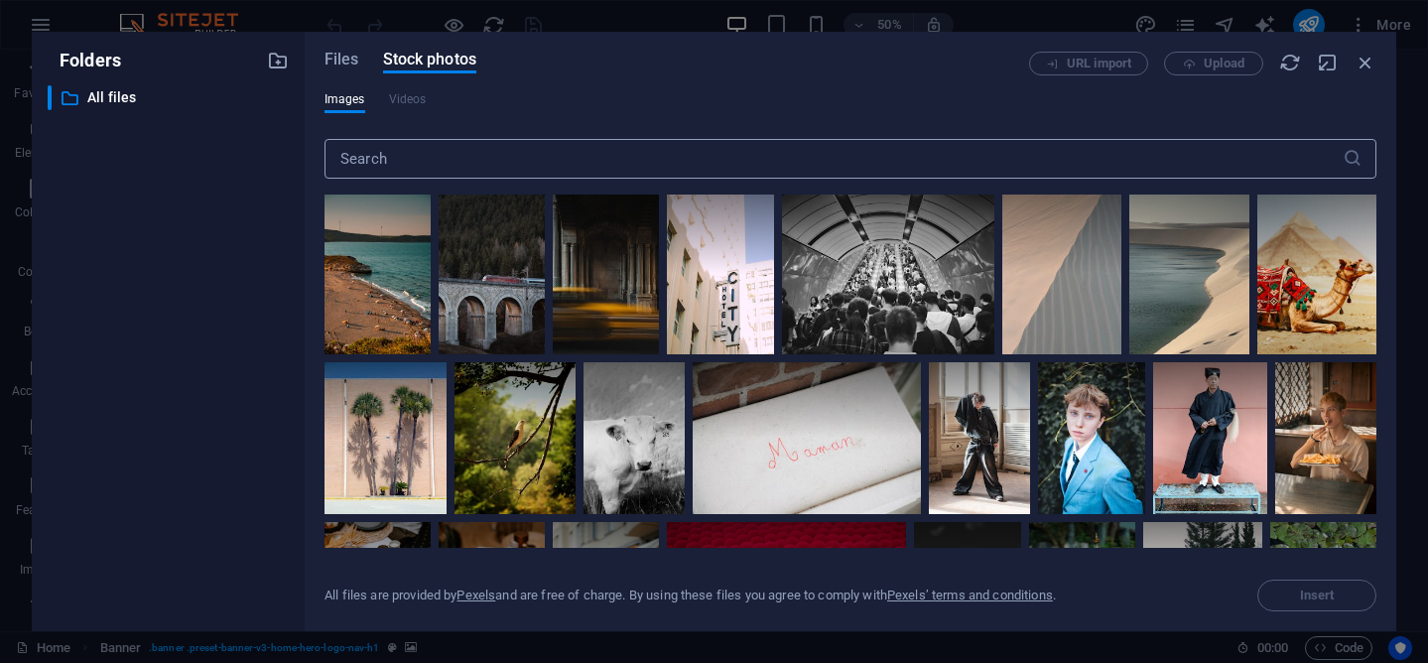
click at [391, 164] on input "text" at bounding box center [833, 159] width 1018 height 40
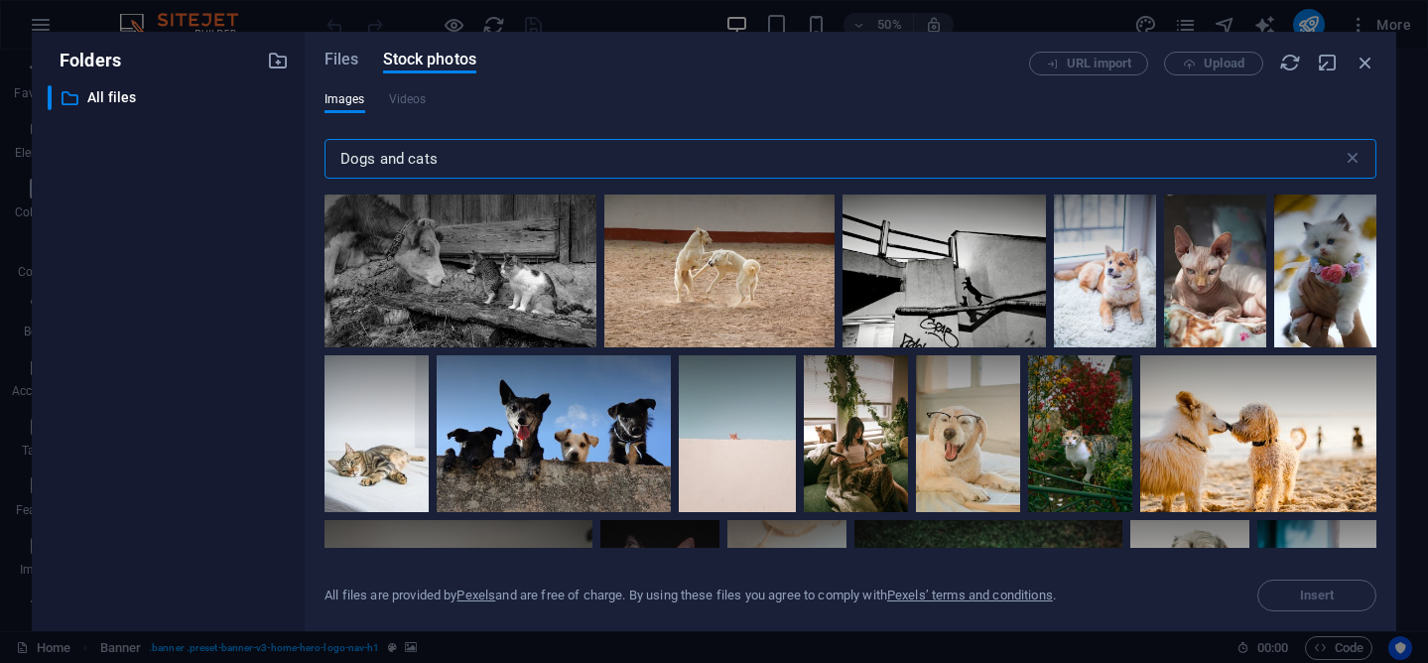
scroll to position [2579, 0]
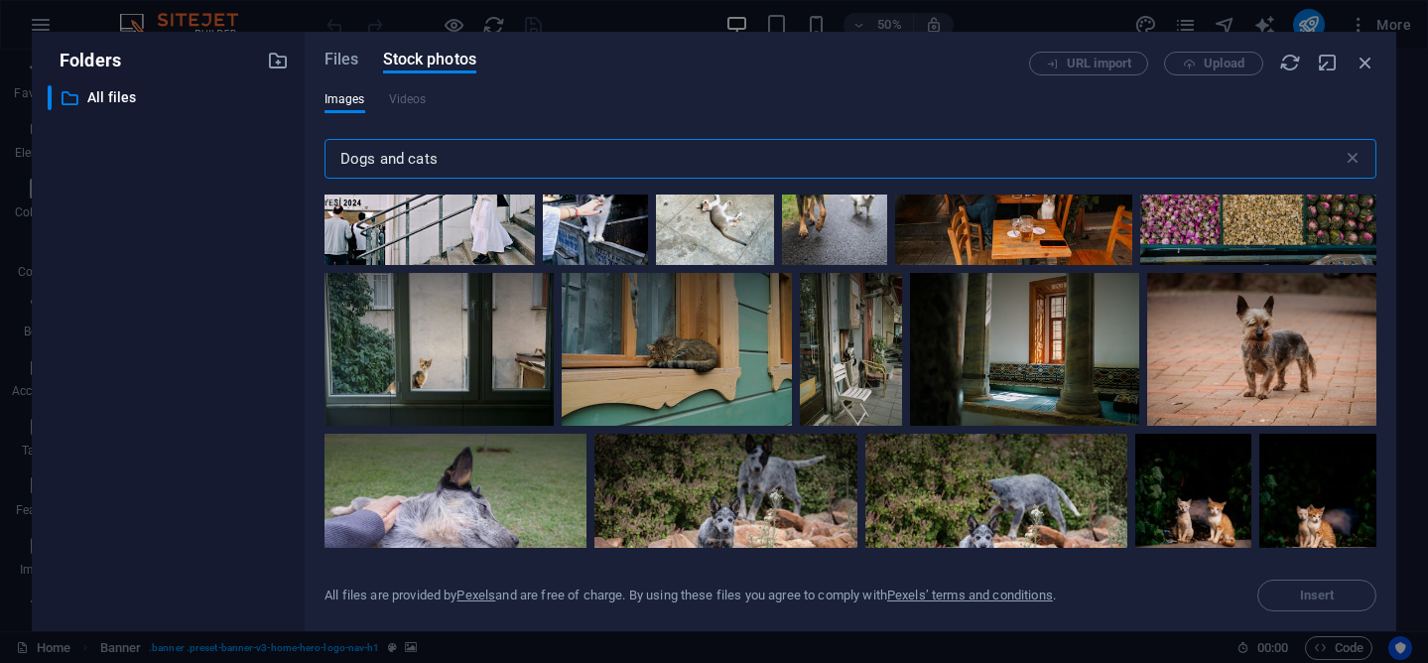
click at [422, 167] on input "Dogs and cats" at bounding box center [833, 159] width 1018 height 40
type input "pets"
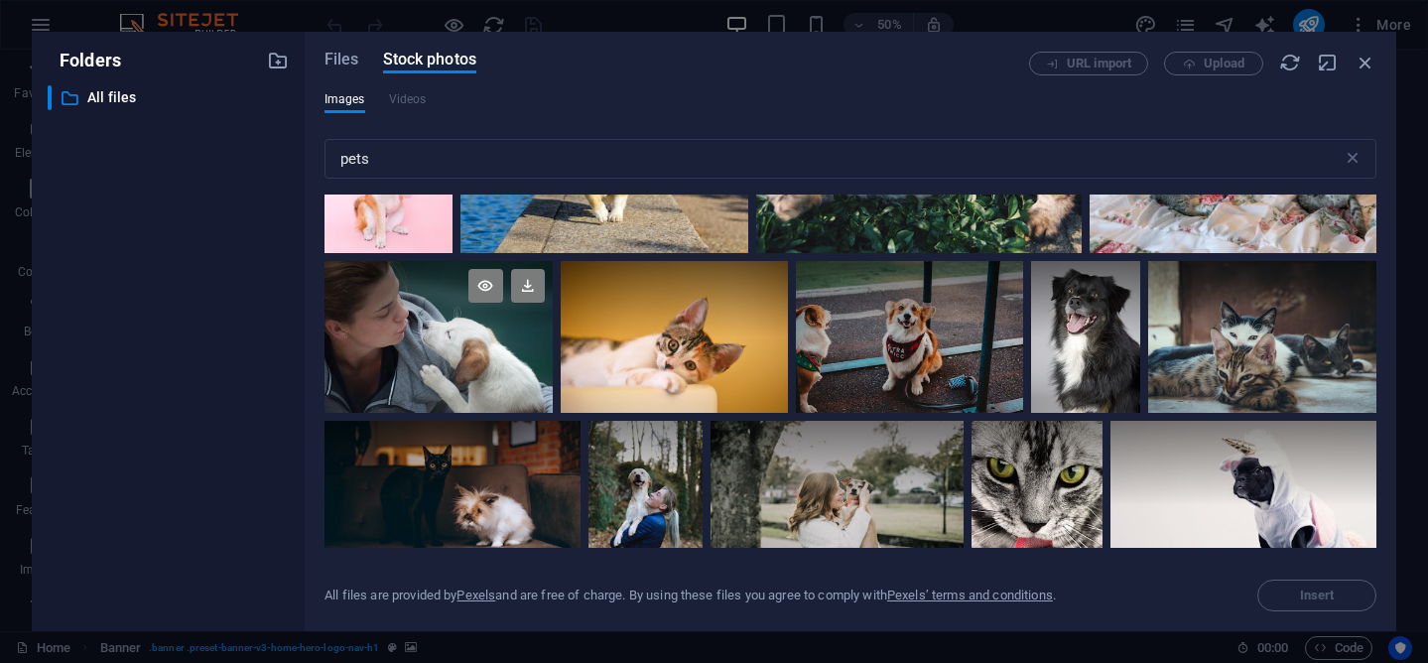
scroll to position [1504, 0]
click at [528, 284] on icon at bounding box center [528, 285] width 34 height 34
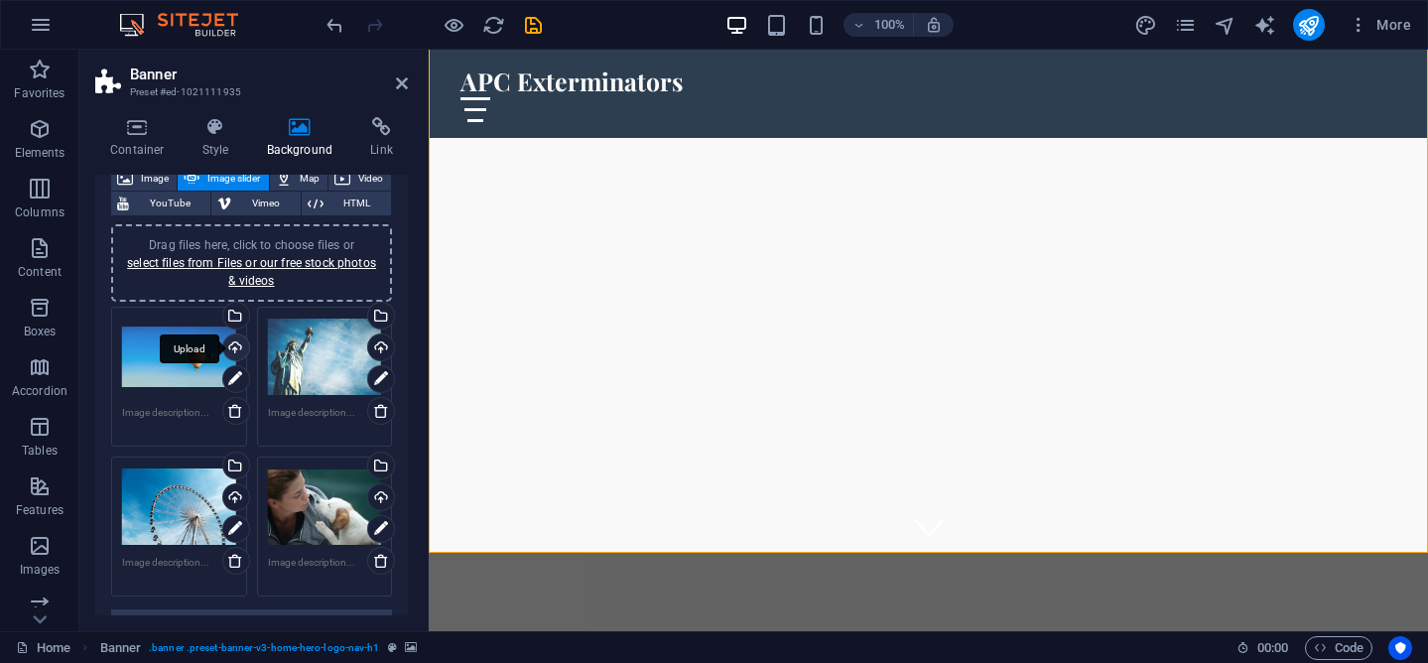
click at [232, 350] on div "Upload" at bounding box center [234, 349] width 30 height 30
click at [231, 317] on div "Select files from the file manager, stock photos, or upload file(s)" at bounding box center [234, 318] width 30 height 30
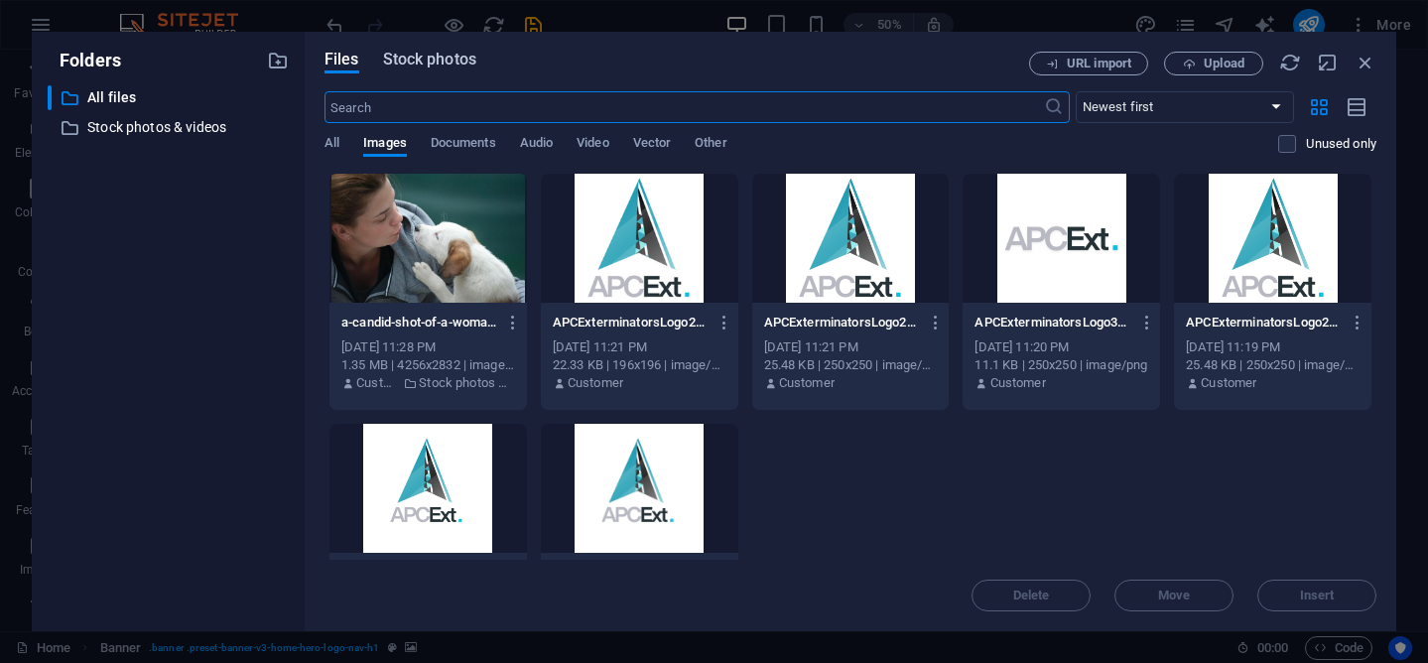
click at [447, 66] on span "Stock photos" at bounding box center [429, 60] width 93 height 24
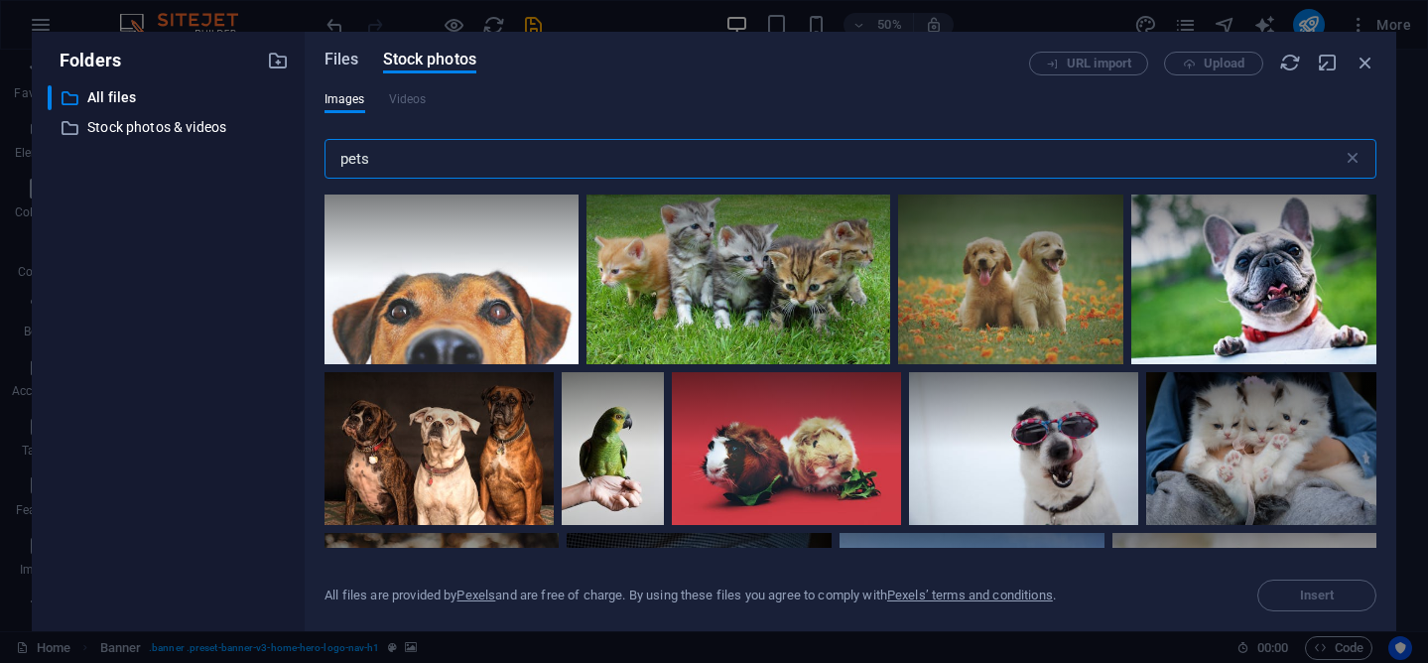
click at [348, 56] on span "Files" at bounding box center [341, 60] width 35 height 24
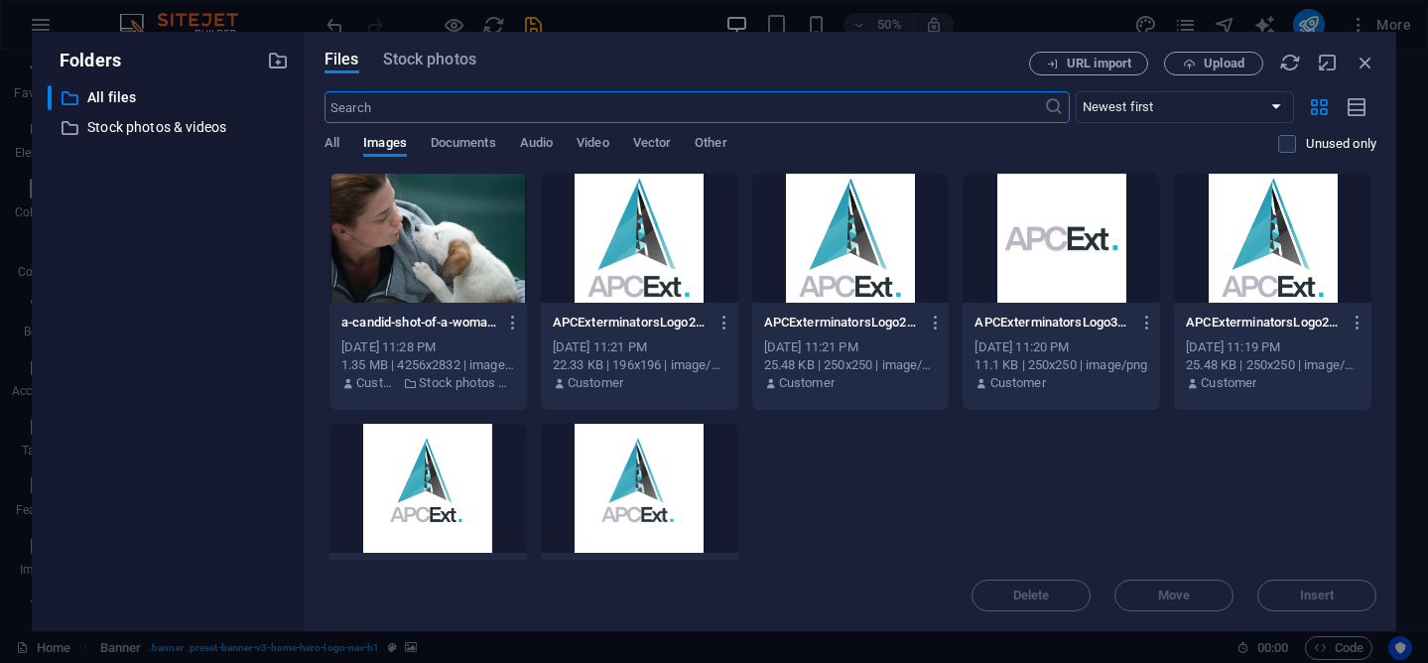
click at [402, 251] on div at bounding box center [427, 238] width 197 height 129
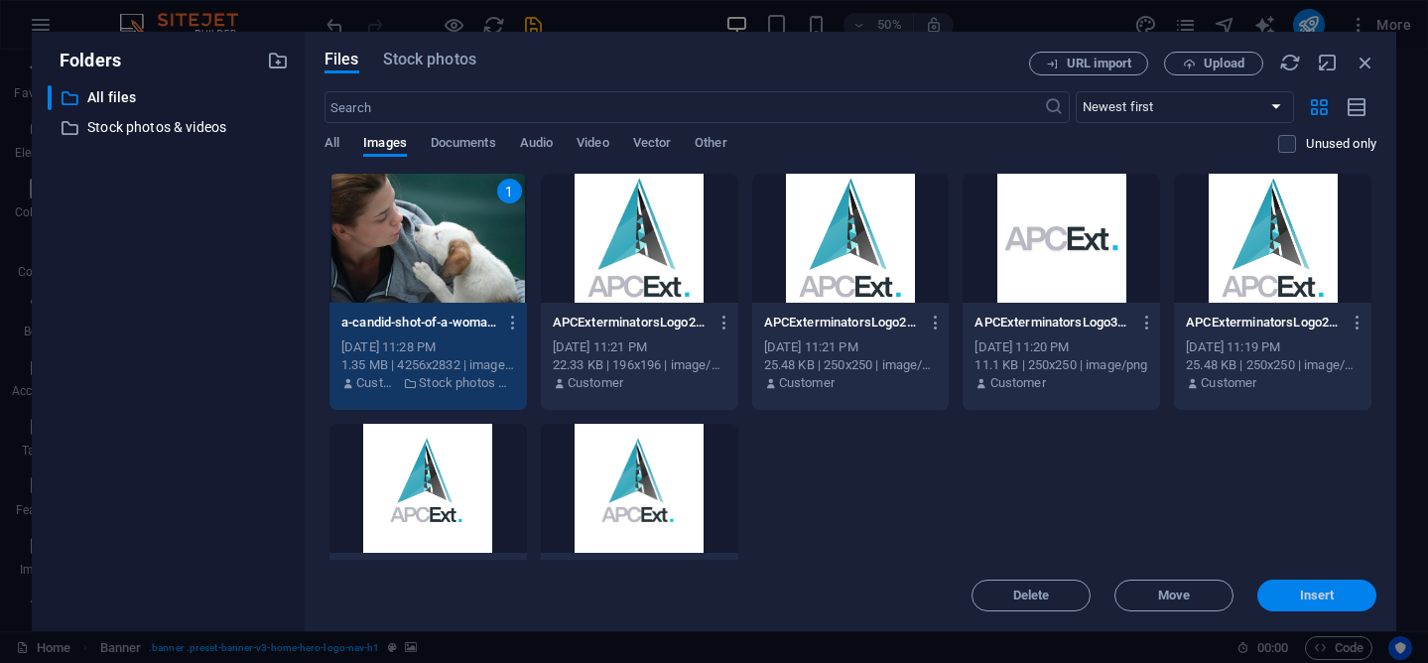
click at [1298, 591] on span "Insert" at bounding box center [1316, 595] width 103 height 12
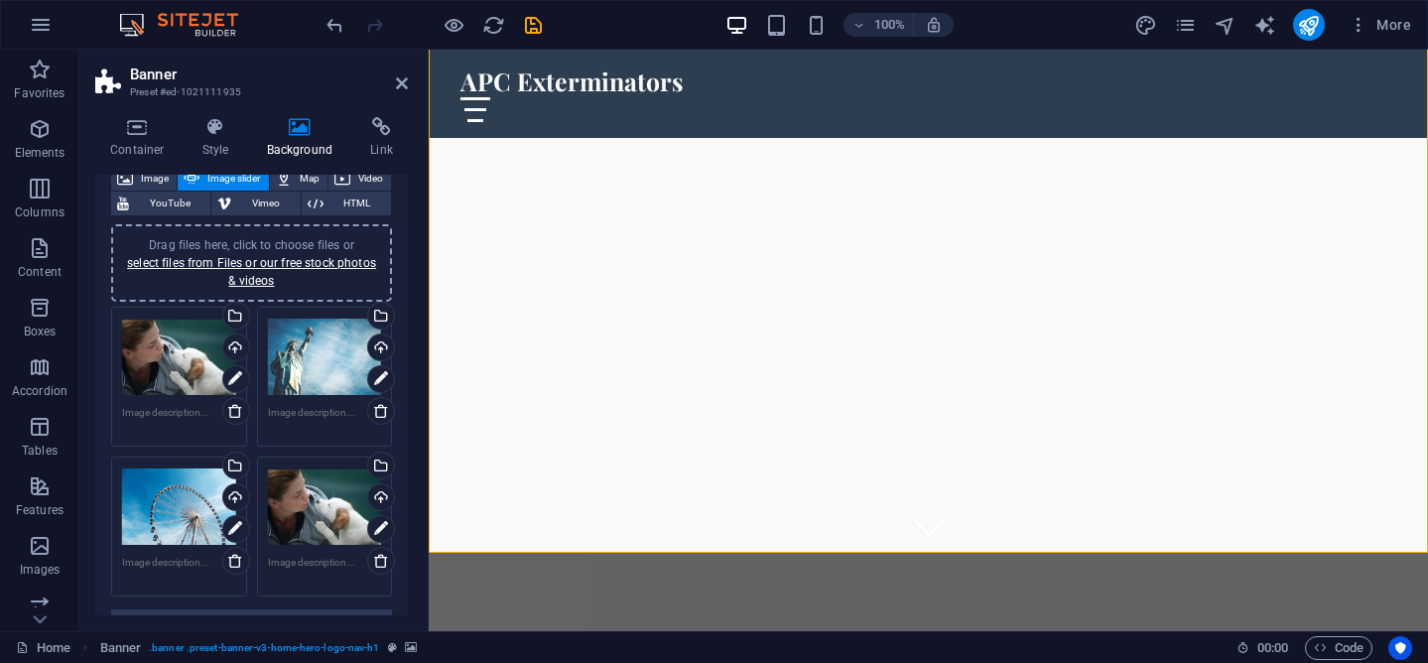
click at [177, 366] on div "Drag files here, click to choose files or select files from Files or our free s…" at bounding box center [179, 356] width 114 height 79
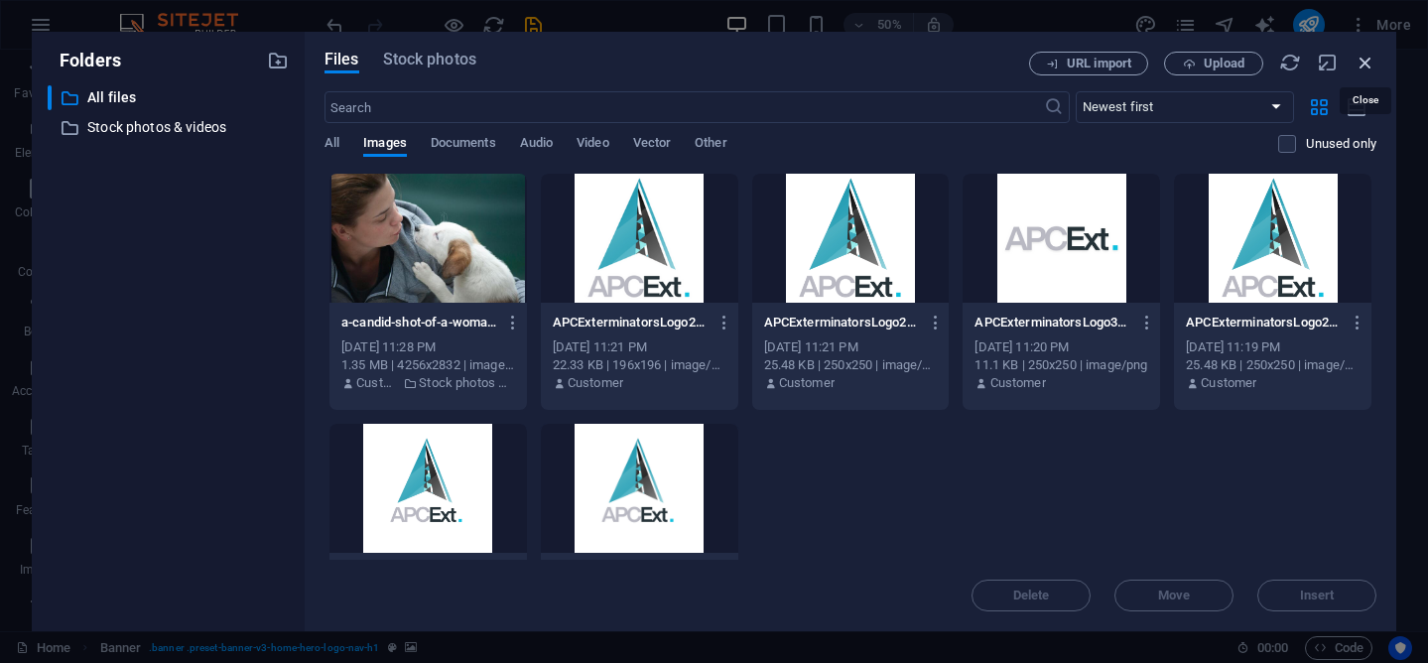
click at [1361, 67] on icon "button" at bounding box center [1365, 63] width 22 height 22
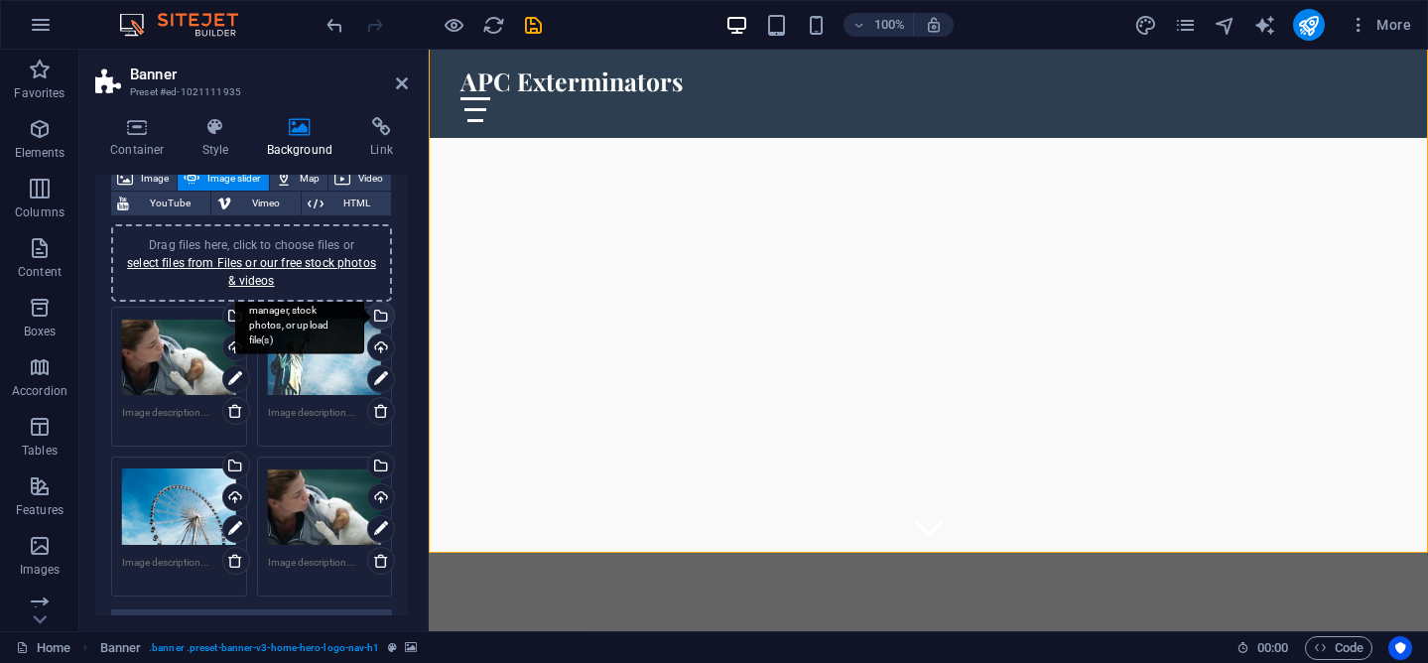
click at [364, 320] on div "Select files from the file manager, stock photos, or upload file(s)" at bounding box center [299, 317] width 129 height 74
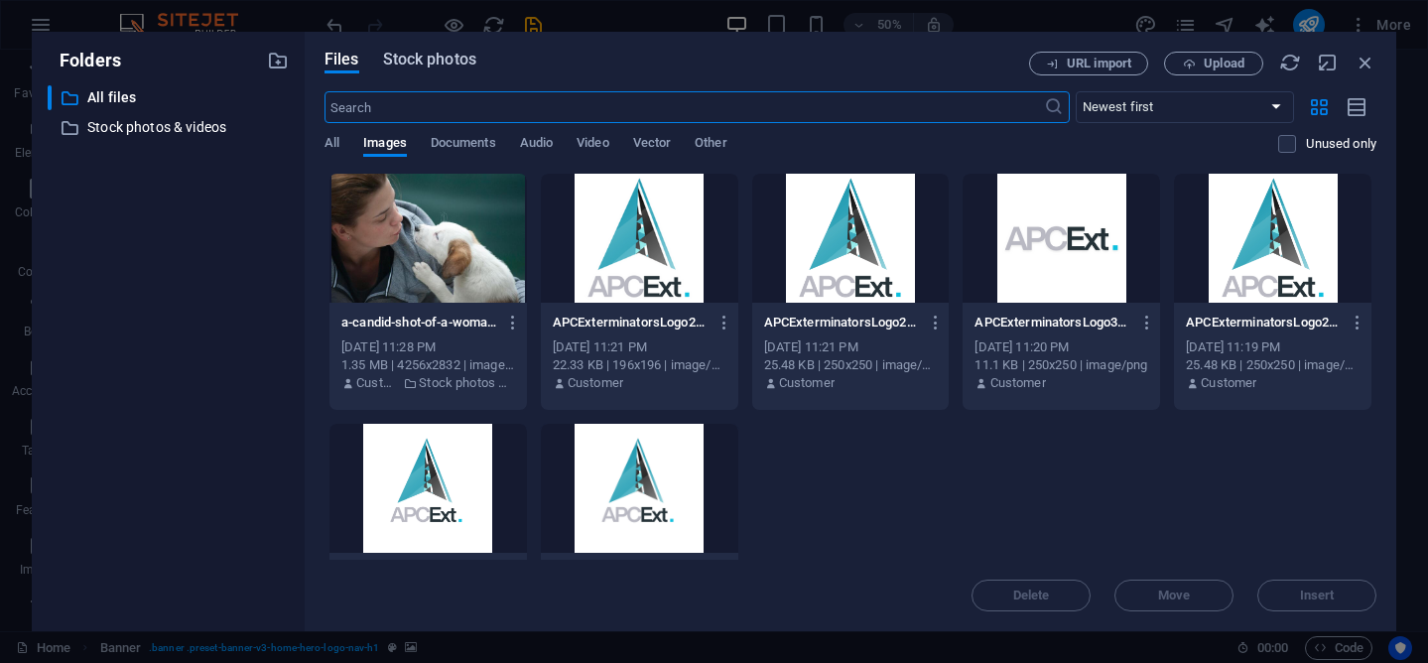
click at [435, 66] on span "Stock photos" at bounding box center [429, 60] width 93 height 24
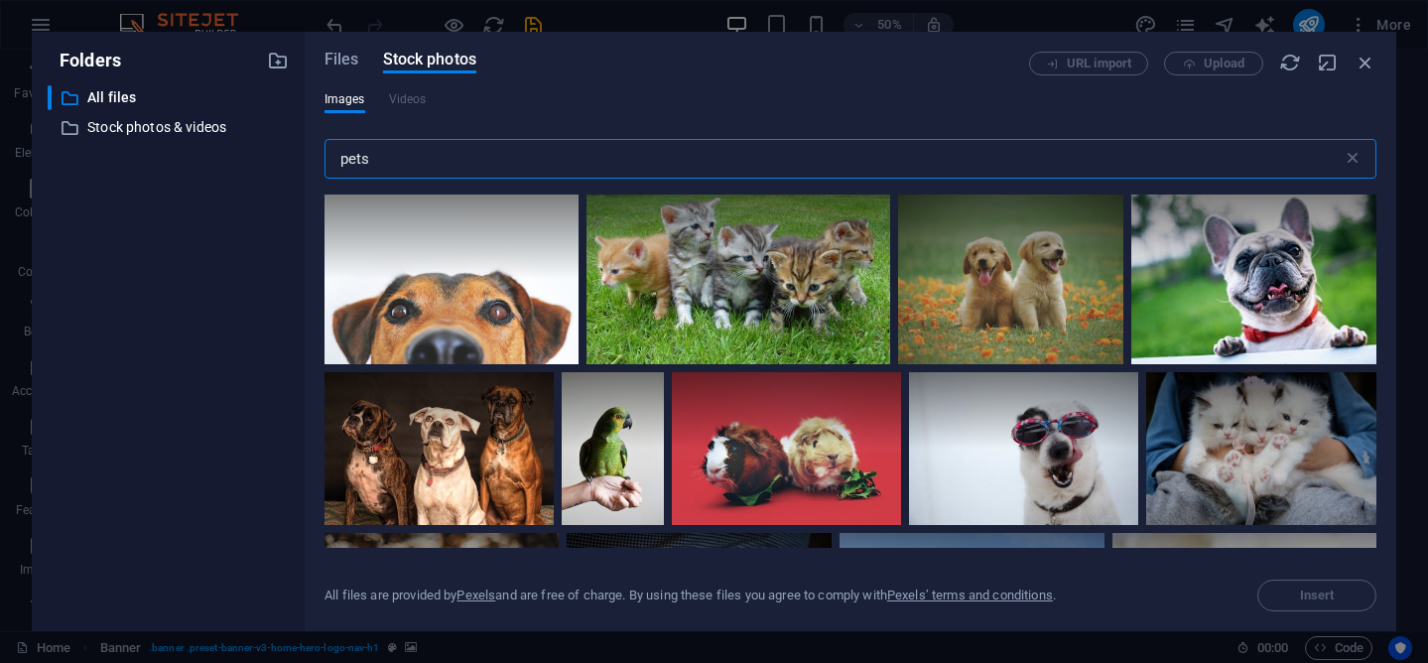
click at [351, 159] on input "pets" at bounding box center [833, 159] width 1018 height 40
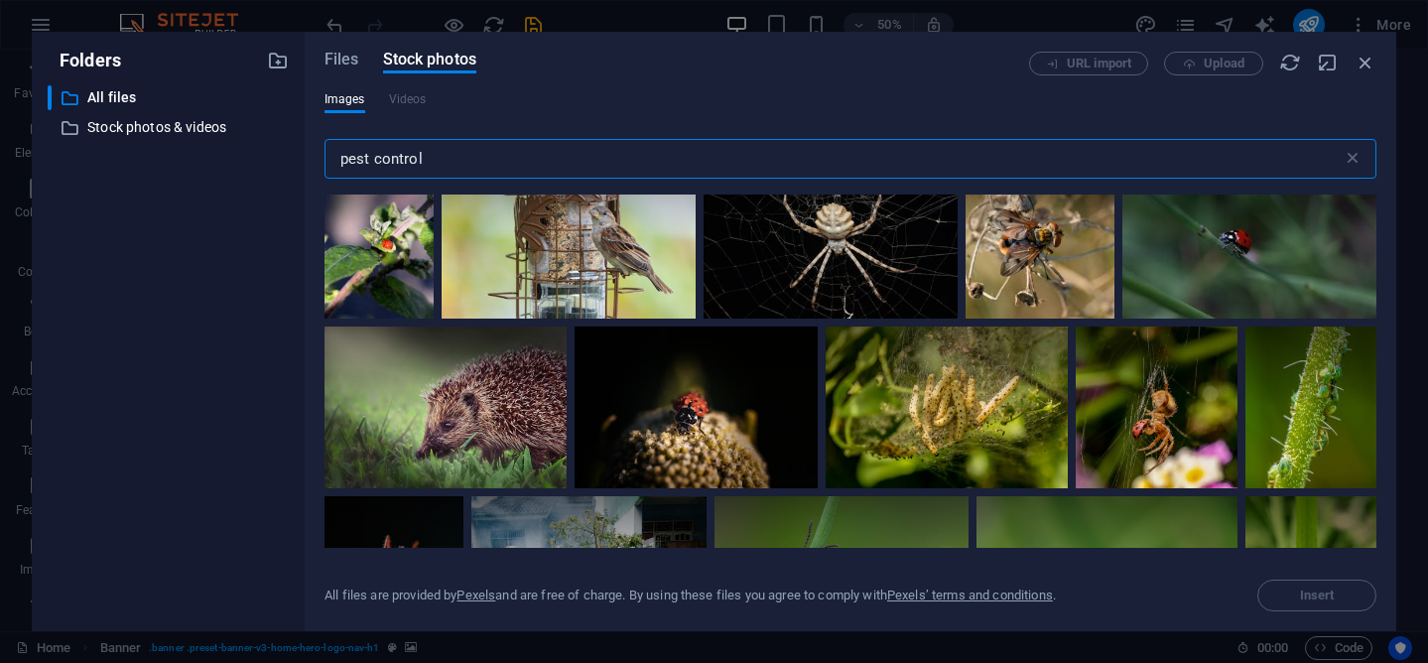
scroll to position [2842, 0]
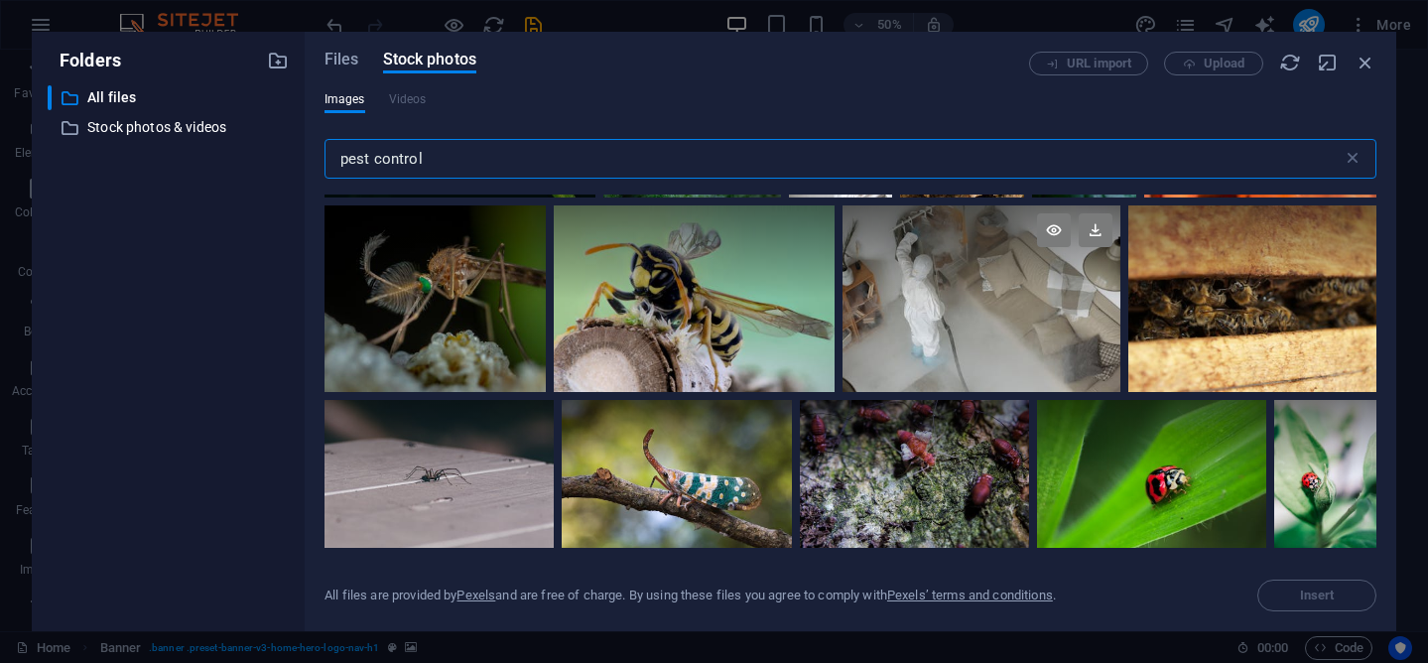
type input "pest control"
click at [969, 316] on div at bounding box center [981, 298] width 279 height 186
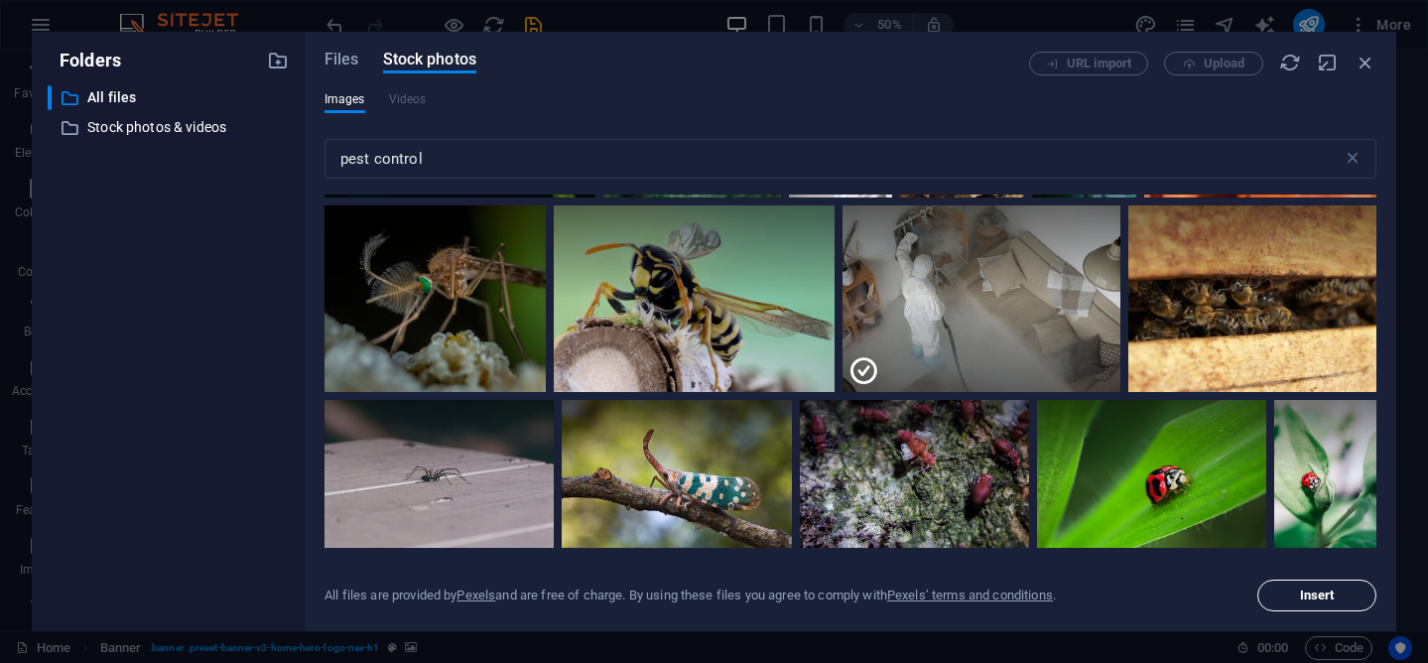
click at [1283, 589] on span "Insert" at bounding box center [1316, 595] width 101 height 12
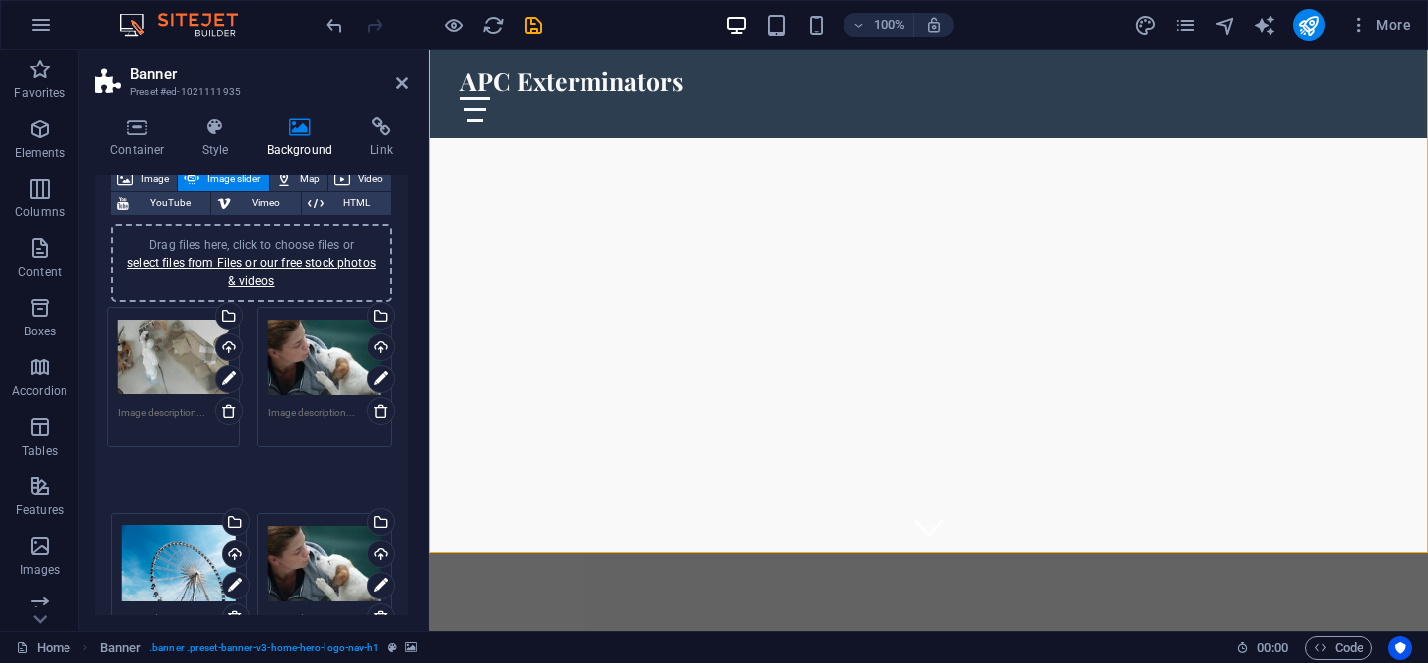
drag, startPoint x: 330, startPoint y: 380, endPoint x: 183, endPoint y: 382, distance: 147.8
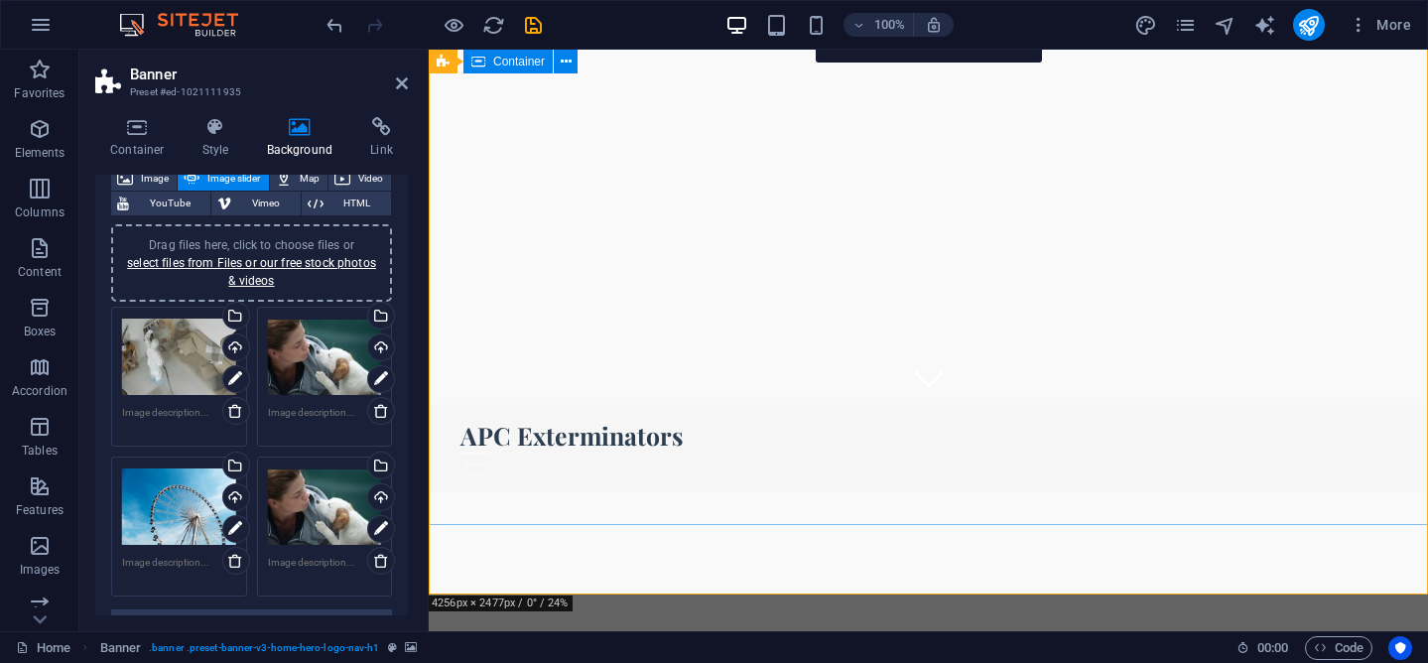
scroll to position [0, 0]
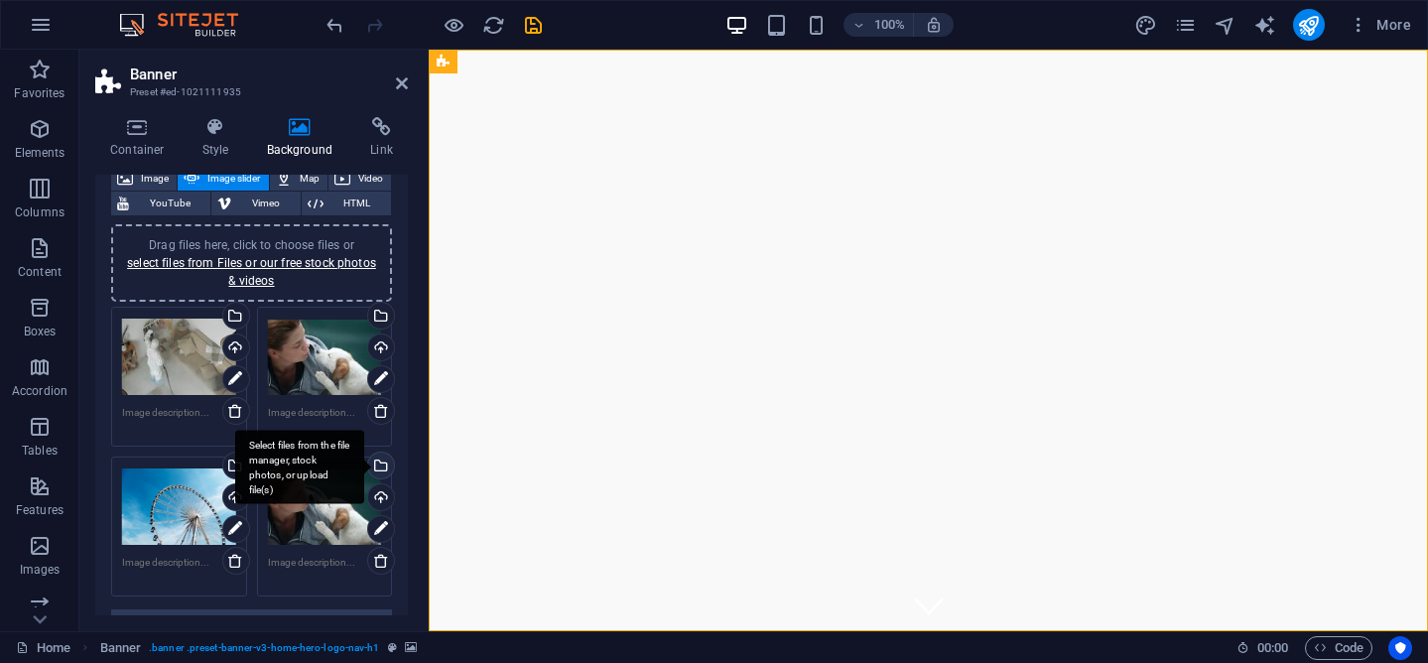
click at [376, 470] on div "Select files from the file manager, stock photos, or upload file(s)" at bounding box center [379, 467] width 30 height 30
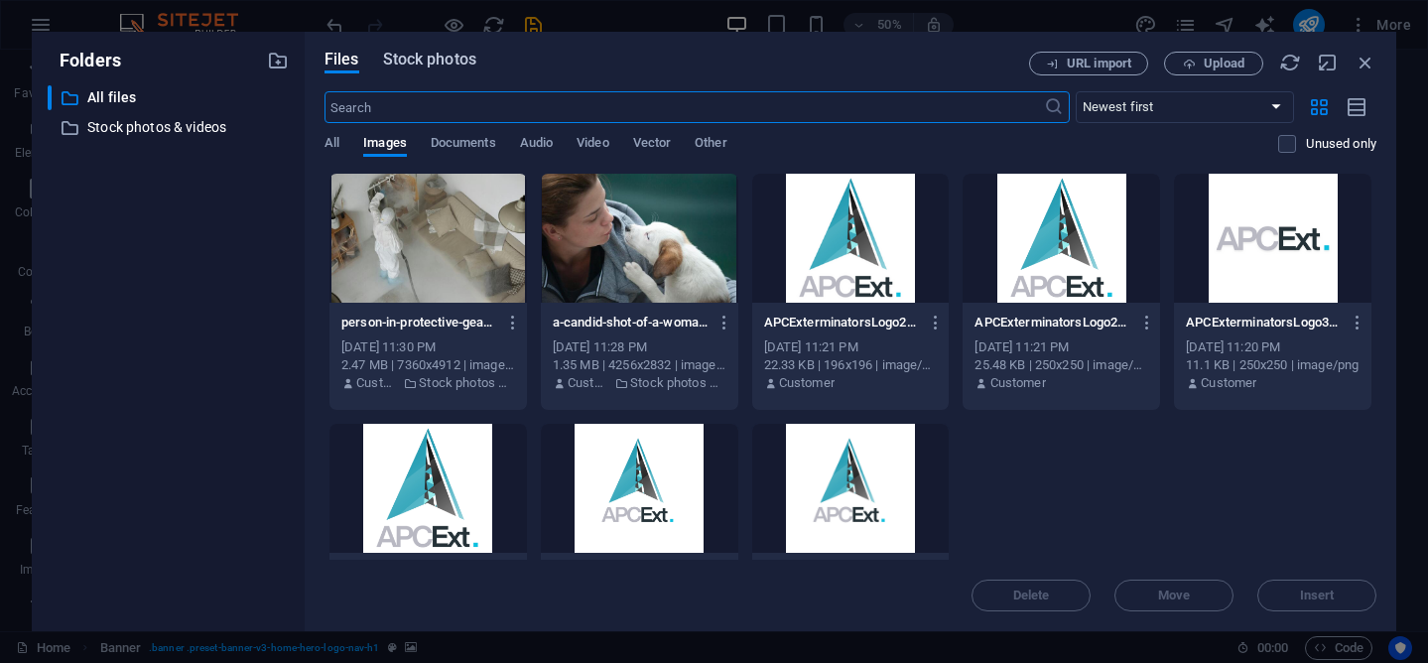
click at [430, 55] on span "Stock photos" at bounding box center [429, 60] width 93 height 24
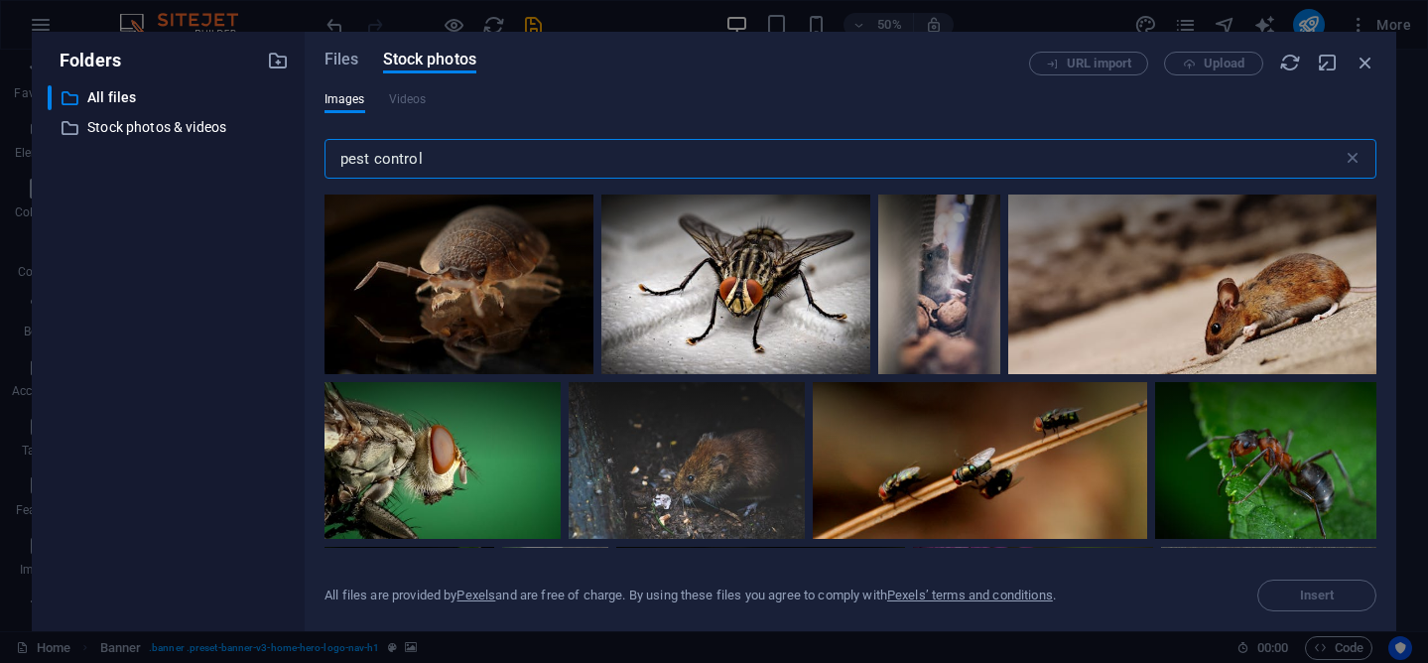
click at [416, 161] on input "pest control" at bounding box center [833, 159] width 1018 height 40
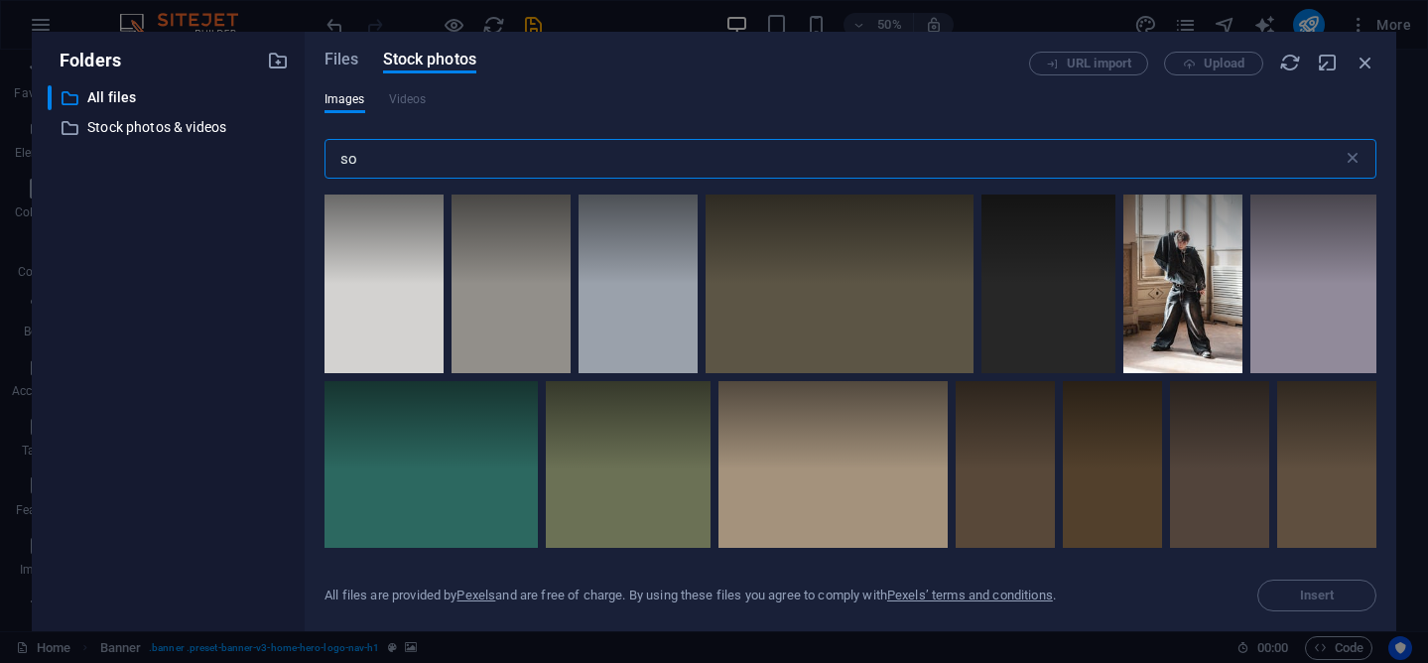
type input "s"
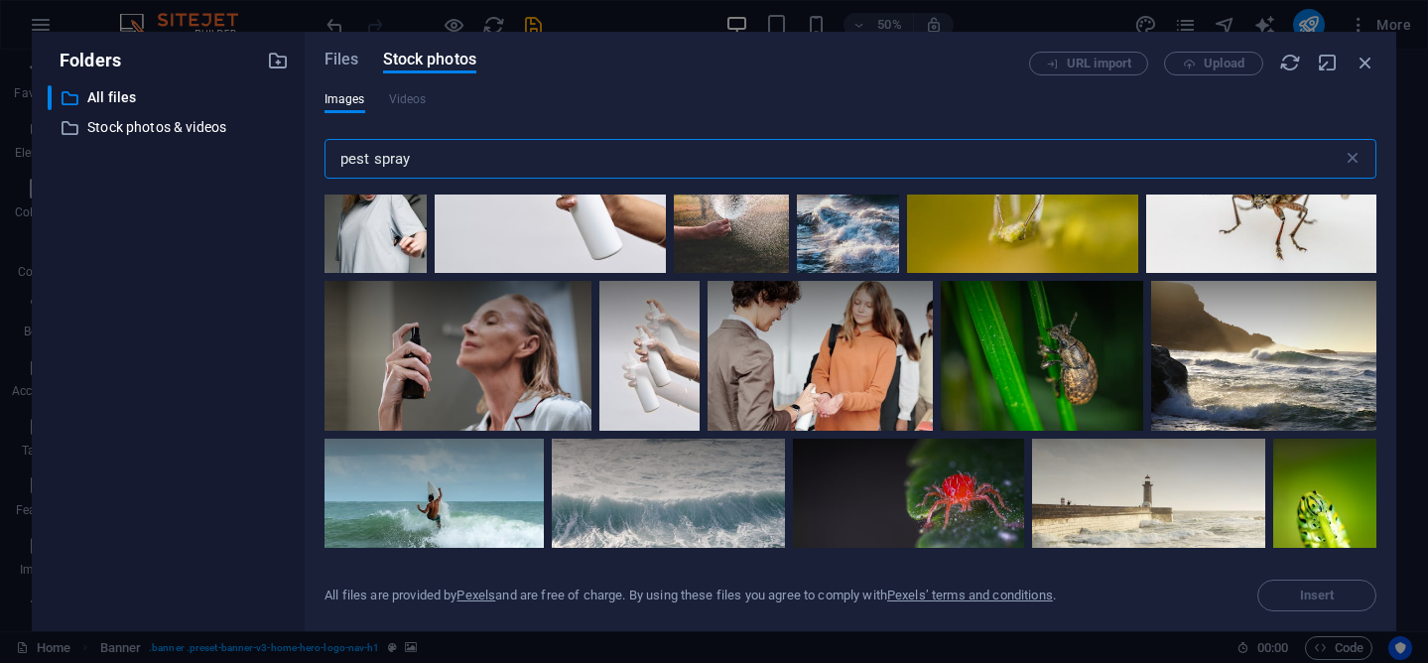
scroll to position [5609, 0]
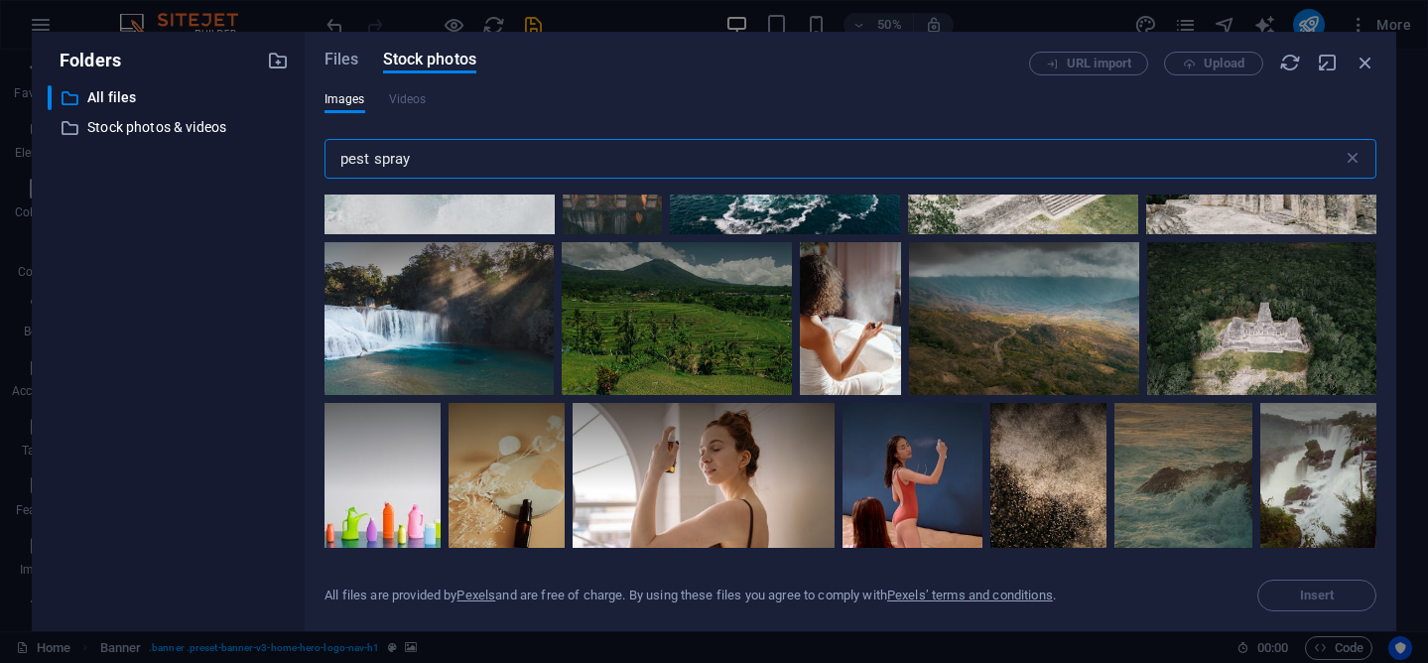
click at [348, 169] on input "pest spray" at bounding box center [833, 159] width 1018 height 40
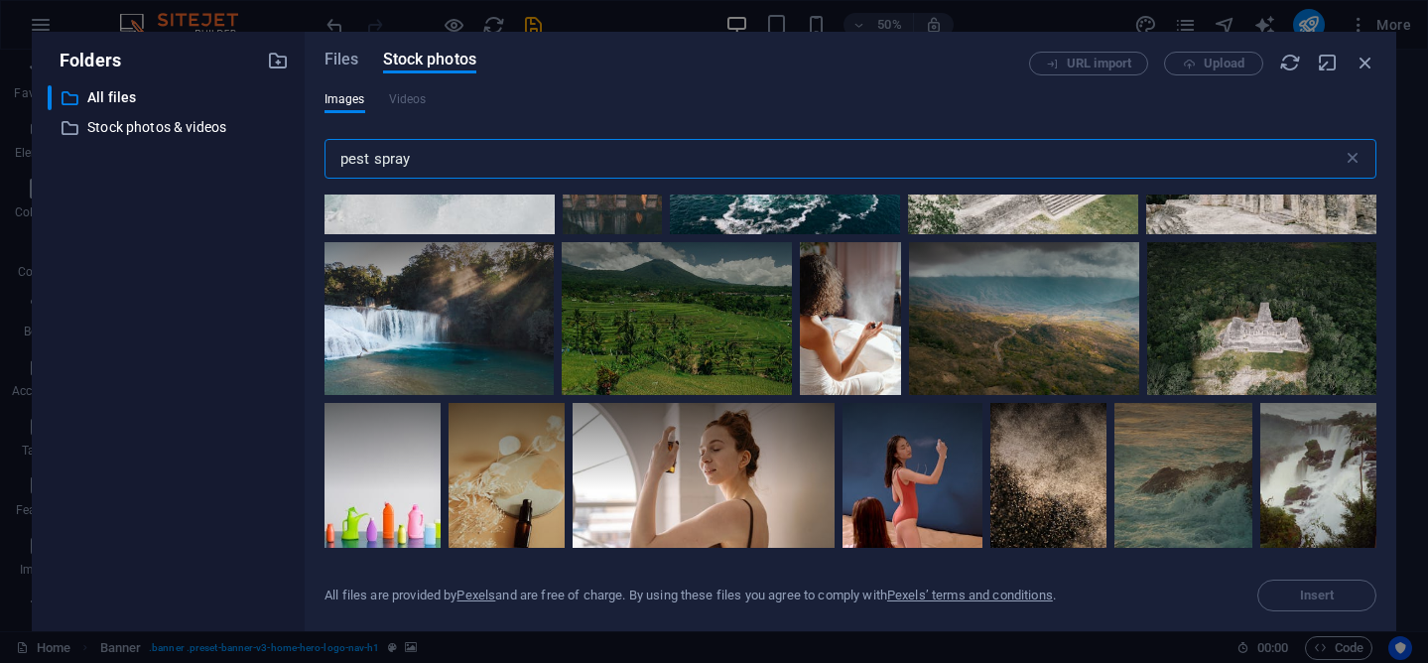
click at [348, 169] on input "pest spray" at bounding box center [833, 159] width 1018 height 40
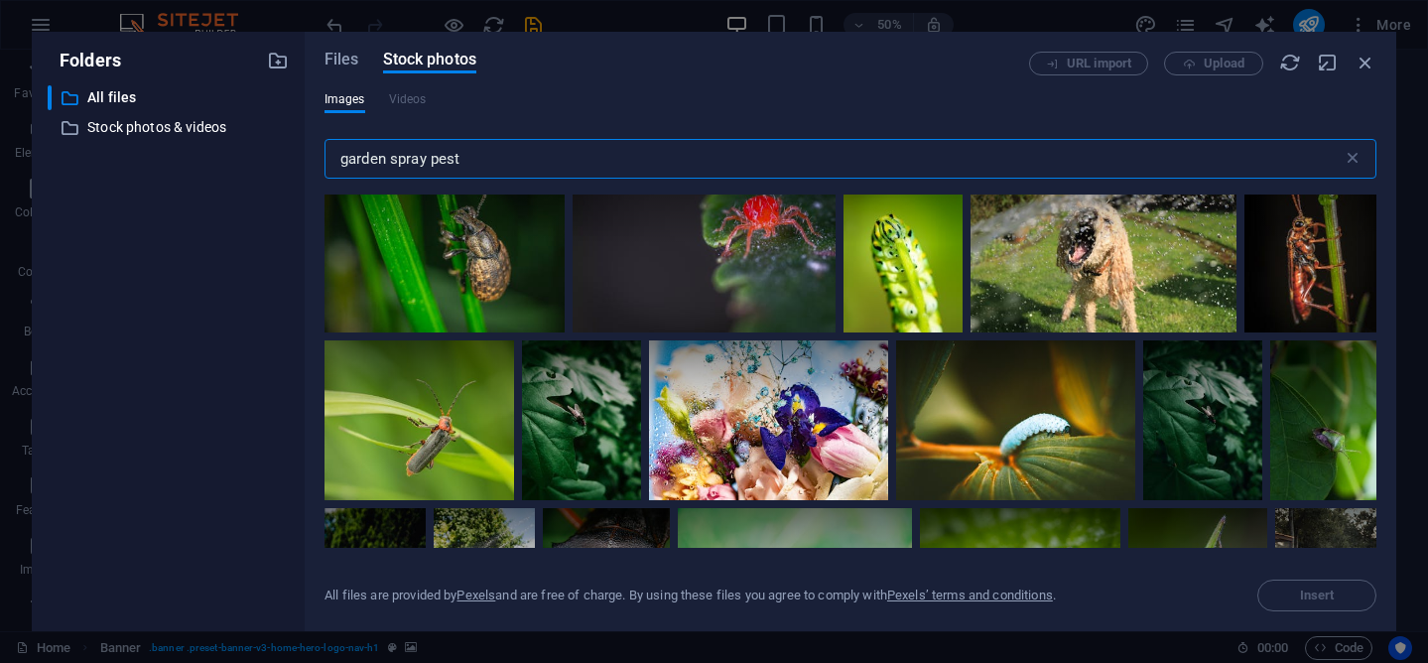
scroll to position [660, 0]
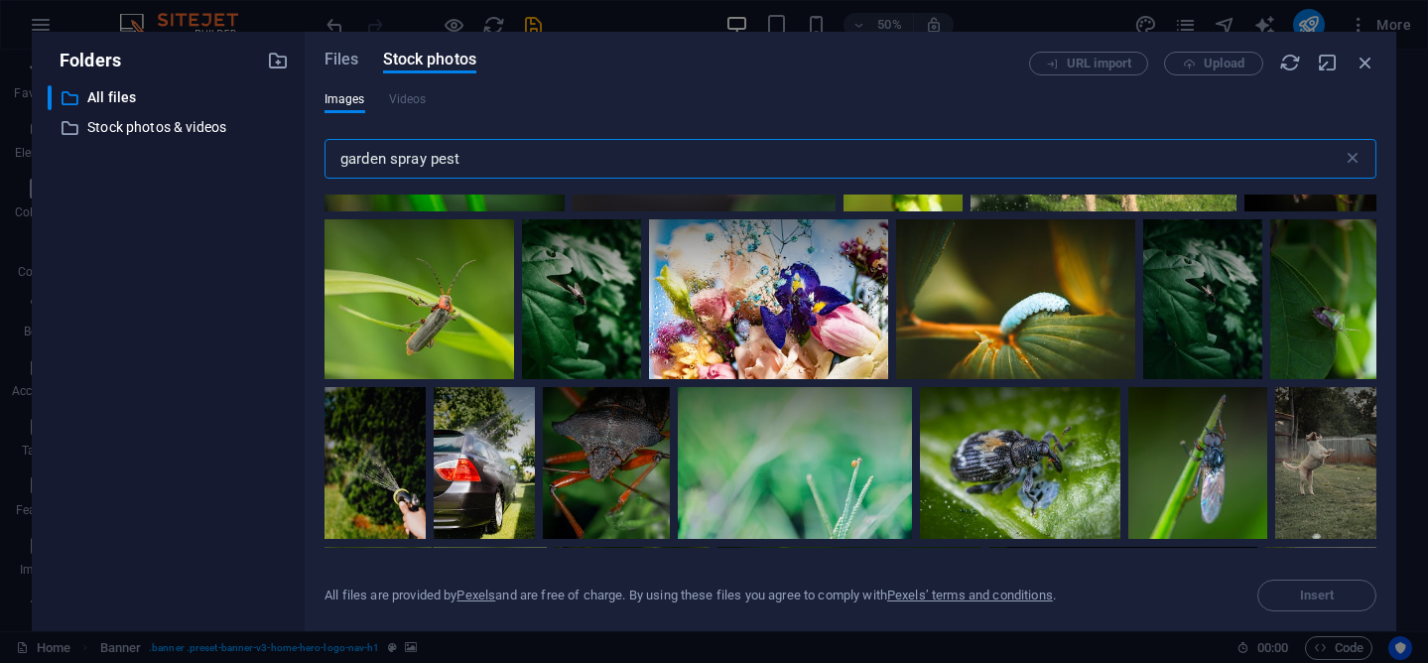
click at [429, 167] on input "garden spray pest" at bounding box center [833, 159] width 1018 height 40
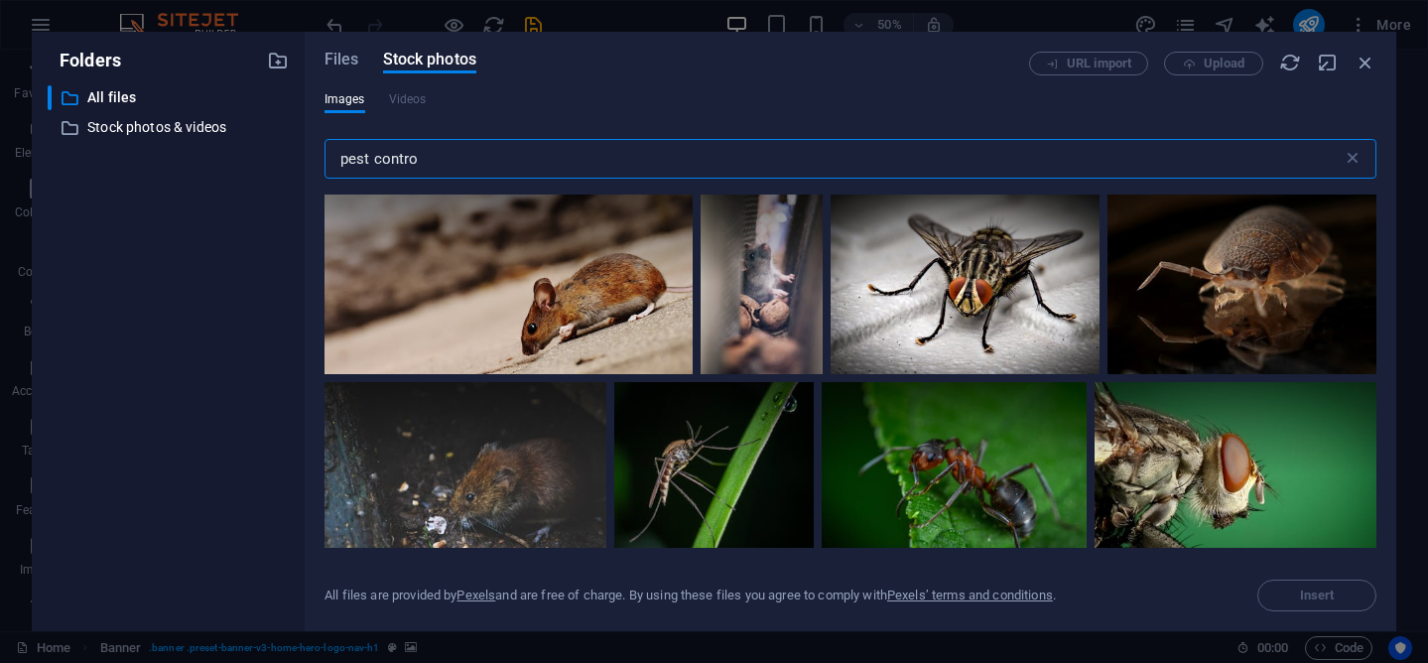
type input "pest control"
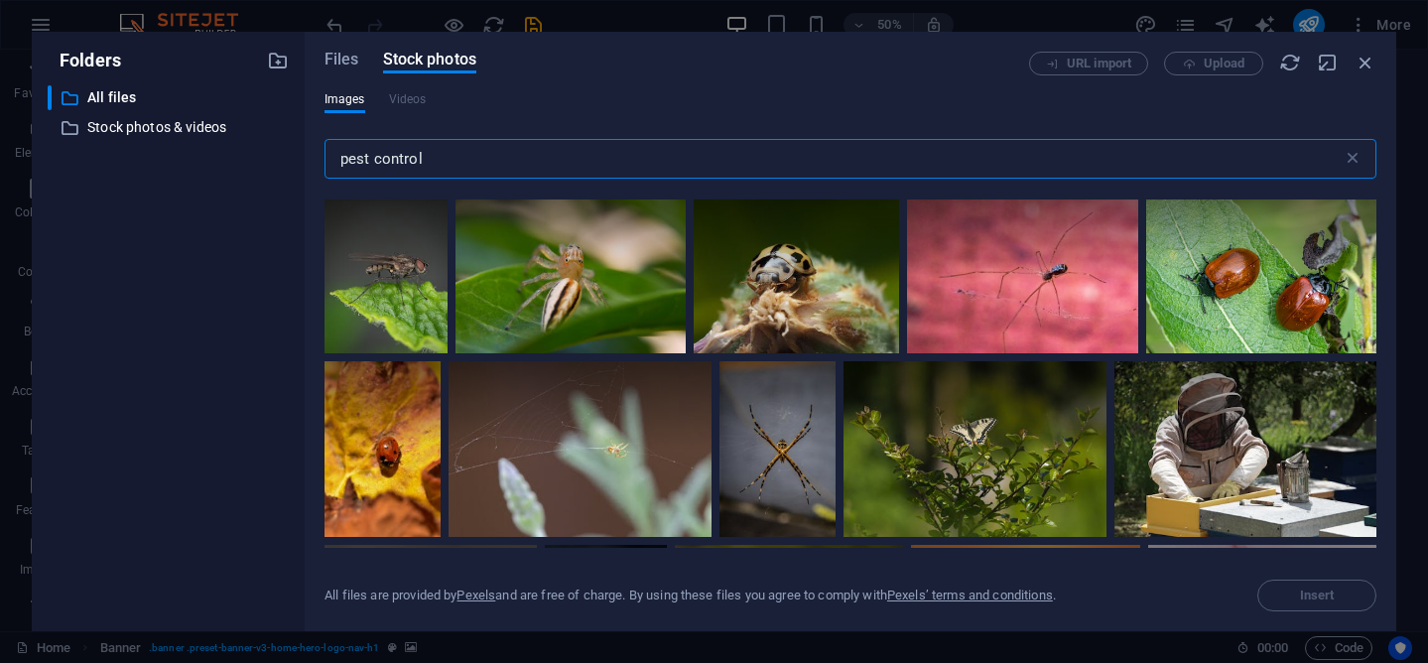
scroll to position [11864, 0]
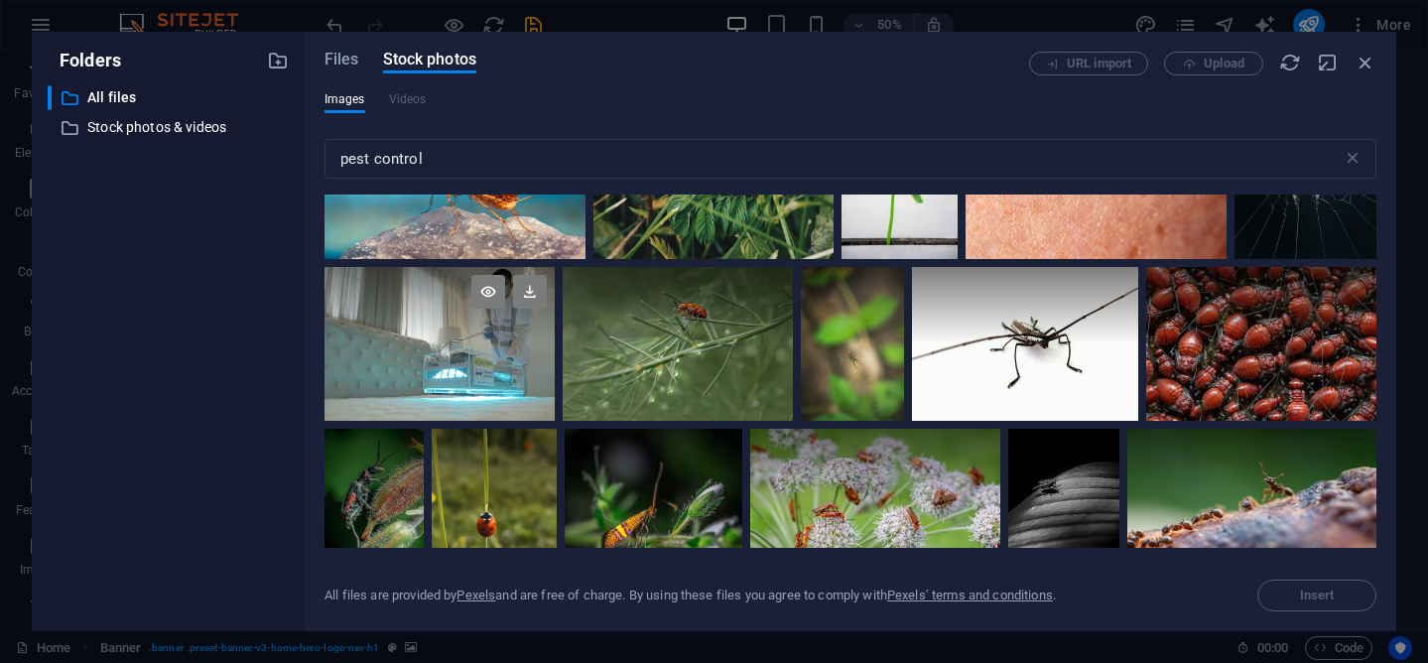
click at [555, 322] on div at bounding box center [439, 305] width 230 height 76
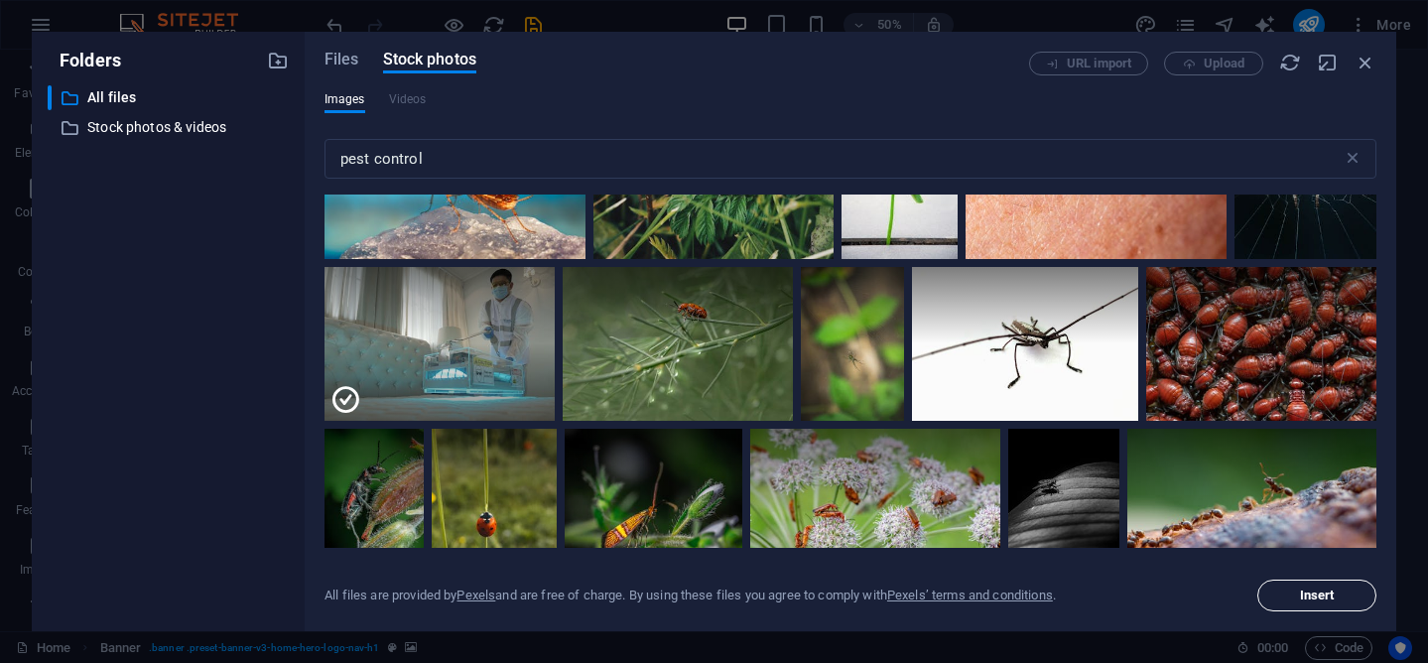
click at [1275, 599] on span "Insert" at bounding box center [1316, 595] width 101 height 12
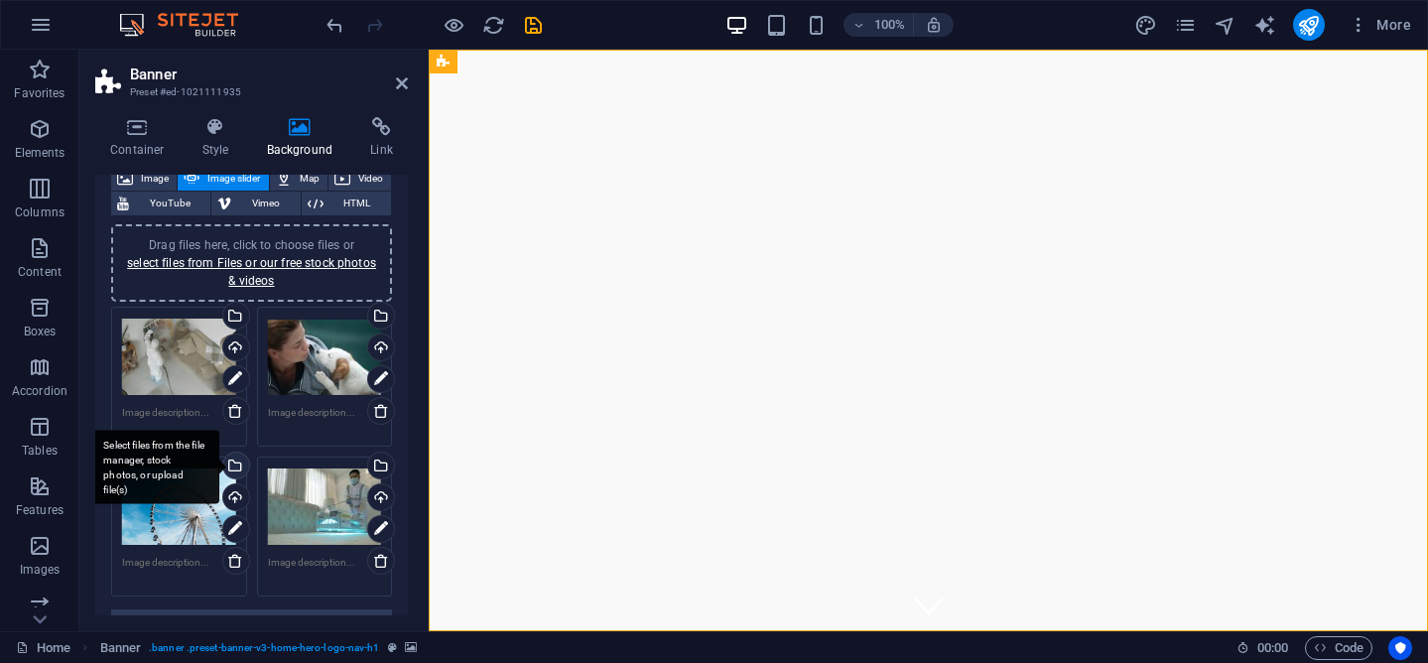
click at [232, 466] on div "Select files from the file manager, stock photos, or upload file(s)" at bounding box center [234, 467] width 30 height 30
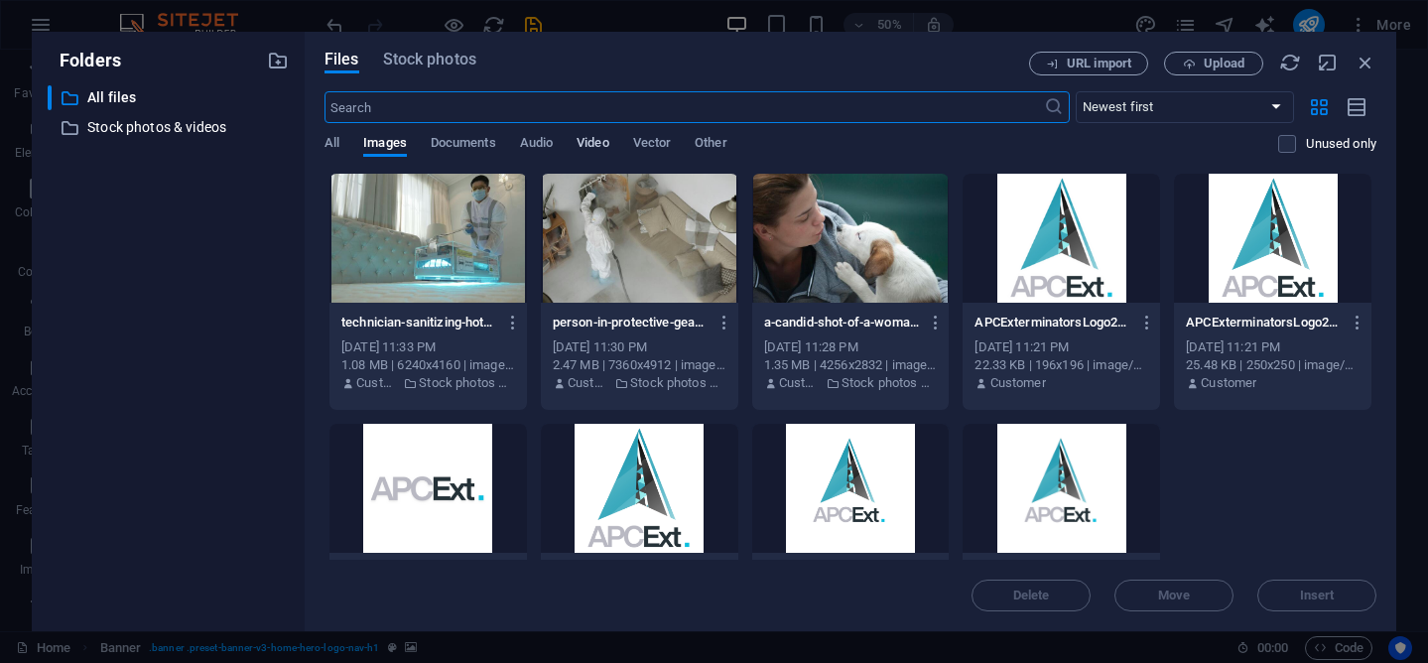
click at [589, 140] on span "Video" at bounding box center [592, 145] width 32 height 28
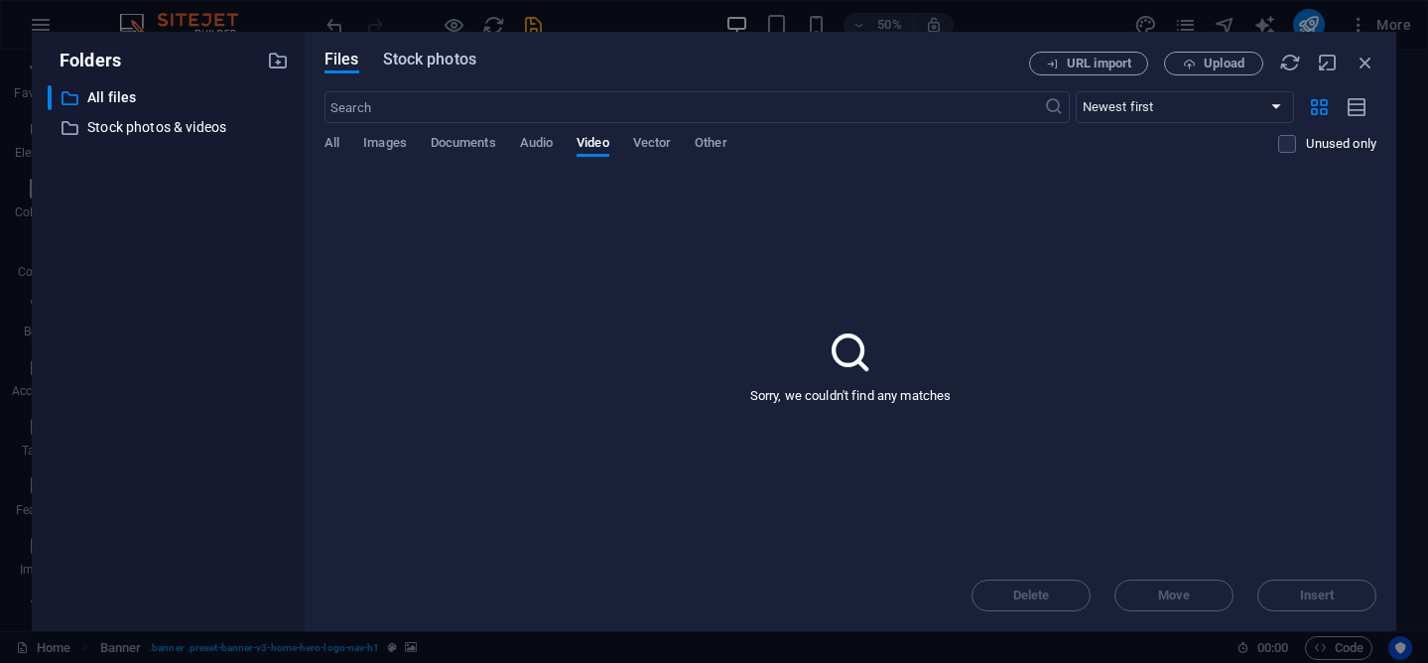
click at [460, 60] on span "Stock photos" at bounding box center [429, 60] width 93 height 24
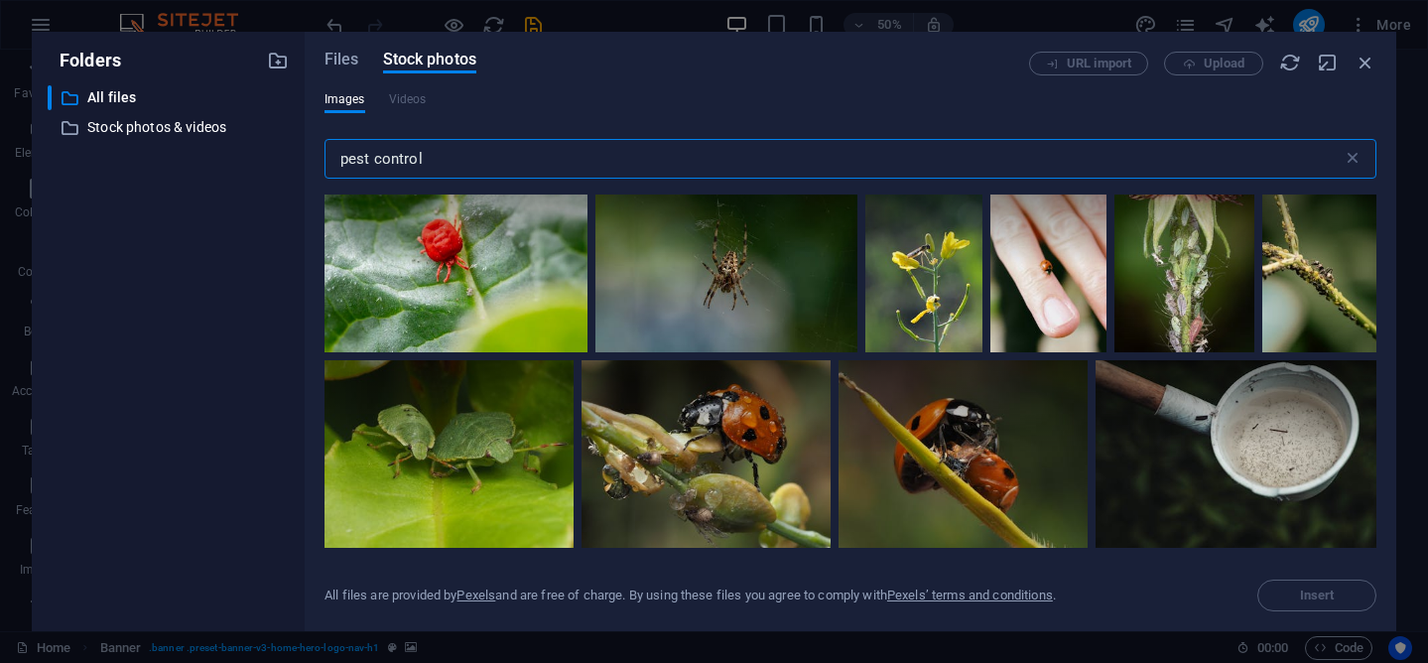
scroll to position [16648, 0]
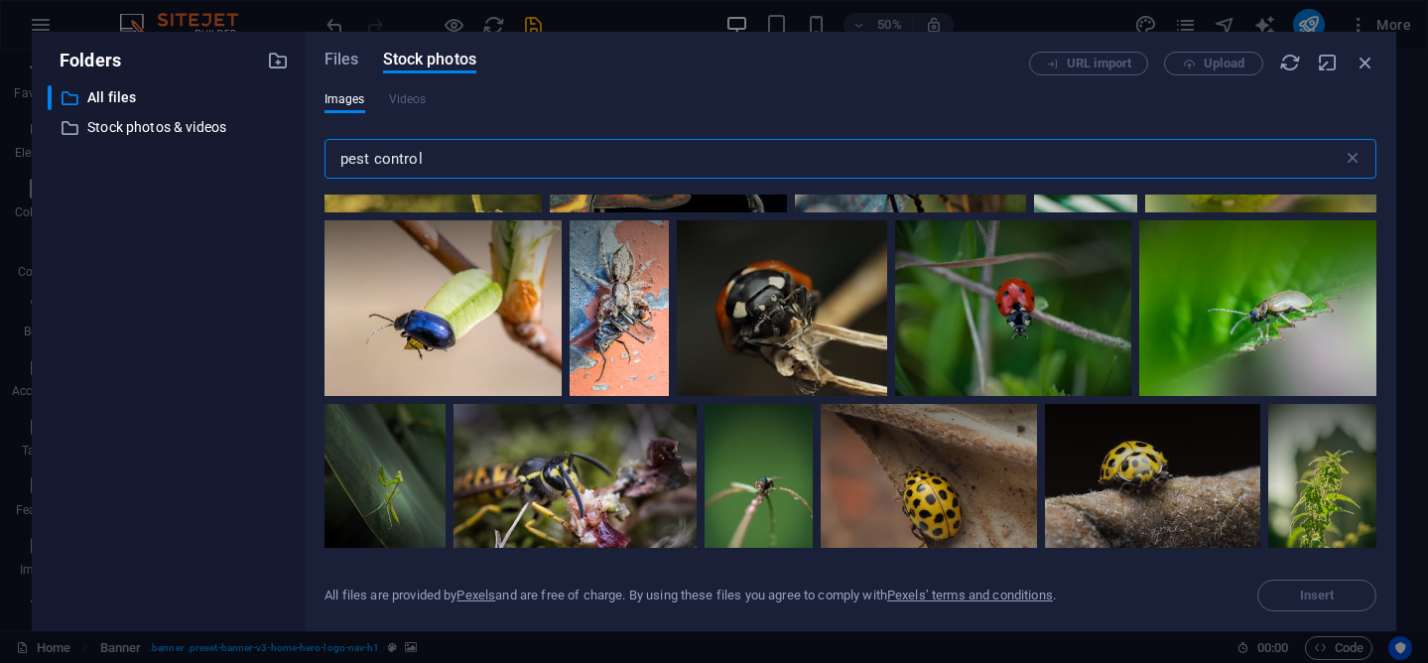
click at [444, 161] on input "pest control" at bounding box center [833, 159] width 1018 height 40
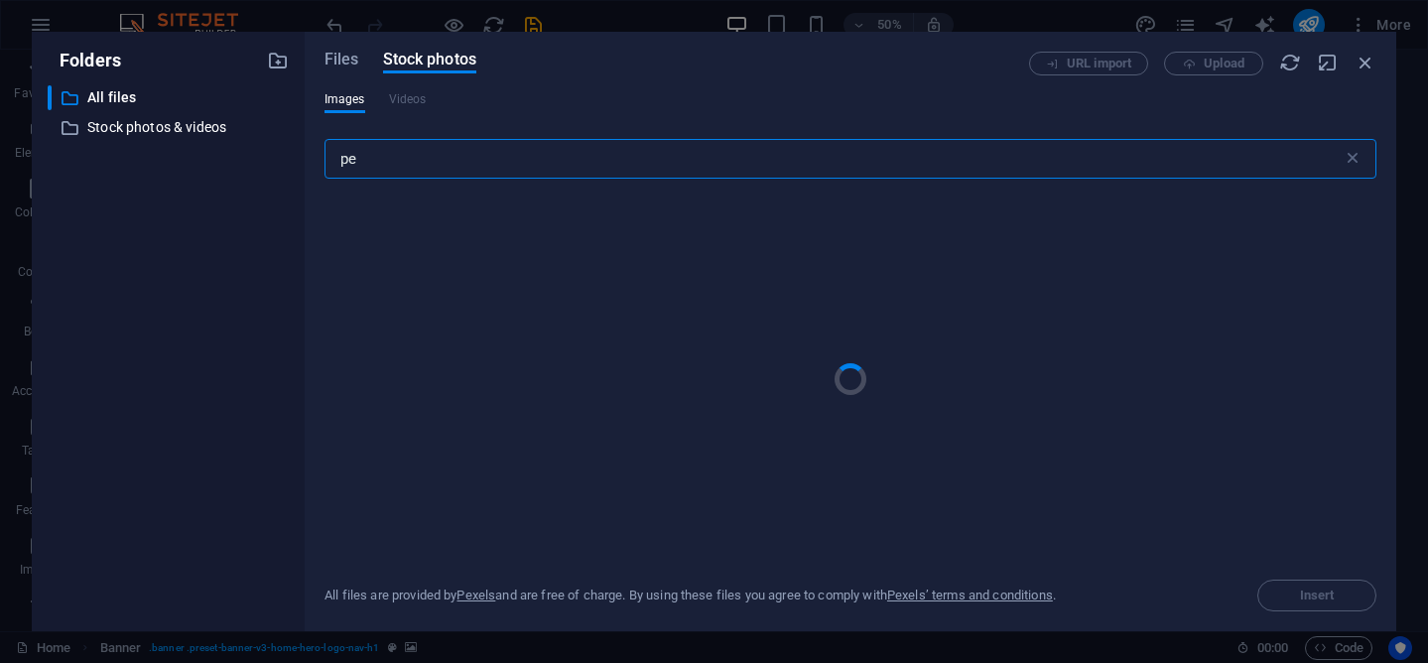
type input "p"
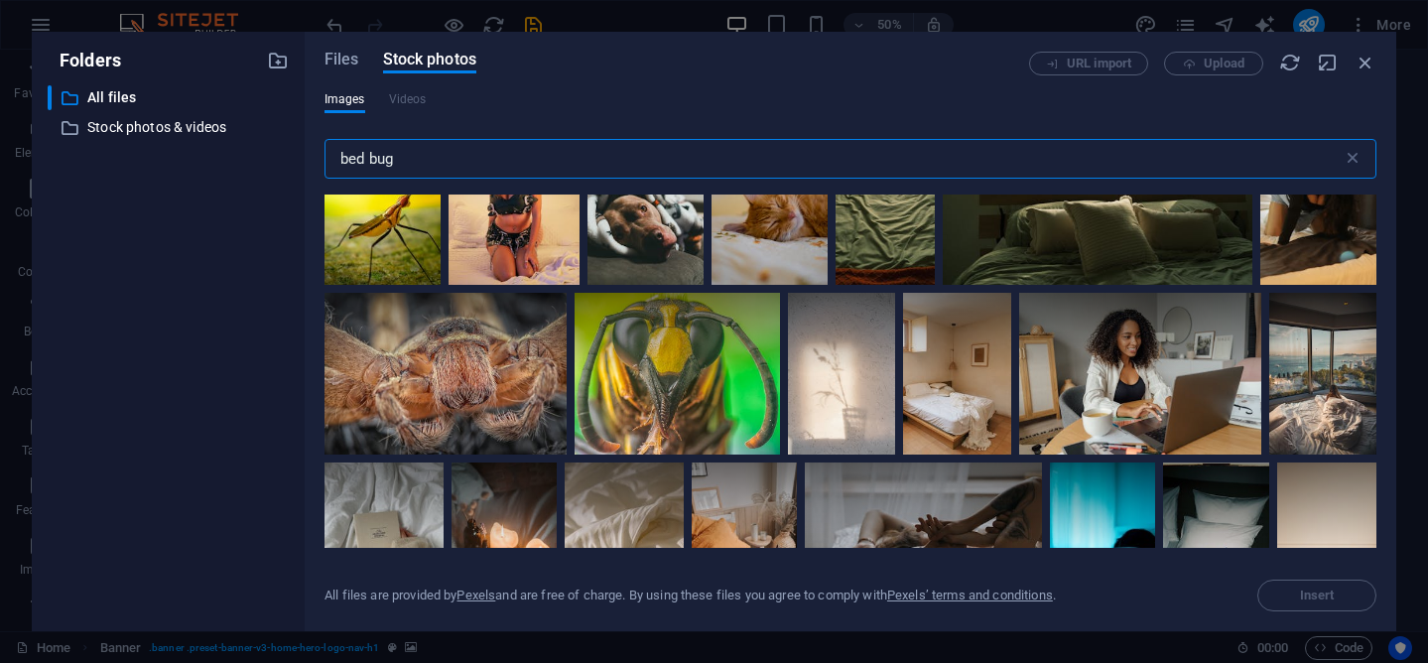
scroll to position [949, 0]
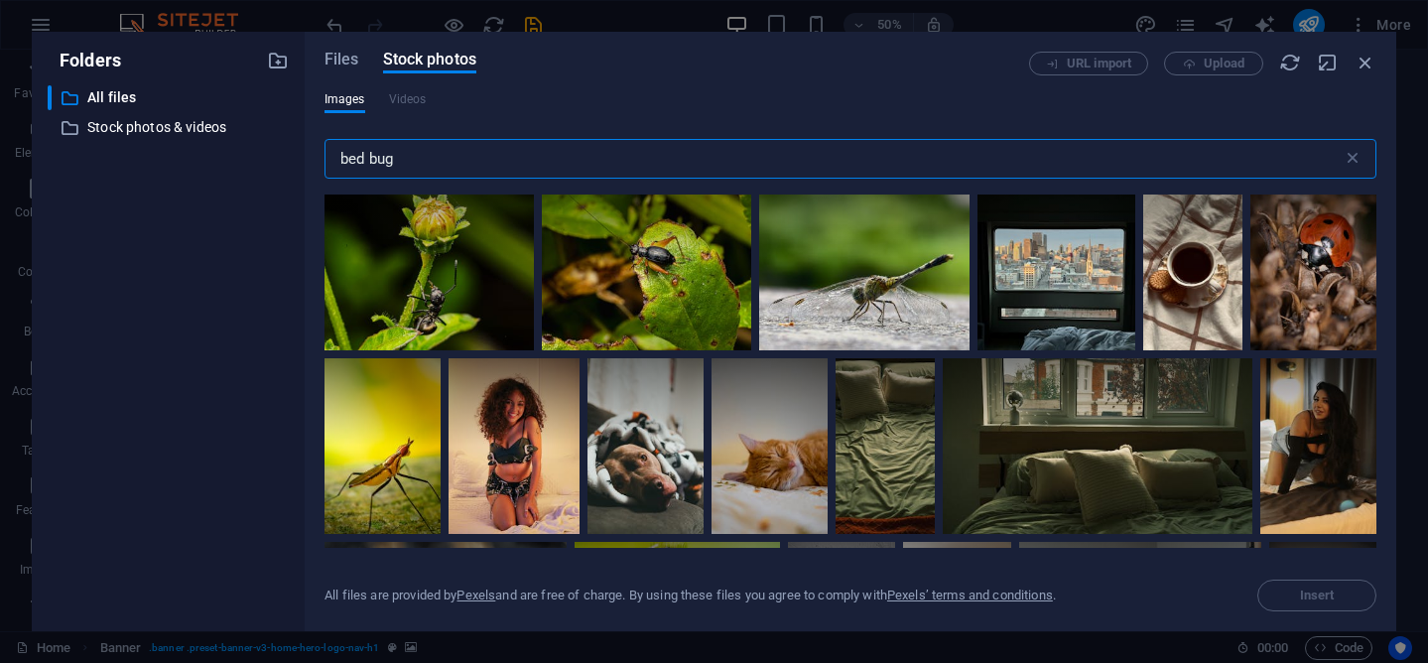
click at [391, 165] on input "bed bug" at bounding box center [833, 159] width 1018 height 40
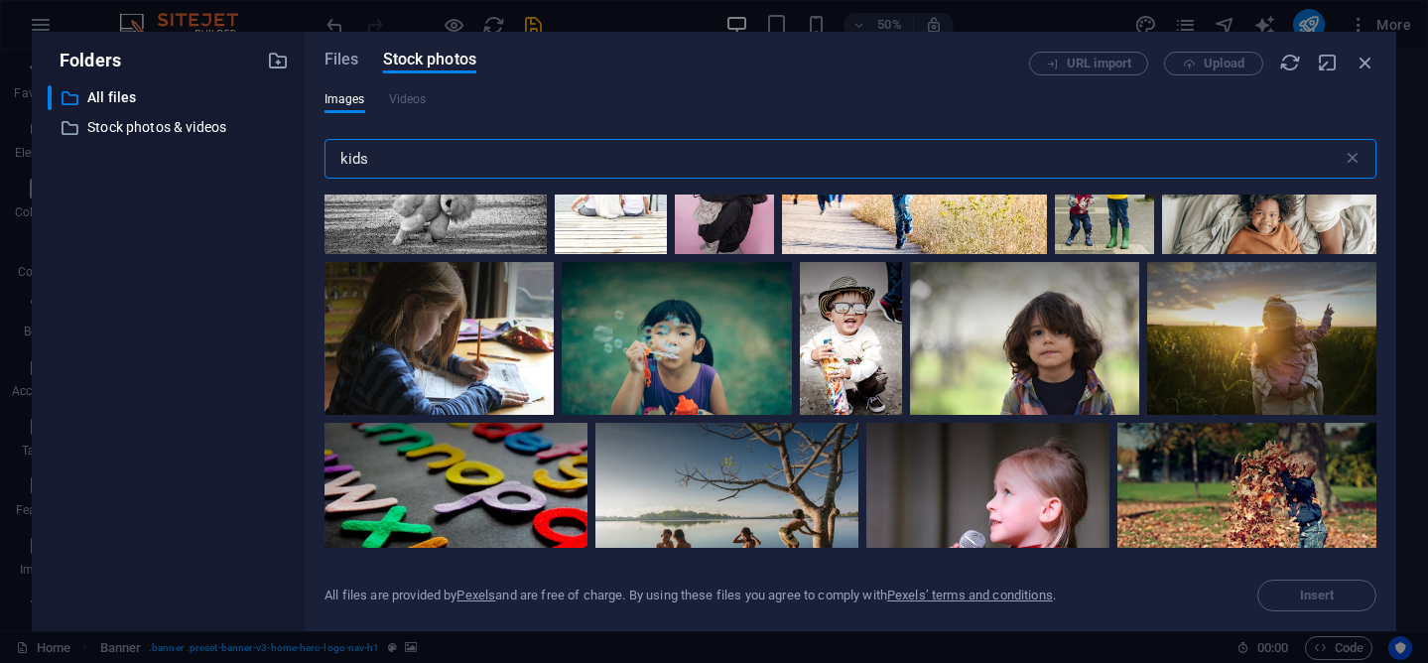
scroll to position [2609, 0]
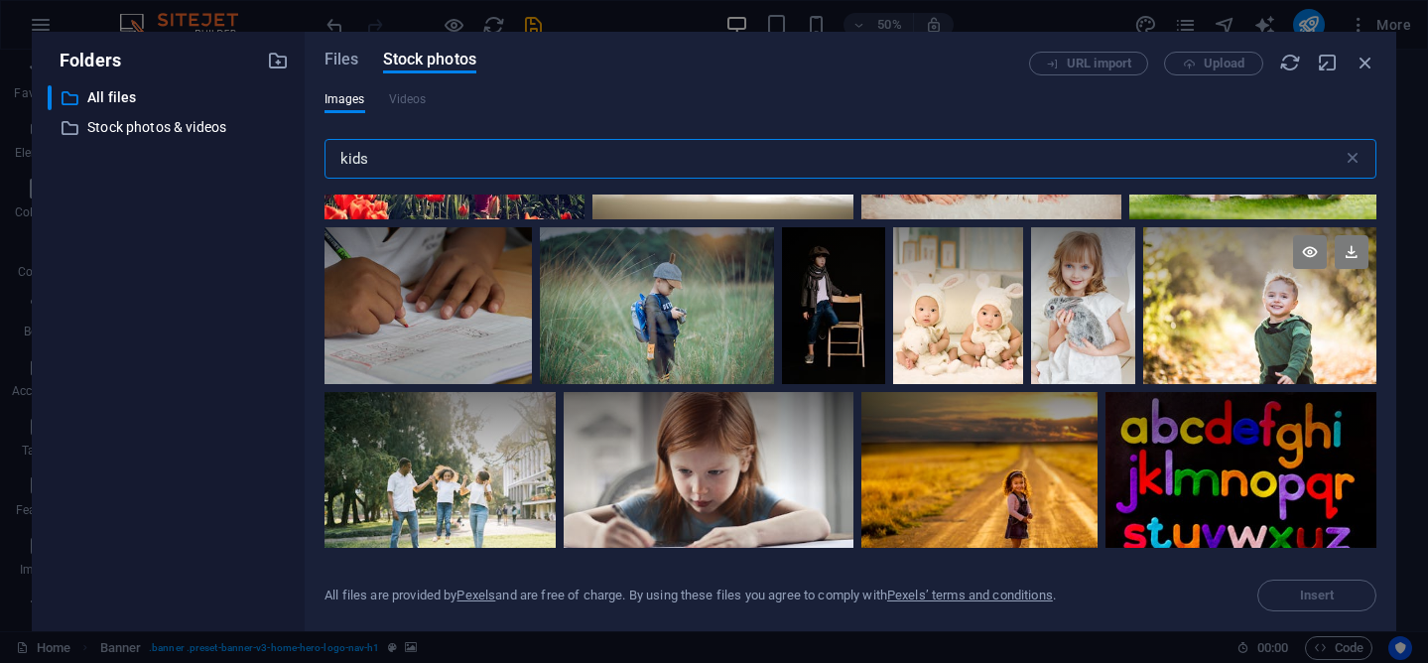
type input "kids"
click at [1286, 288] on div at bounding box center [1259, 266] width 233 height 78
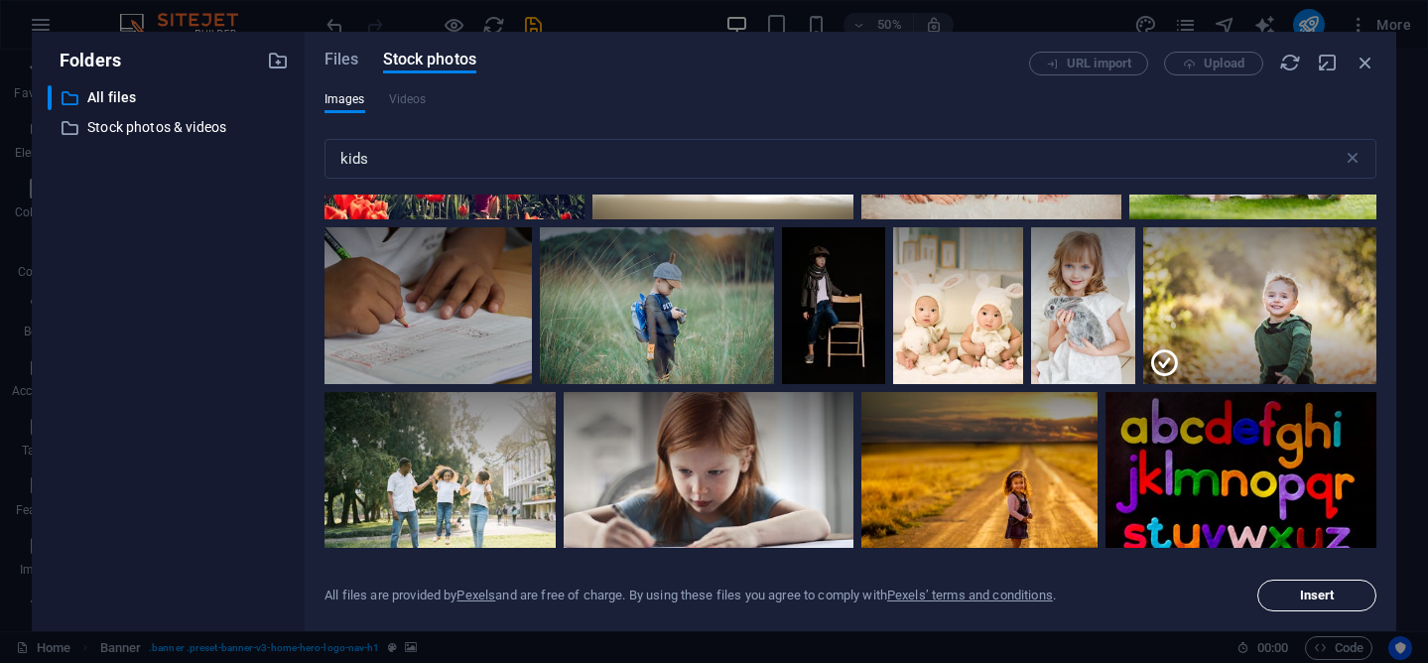
click at [1307, 590] on span "Insert" at bounding box center [1317, 595] width 35 height 12
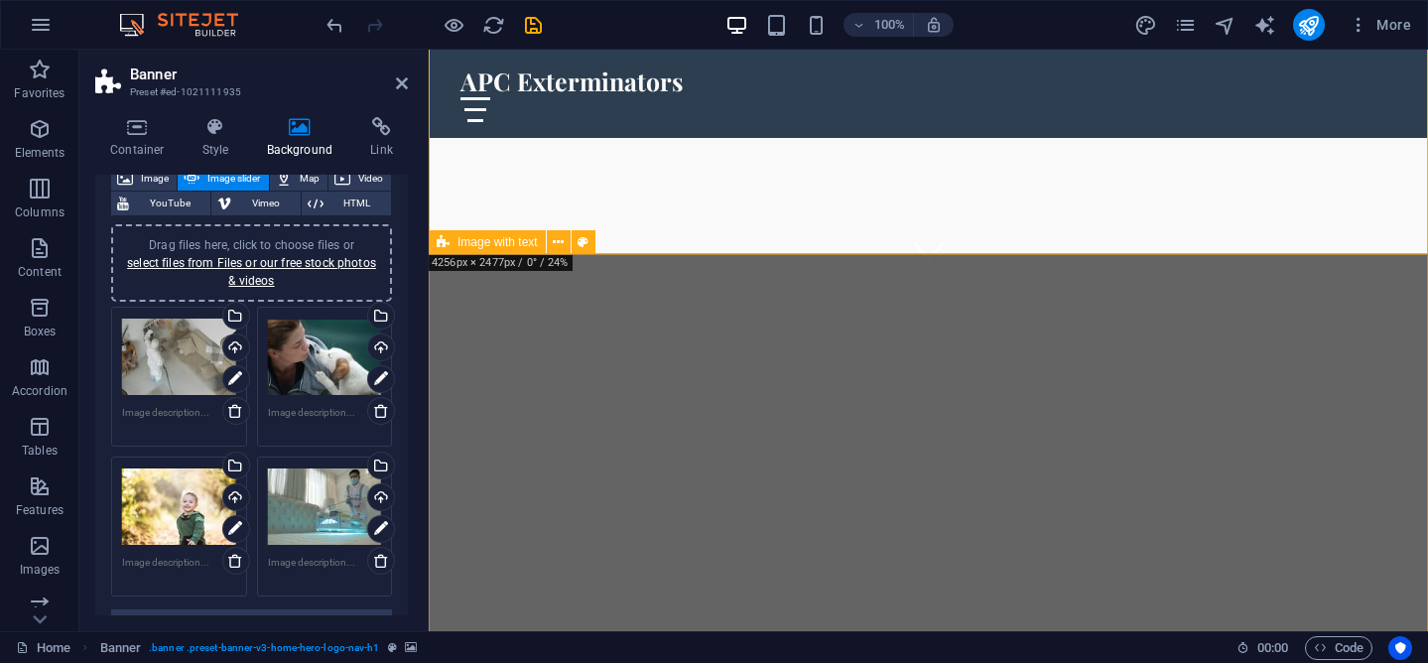
scroll to position [503, 0]
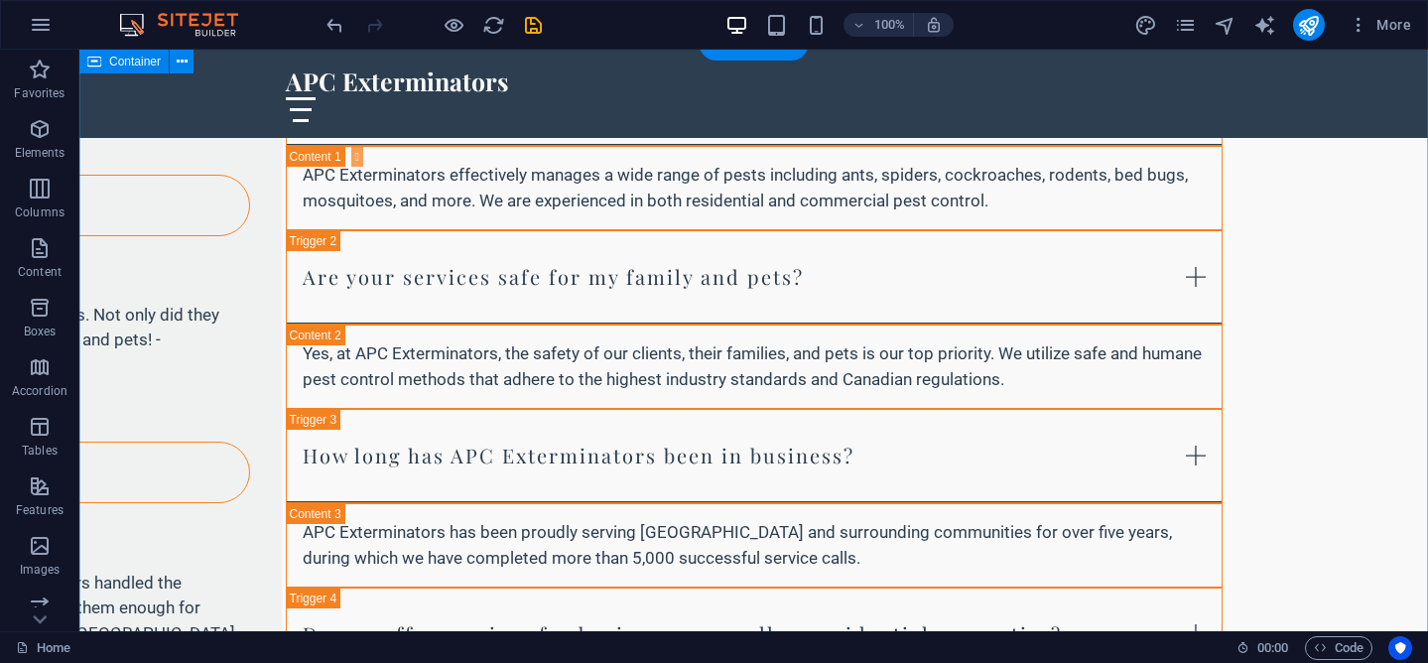
scroll to position [6769, 0]
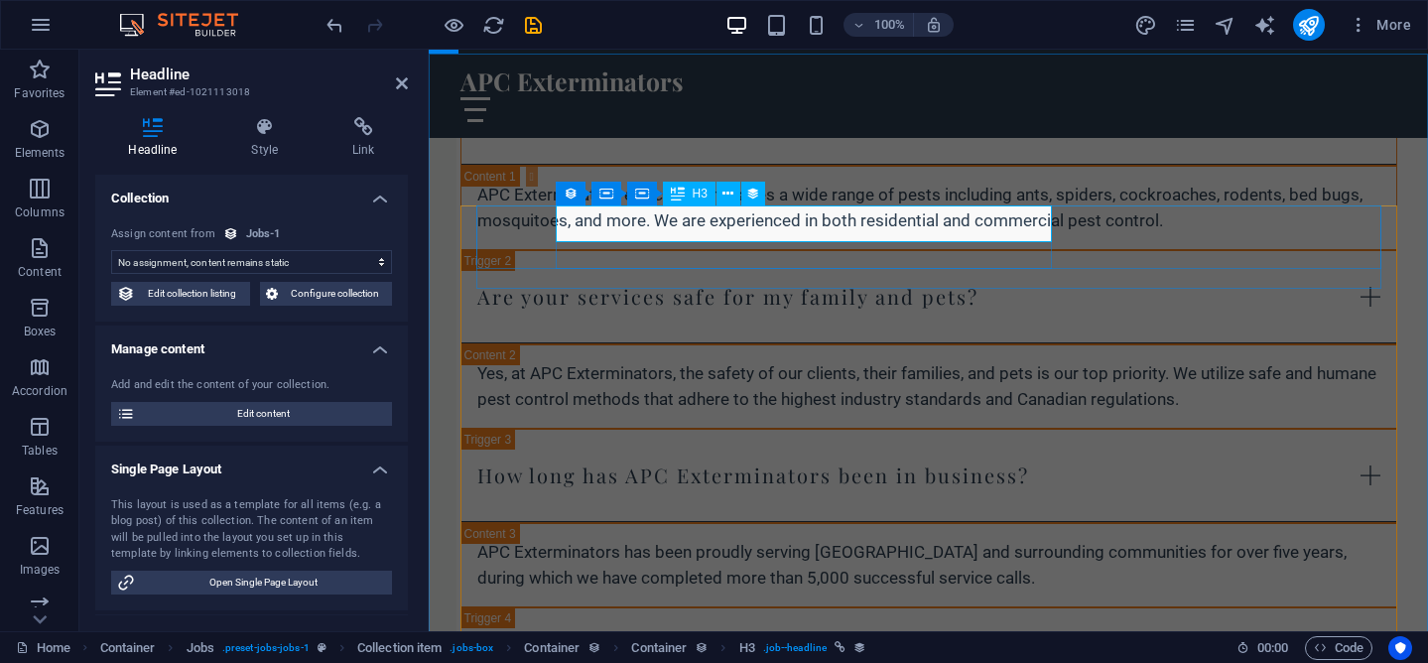
select select "name"
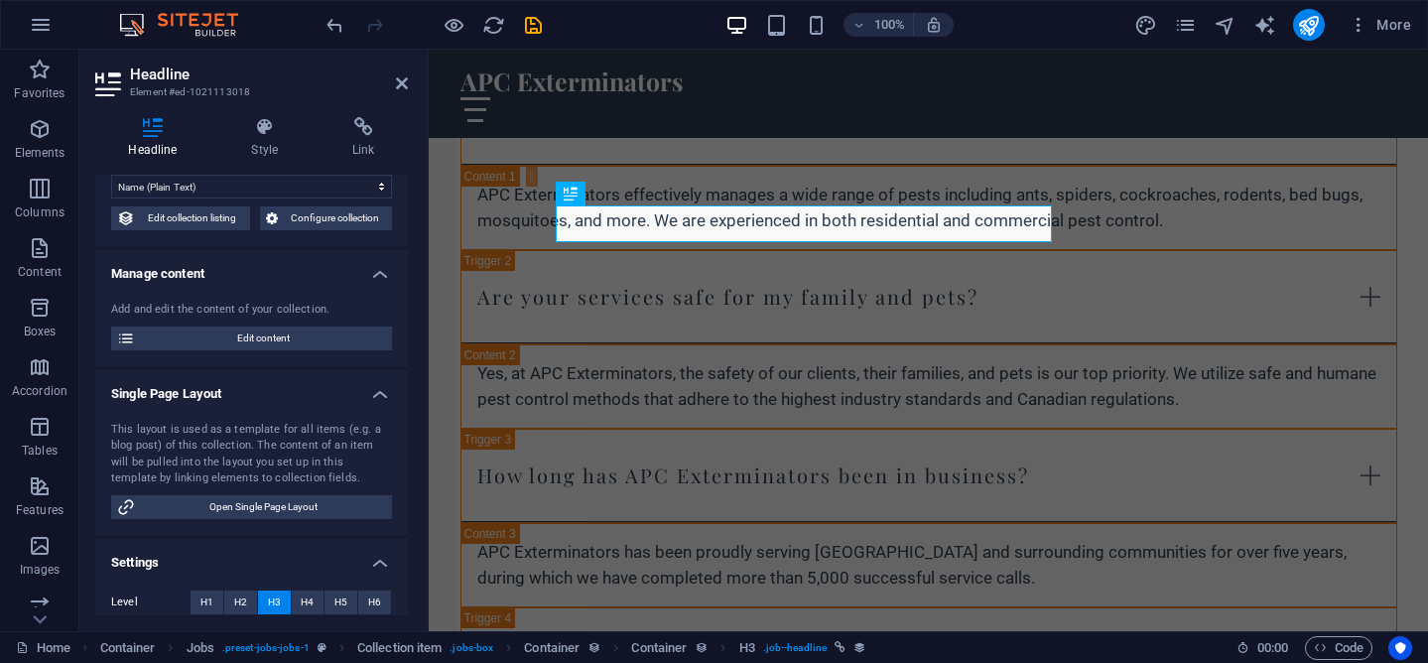
scroll to position [78, 0]
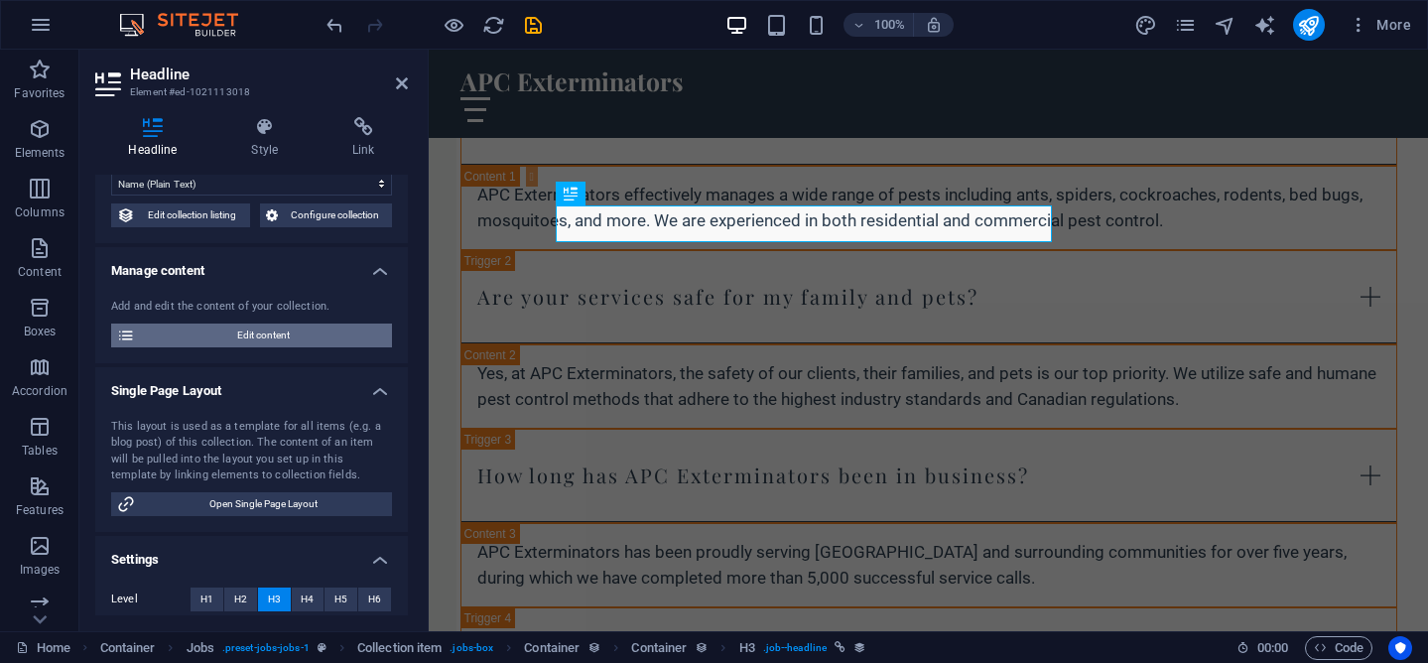
click at [307, 334] on span "Edit content" at bounding box center [263, 335] width 245 height 24
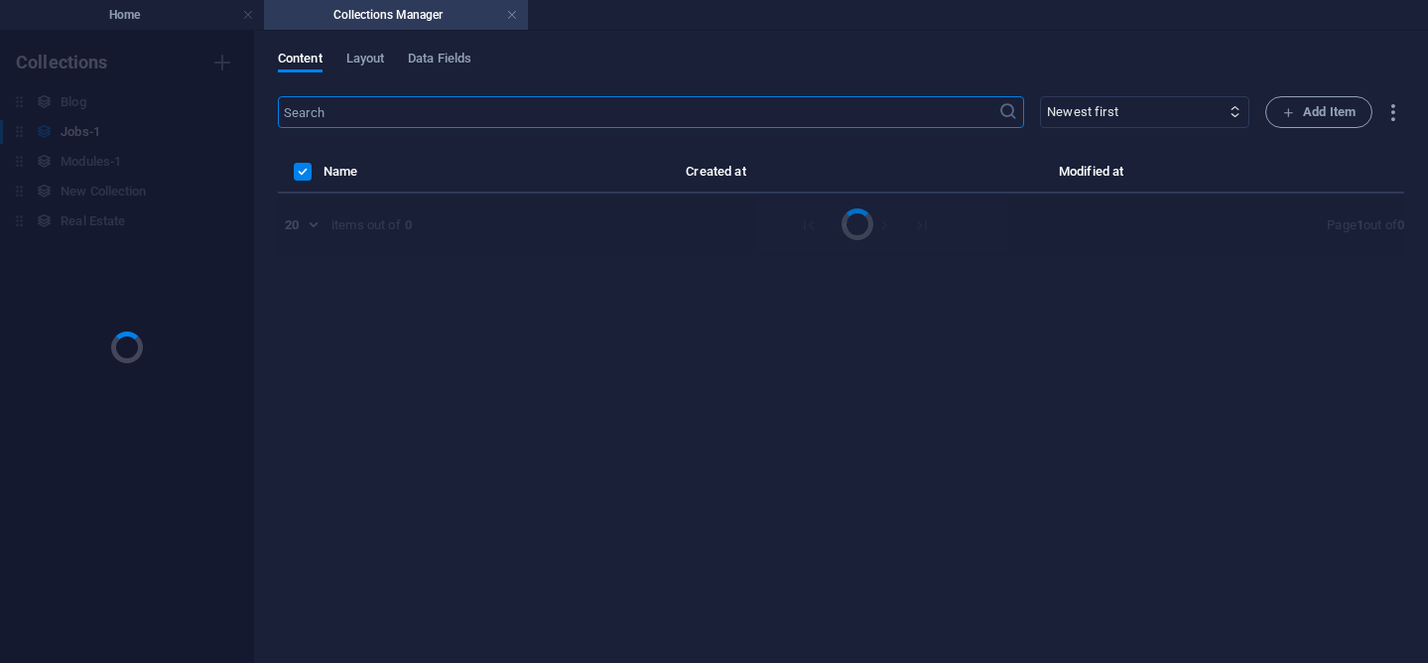
scroll to position [0, 0]
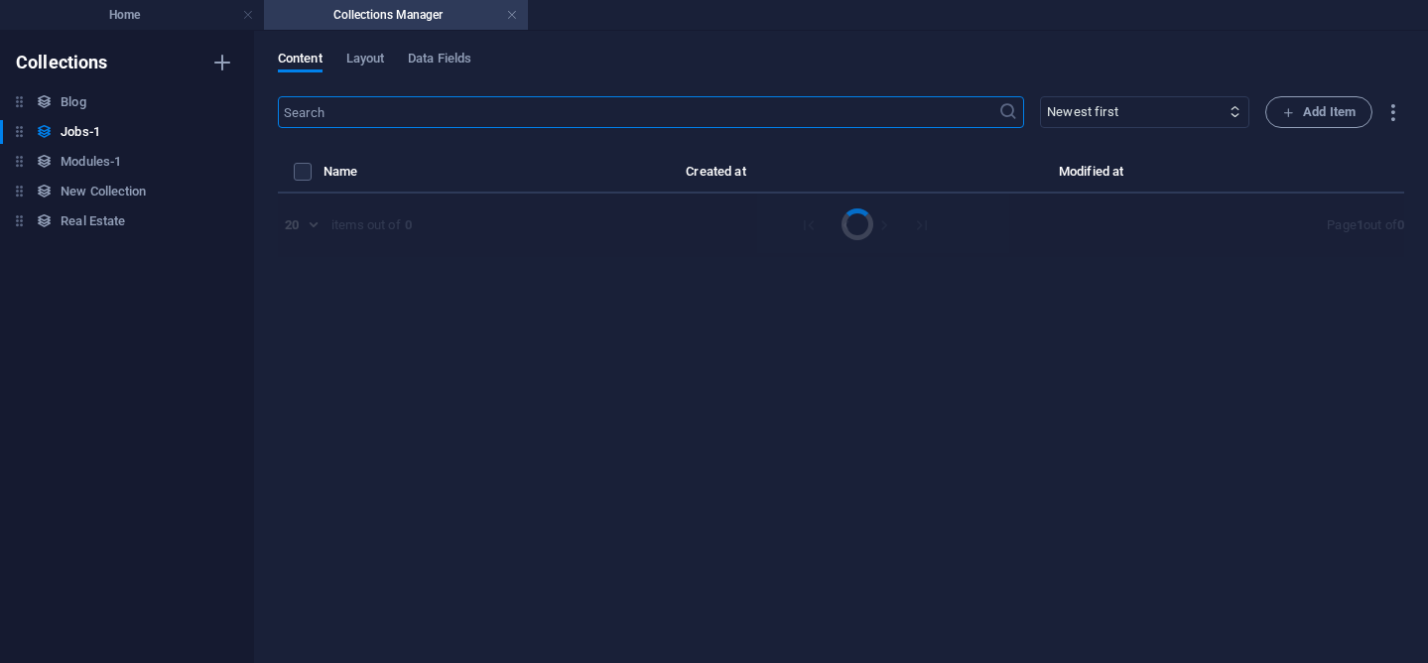
select select "Sales"
select select "Part time"
select select "Published"
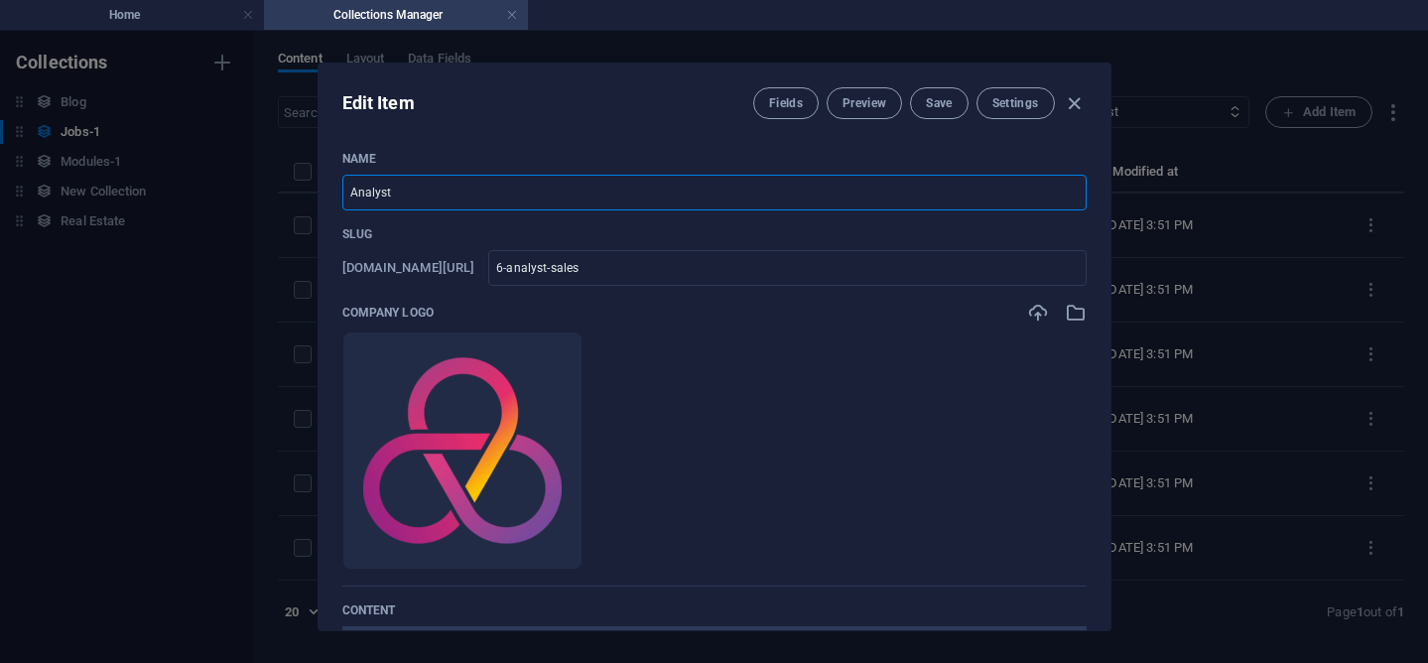
click at [441, 187] on input "Analyst" at bounding box center [714, 193] width 744 height 36
click at [366, 196] on input "Analyst" at bounding box center [714, 193] width 744 height 36
type input "S"
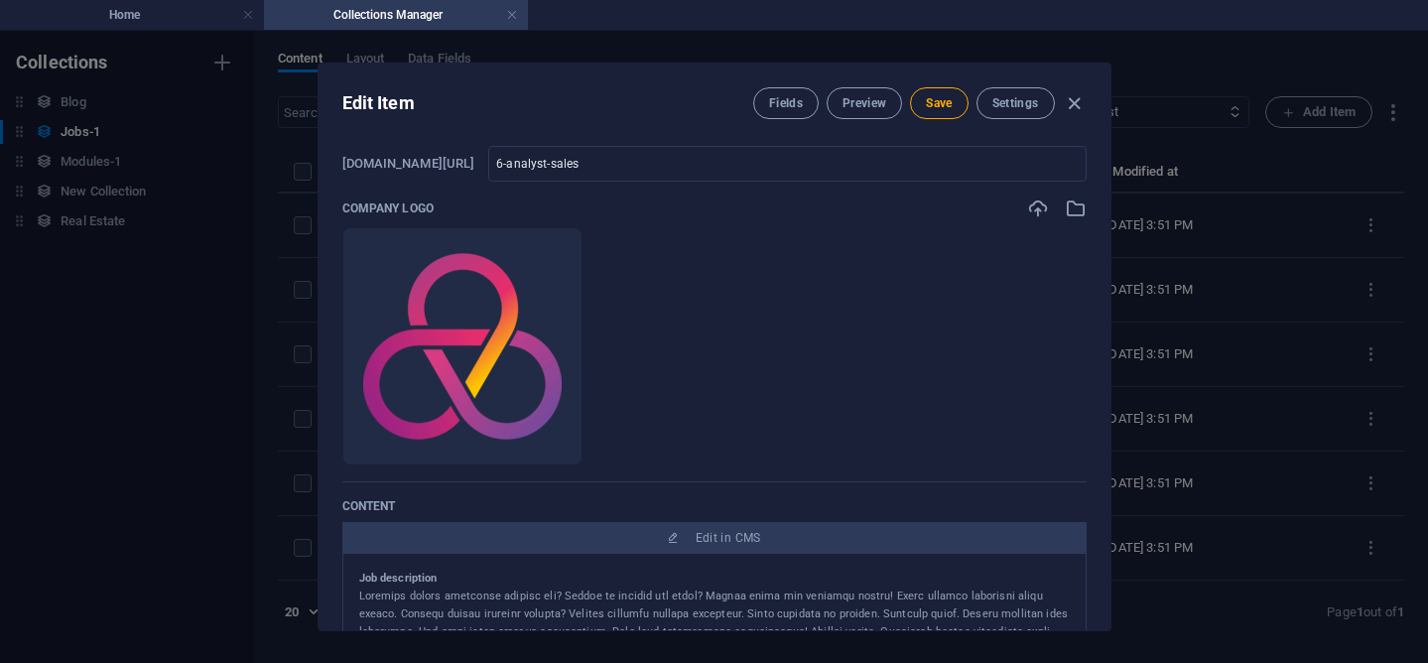
scroll to position [108, 0]
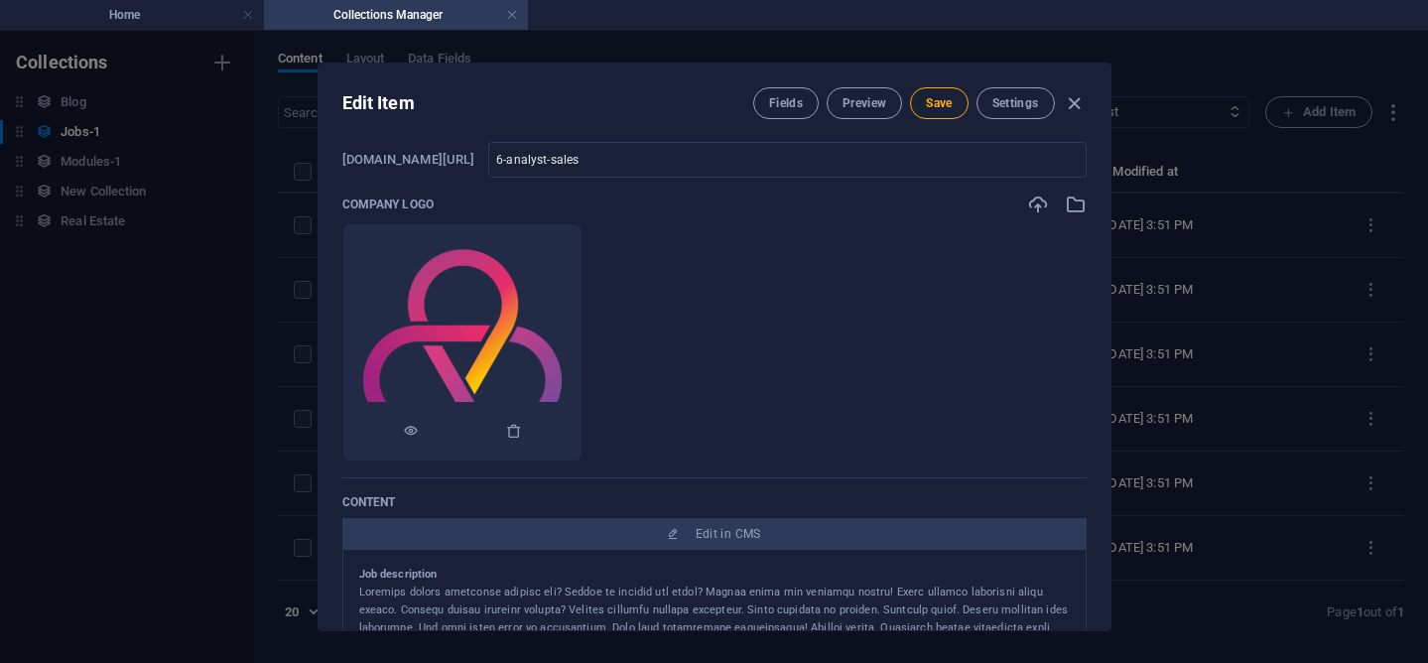
type input "Account Executive"
click at [481, 335] on img at bounding box center [462, 342] width 198 height 198
click at [419, 432] on icon "button" at bounding box center [411, 431] width 16 height 16
click at [846, 104] on span "Preview" at bounding box center [864, 103] width 44 height 16
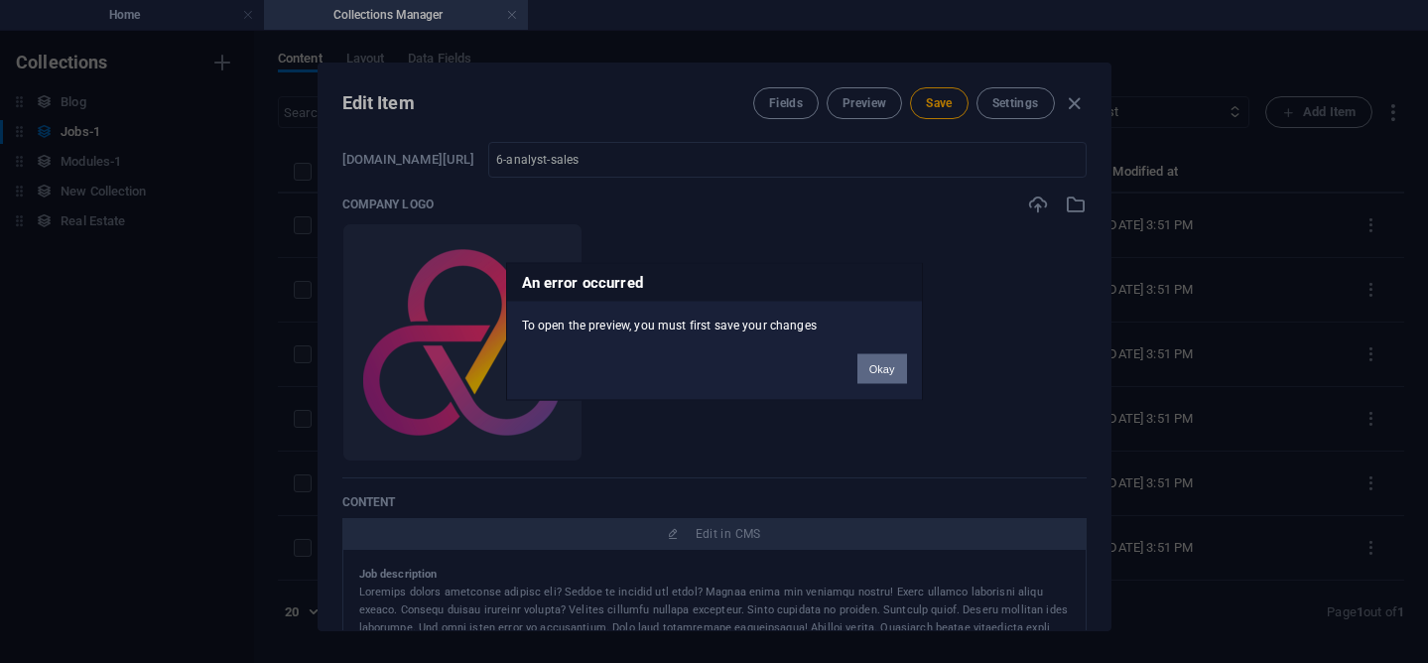
click at [888, 372] on button "Okay" at bounding box center [882, 369] width 50 height 30
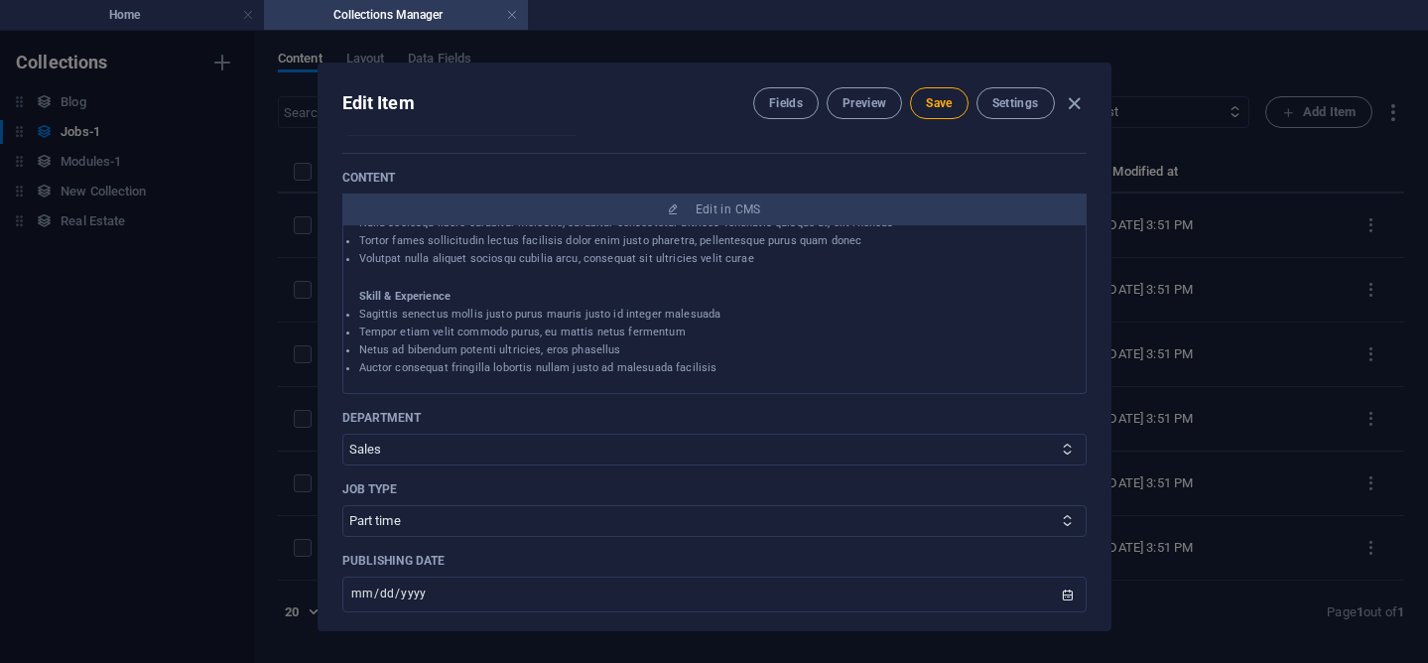
scroll to position [439, 0]
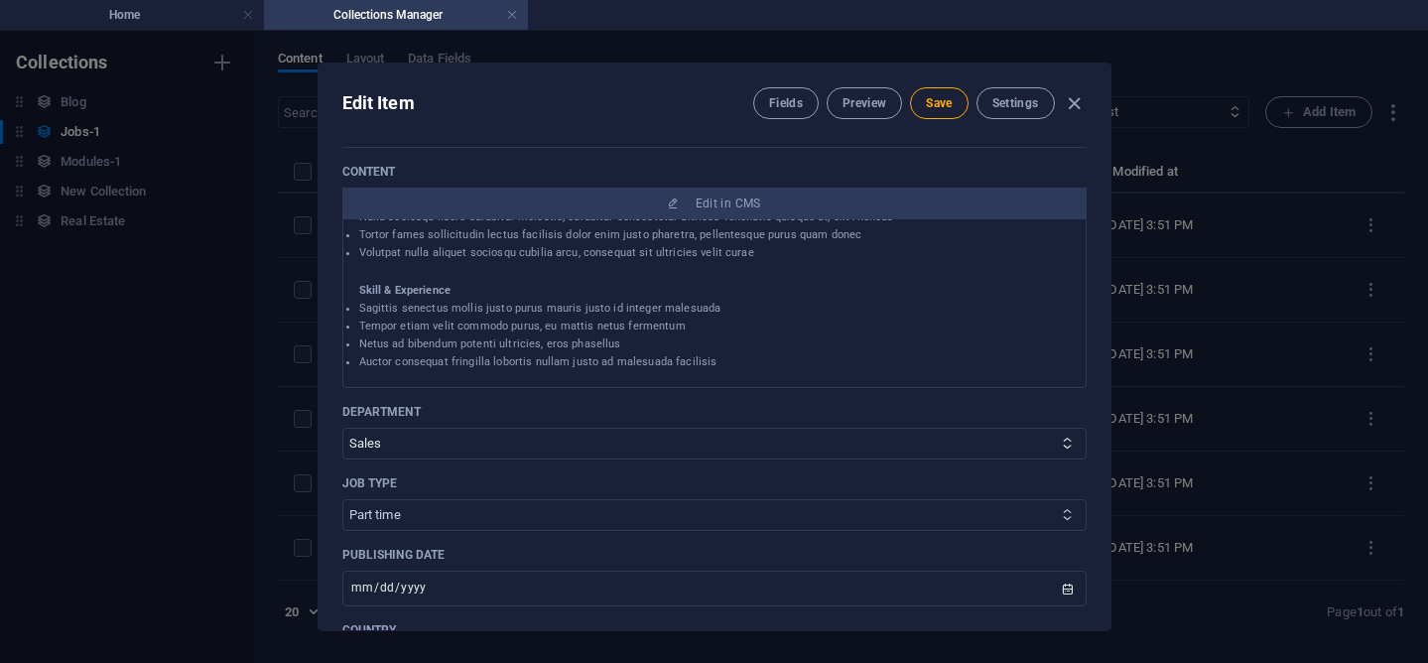
click at [365, 514] on select "Full time Part time Internship Freelance" at bounding box center [714, 515] width 744 height 32
select select "Full time"
click at [342, 499] on select "Full time Part time Internship Freelance" at bounding box center [714, 515] width 744 height 32
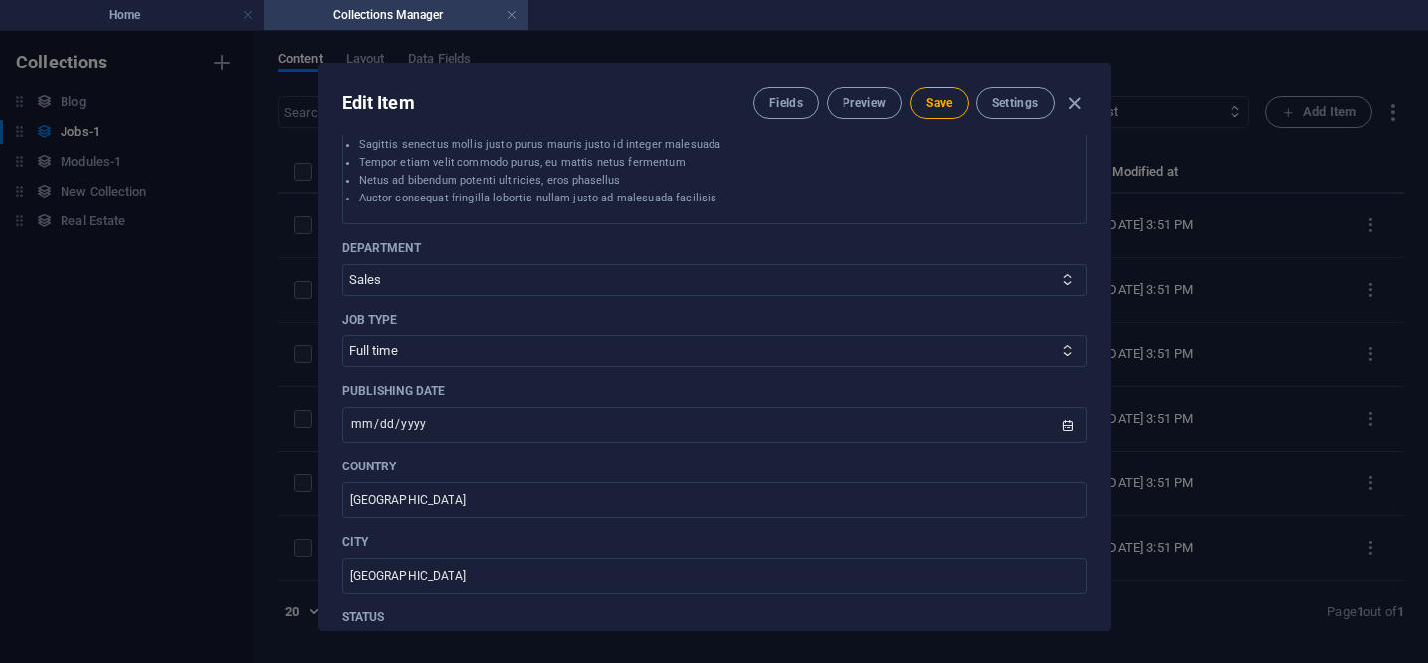
scroll to position [603, 0]
click at [392, 506] on input "[GEOGRAPHIC_DATA]" at bounding box center [714, 499] width 744 height 36
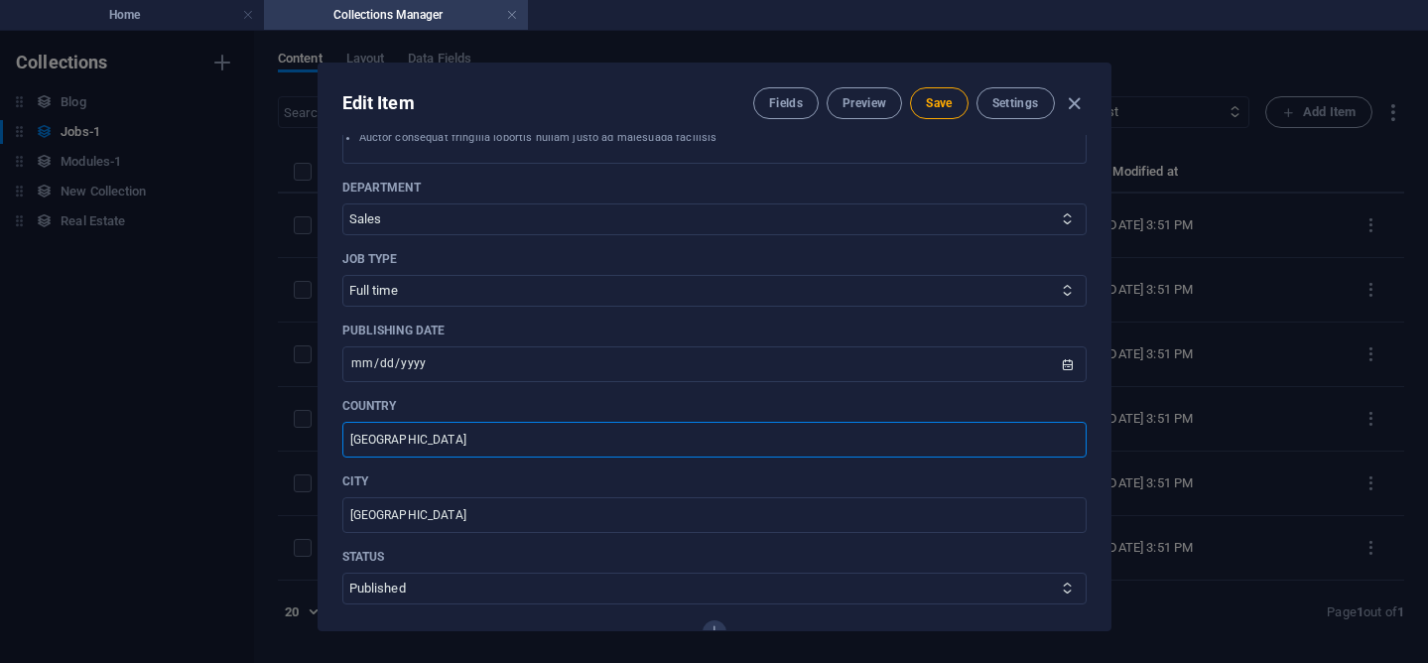
scroll to position [666, 0]
type input "Canada"
click at [388, 509] on input "[GEOGRAPHIC_DATA]" at bounding box center [714, 512] width 744 height 36
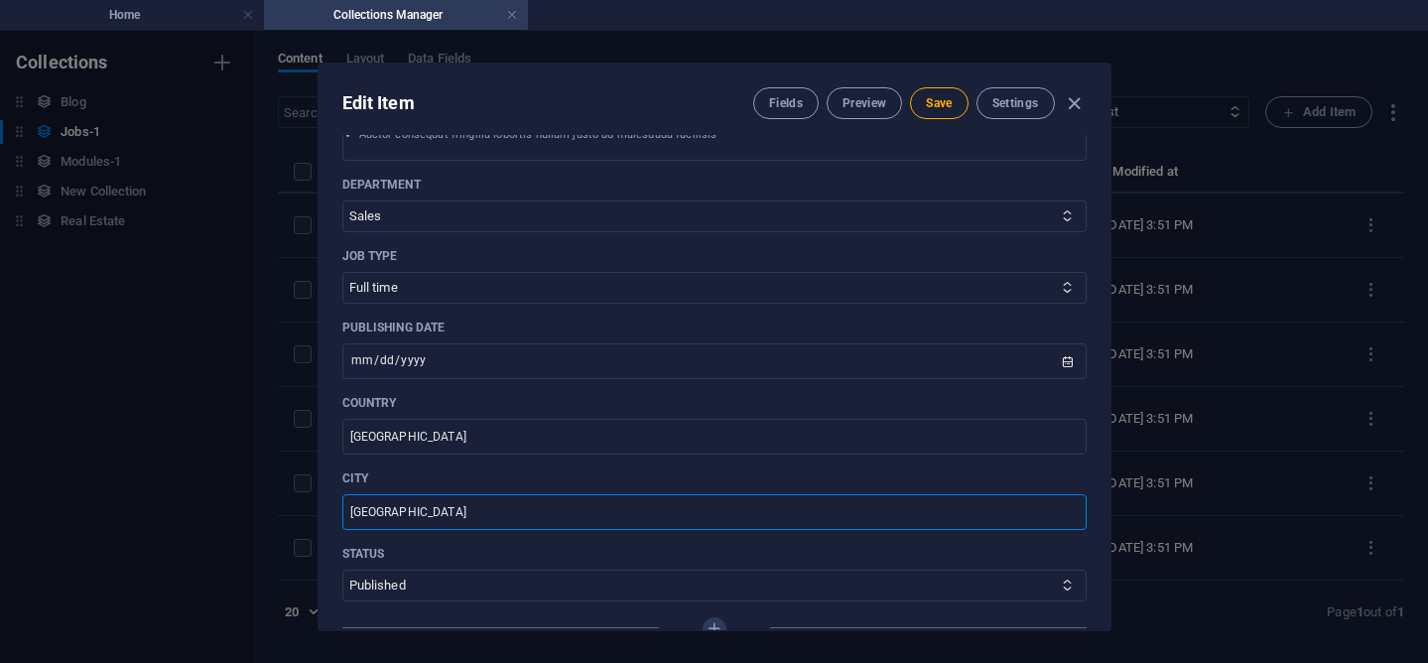
click at [388, 509] on input "[GEOGRAPHIC_DATA]" at bounding box center [714, 512] width 744 height 36
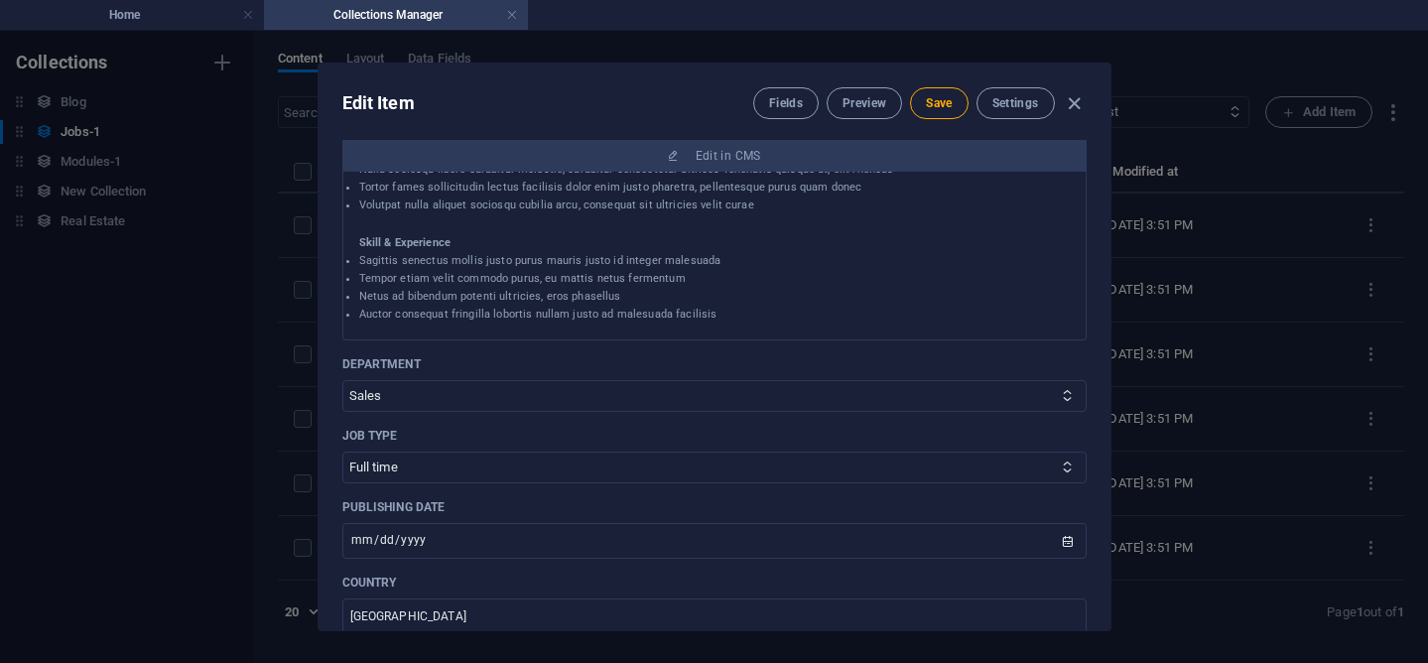
scroll to position [0, 0]
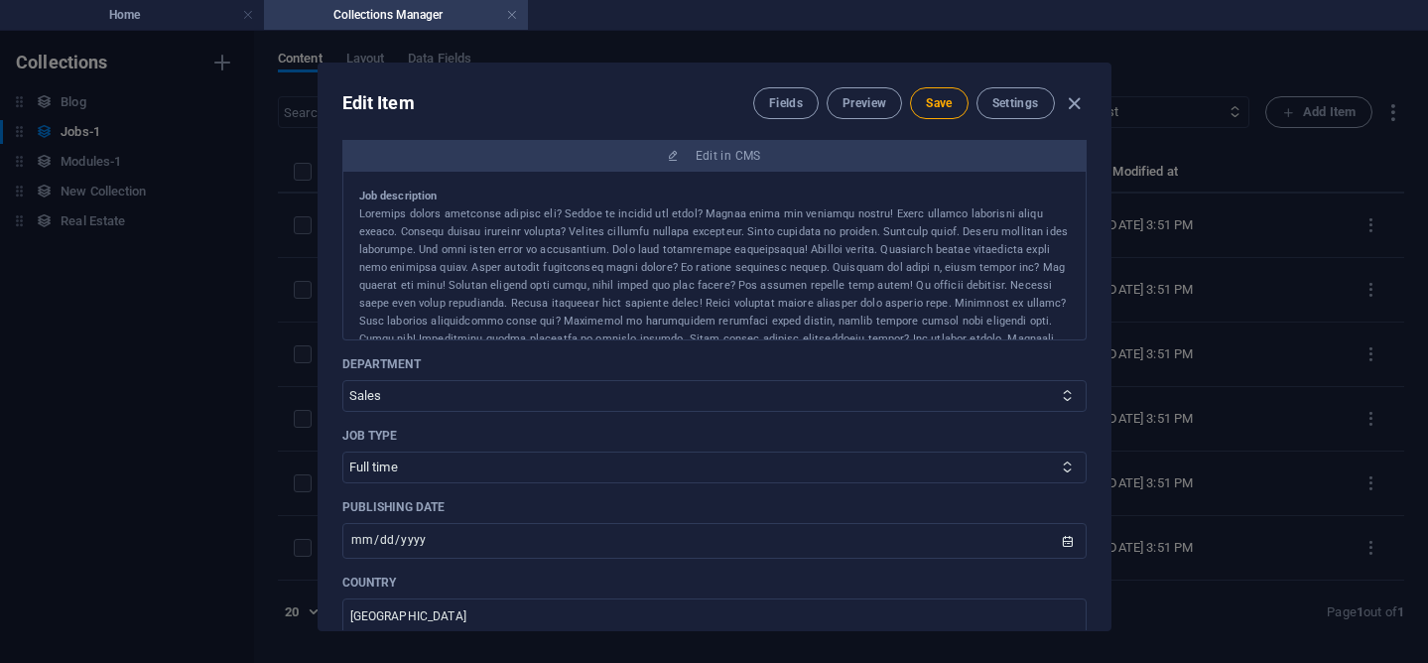
type input "[GEOGRAPHIC_DATA]"
click at [443, 219] on div at bounding box center [714, 294] width 710 height 179
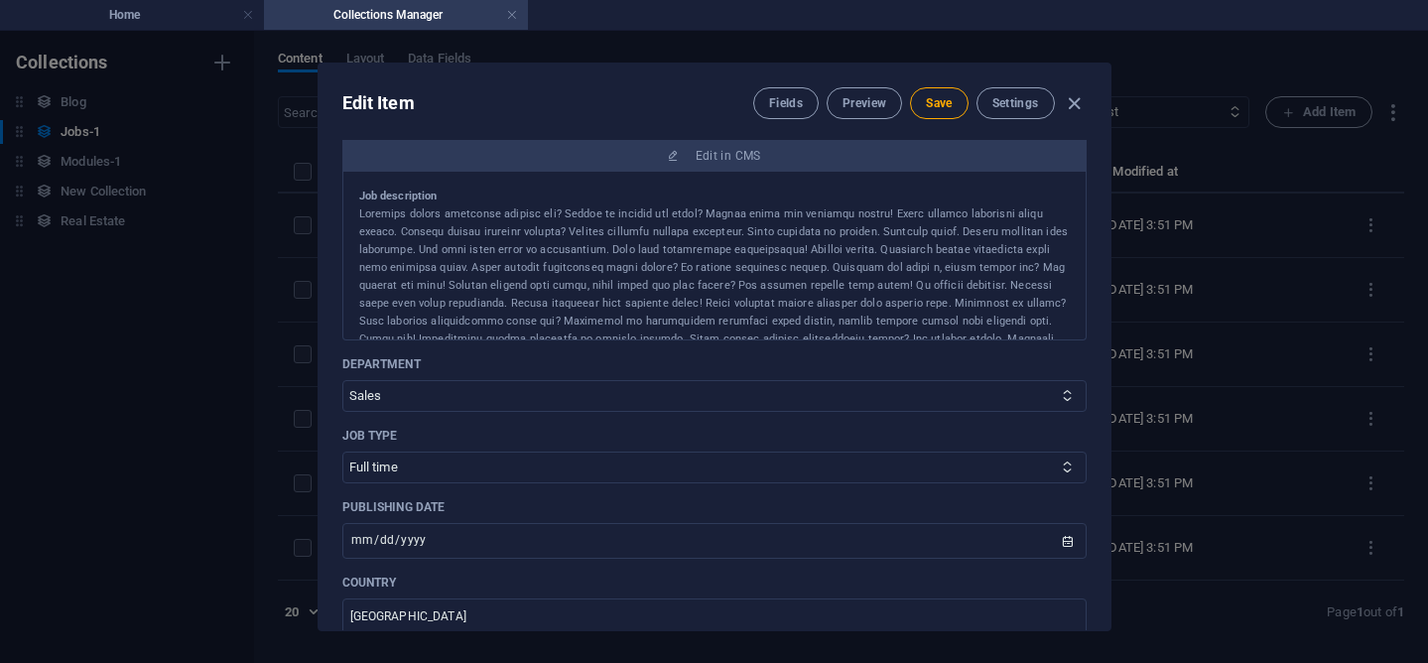
click at [481, 244] on div at bounding box center [714, 294] width 710 height 179
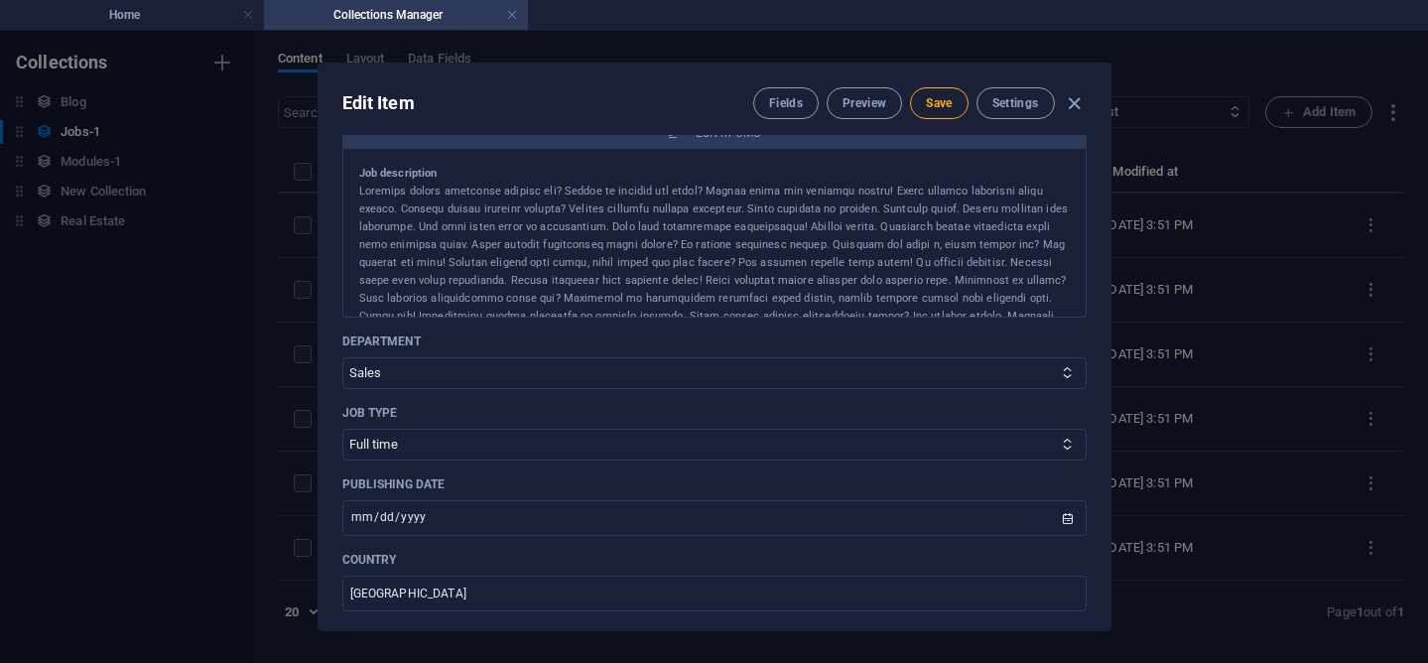
scroll to position [494, 0]
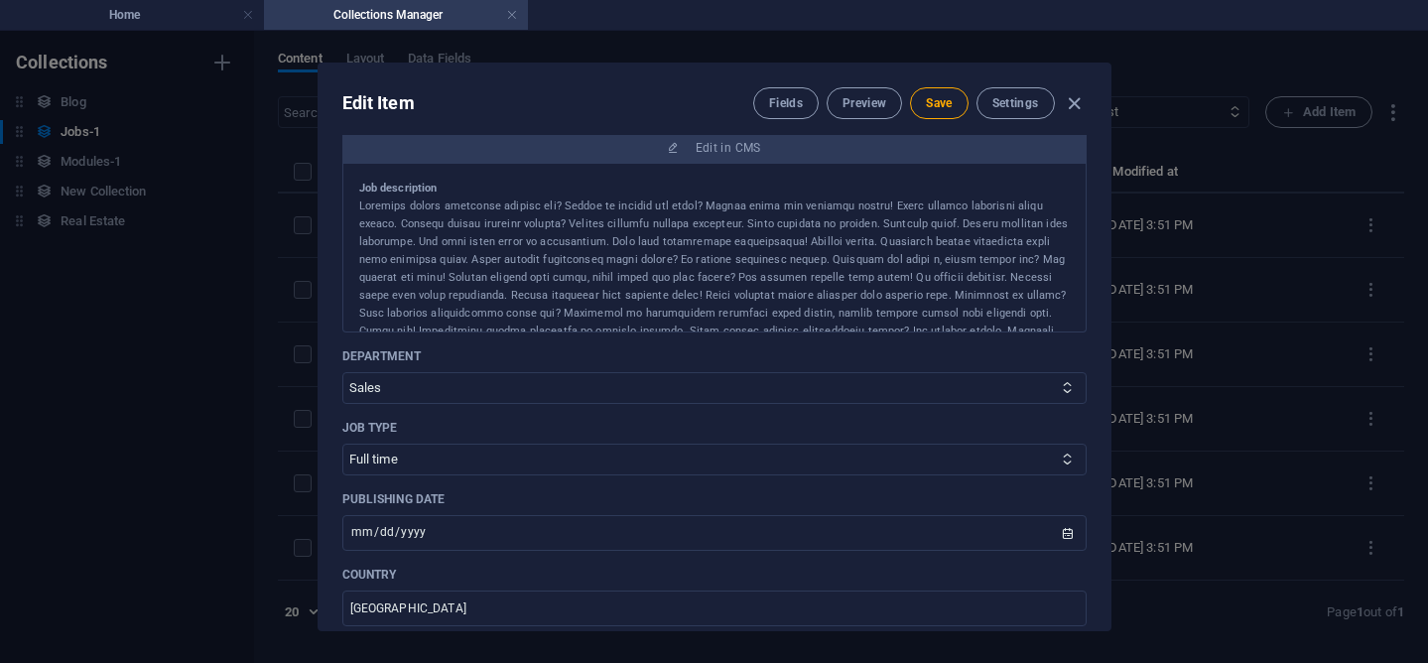
click at [507, 243] on div at bounding box center [714, 286] width 710 height 179
click at [597, 259] on div at bounding box center [714, 286] width 710 height 179
click at [622, 267] on div at bounding box center [714, 286] width 710 height 179
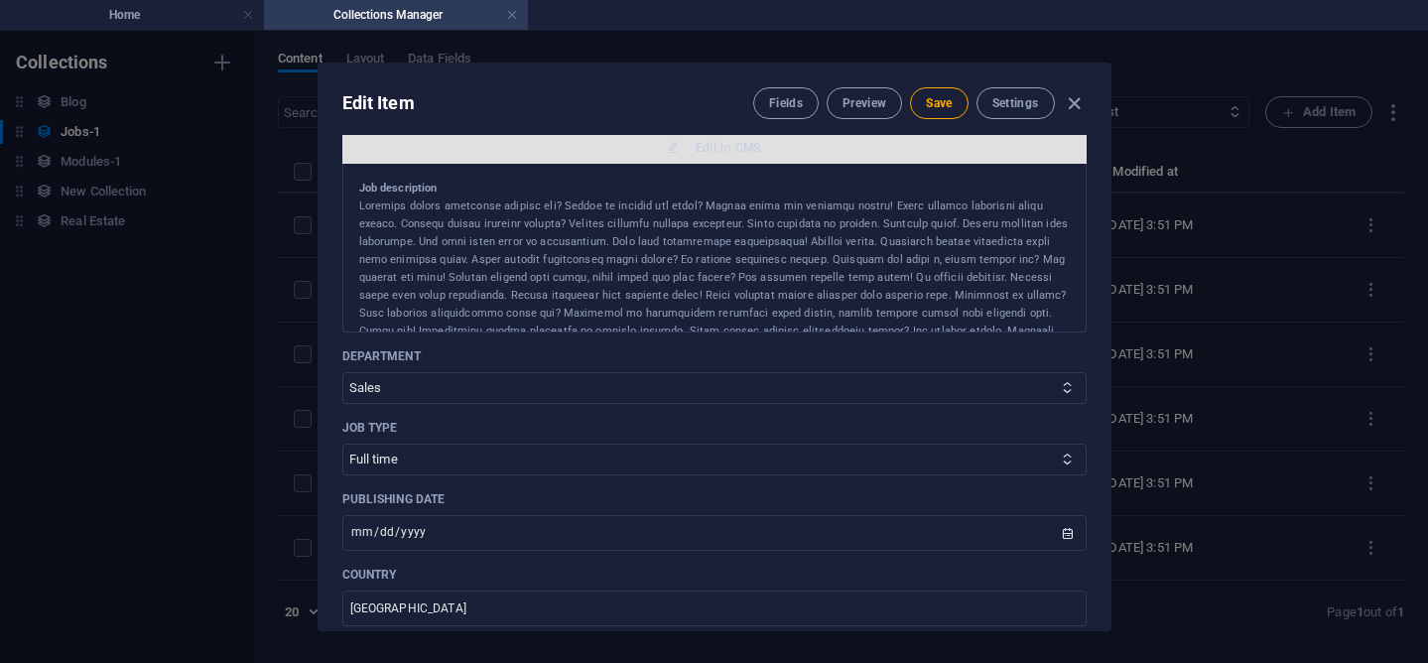
click at [680, 155] on span "Edit in CMS" at bounding box center [714, 148] width 728 height 16
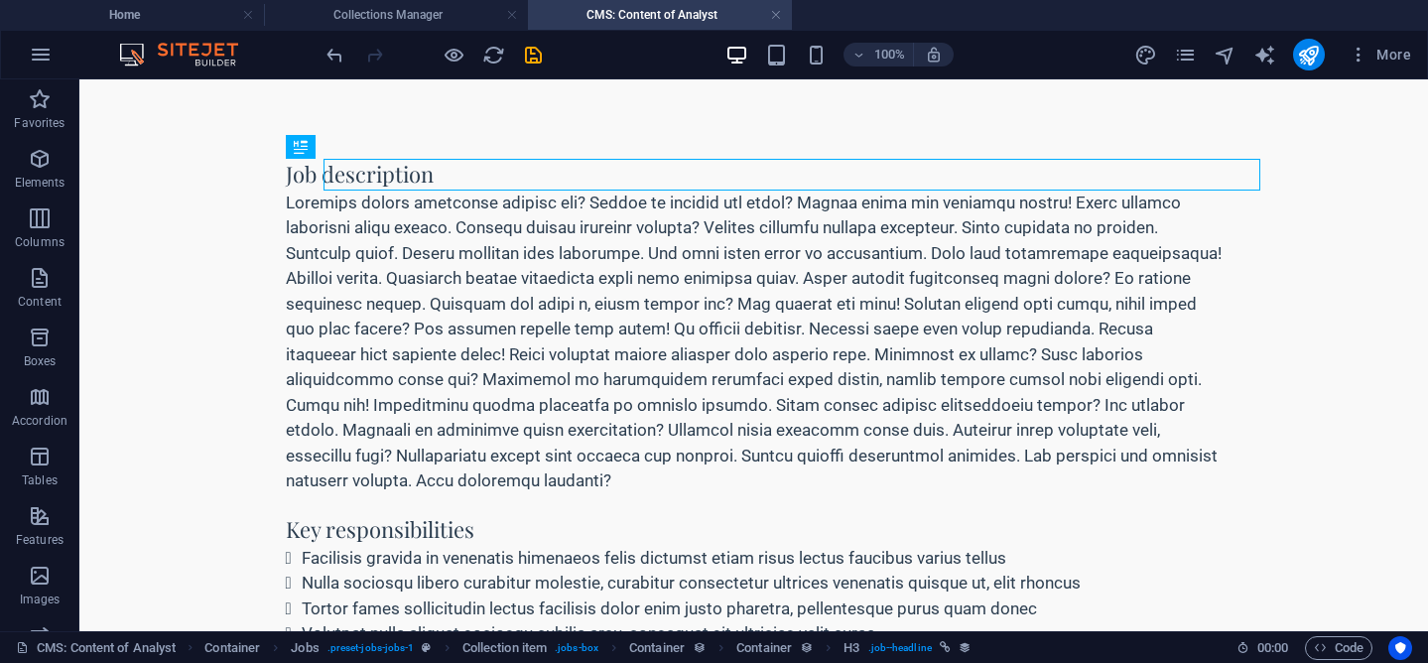
scroll to position [0, 0]
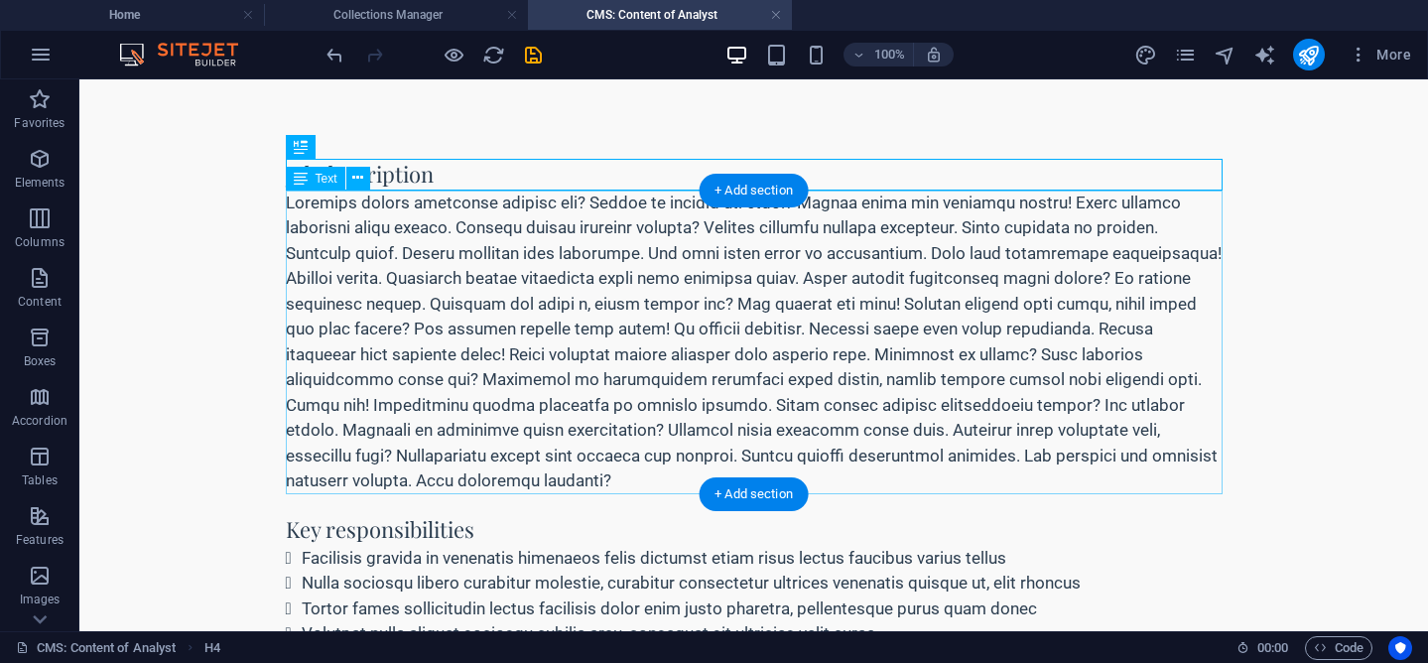
click at [306, 207] on div at bounding box center [754, 342] width 937 height 304
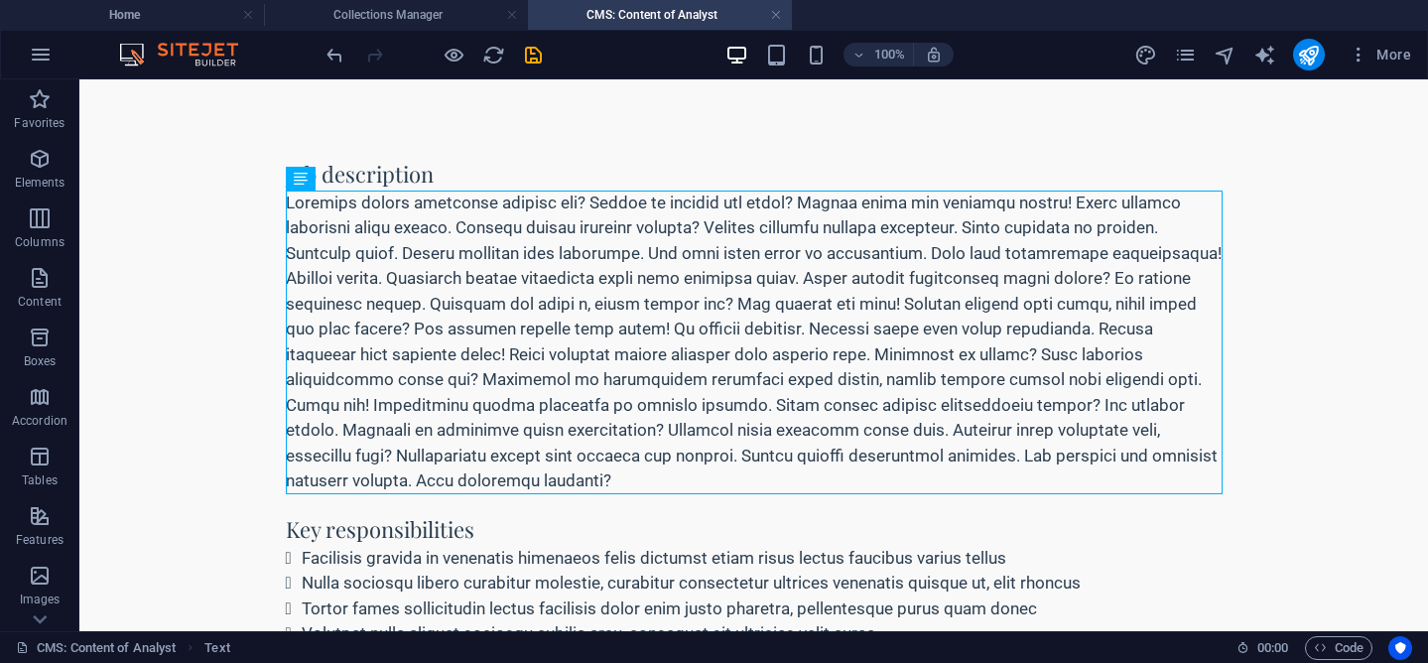
click at [119, 301] on body "Skip to main content Job description Key responsibilities Facilisis gravida in …" at bounding box center [753, 479] width 1348 height 800
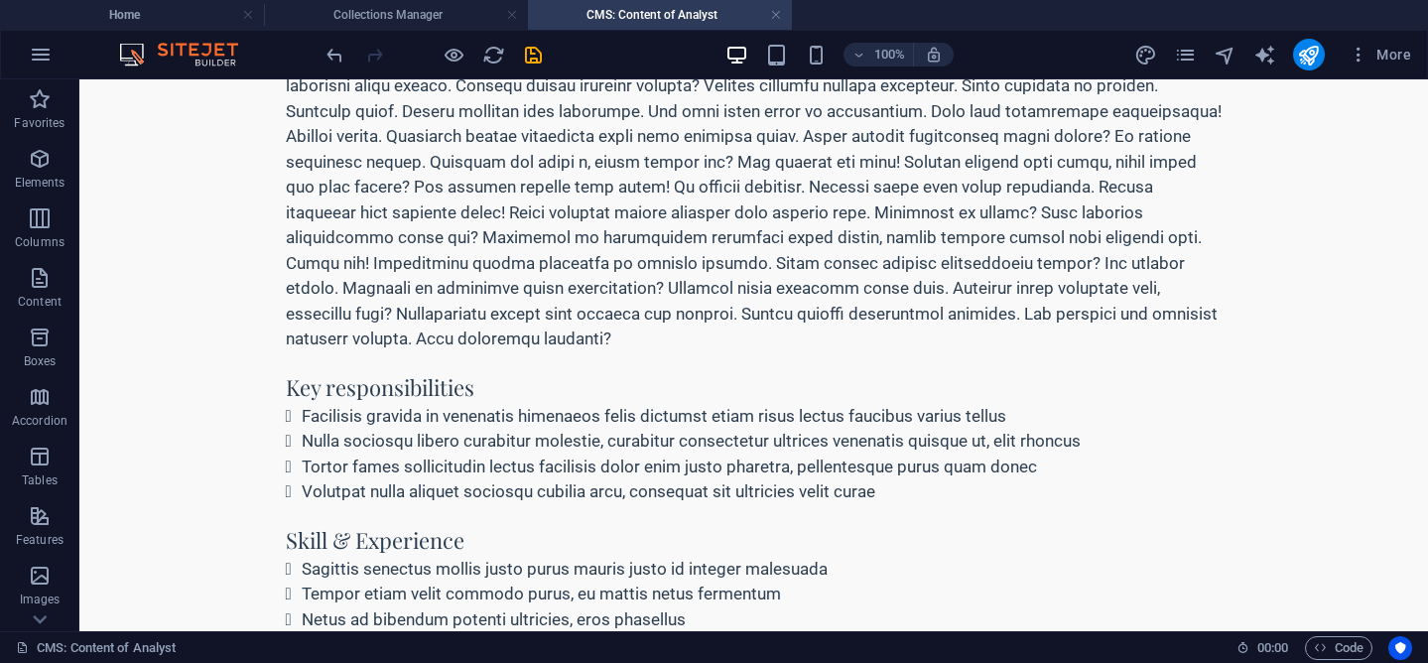
scroll to position [247, 0]
